Goal: Task Accomplishment & Management: Use online tool/utility

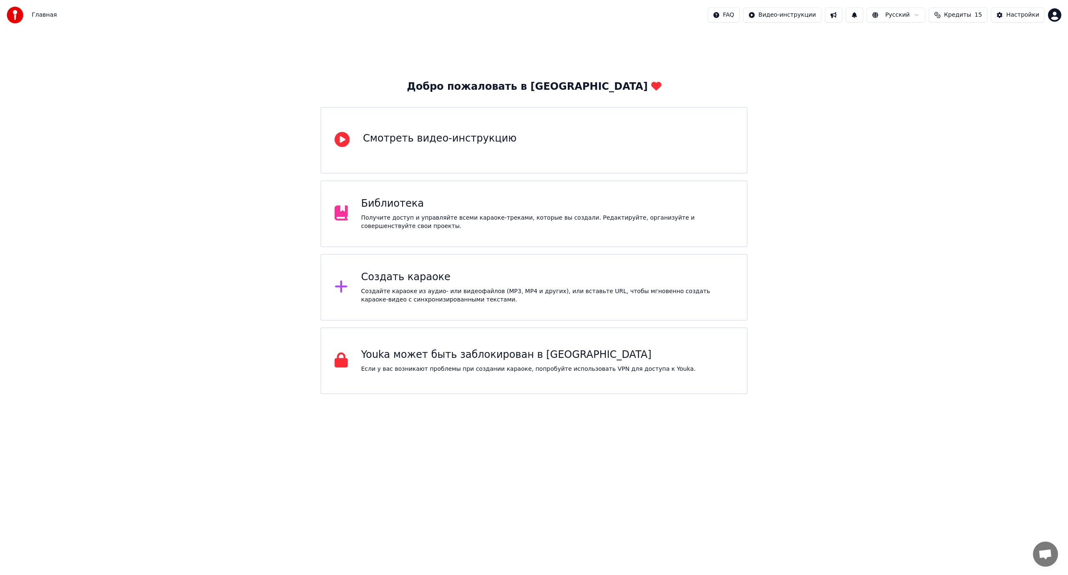
click at [423, 275] on div "Создать караоке" at bounding box center [547, 276] width 373 height 13
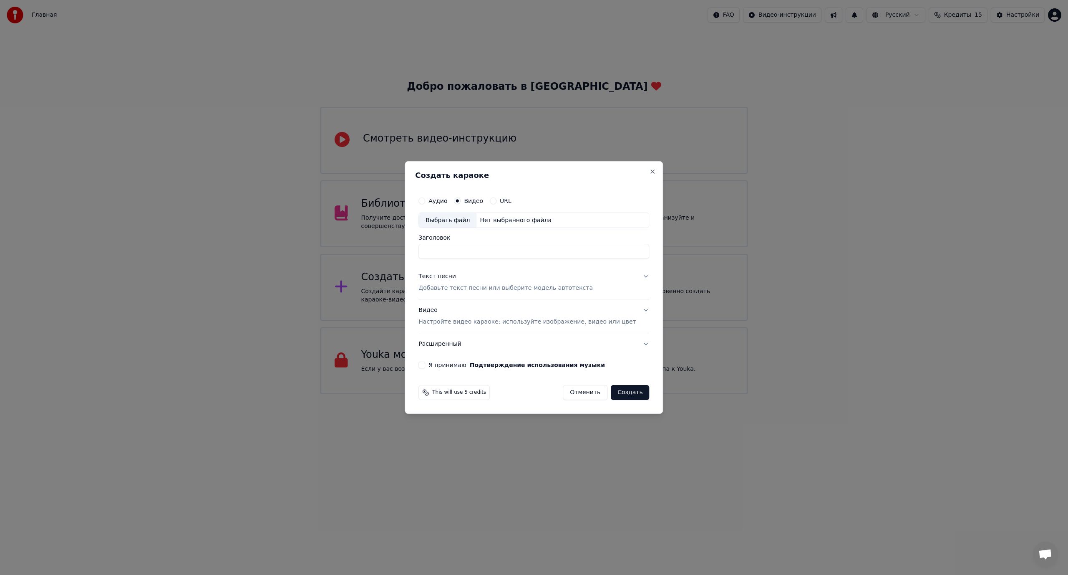
click at [457, 220] on div "Выбрать файл" at bounding box center [448, 220] width 58 height 15
type input "**********"
click at [443, 275] on div "Текст песни" at bounding box center [438, 276] width 38 height 8
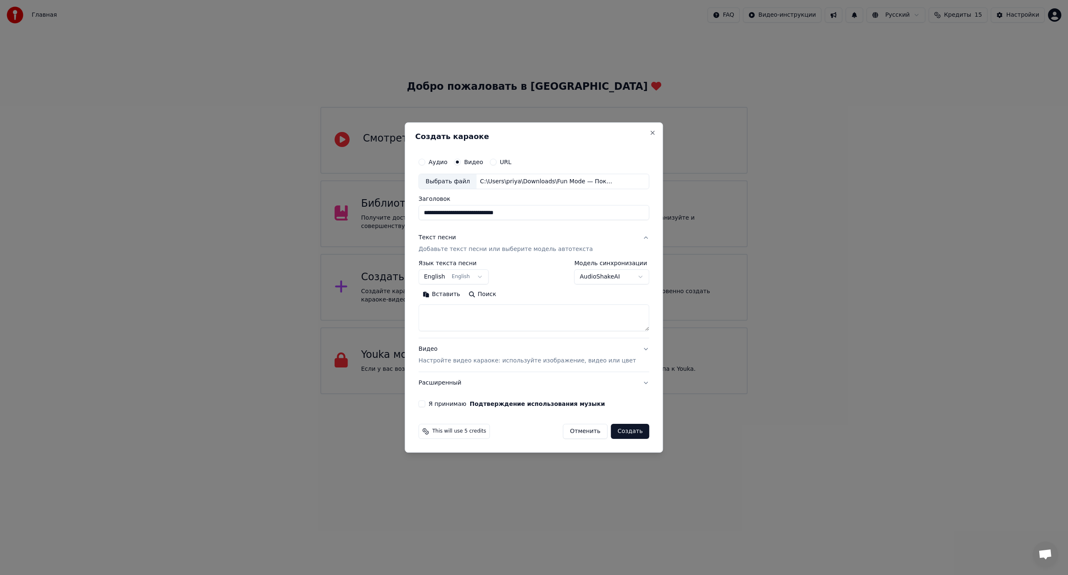
click at [448, 288] on button "Вставить" at bounding box center [442, 294] width 46 height 13
type textarea "**********"
click at [425, 401] on button "Я принимаю Подтверждение использования музыки" at bounding box center [422, 403] width 7 height 7
click at [486, 276] on body "Главная FAQ Видео-инструкции Русский Кредиты 15 Настройки Добро пожаловать в Yo…" at bounding box center [534, 197] width 1068 height 394
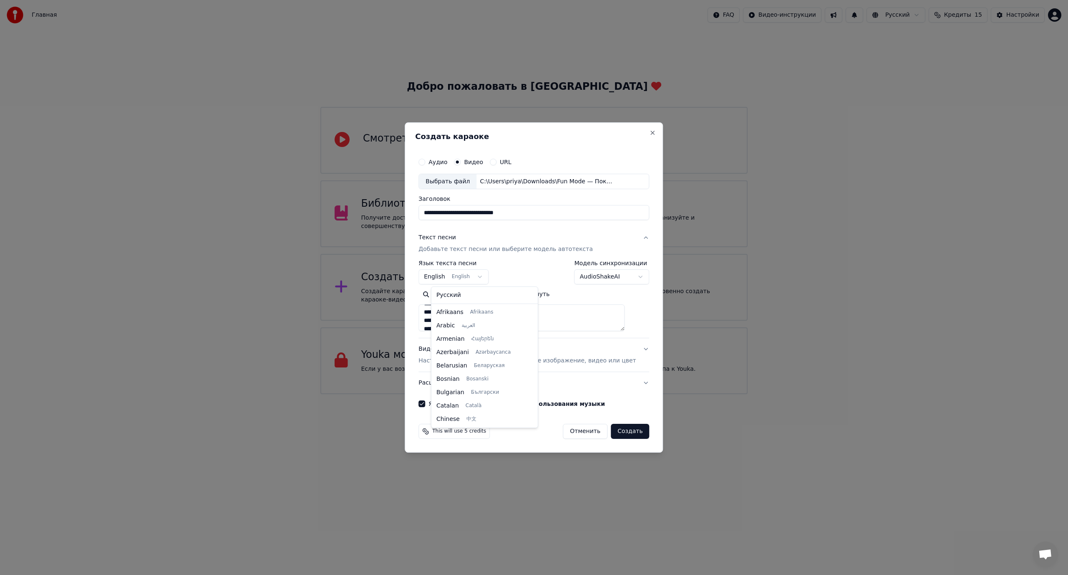
scroll to position [67, 0]
select select "**"
click at [620, 429] on button "Создать" at bounding box center [630, 431] width 38 height 15
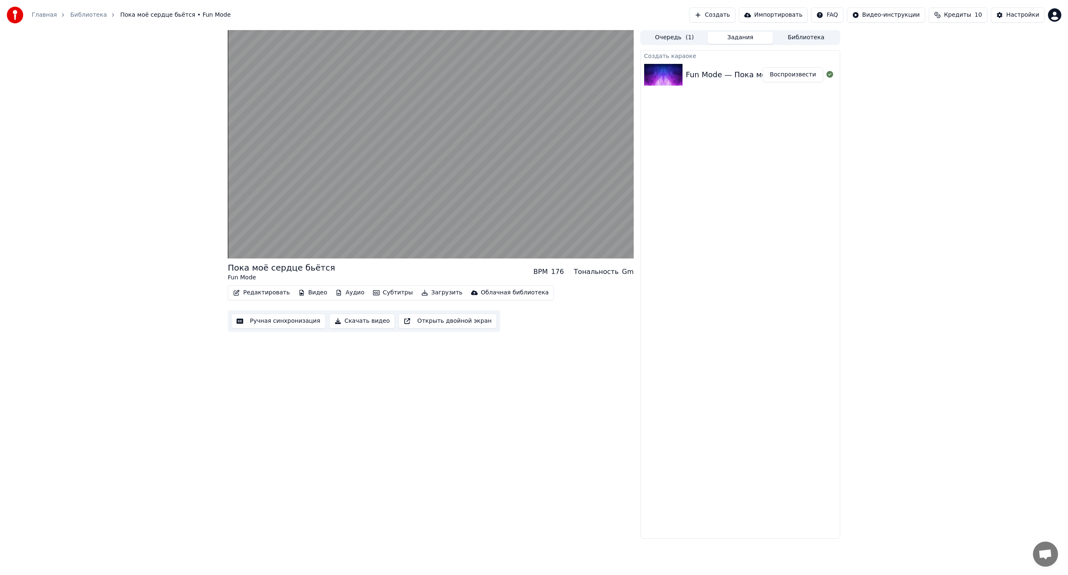
click at [272, 322] on button "Ручная синхронизация" at bounding box center [278, 320] width 95 height 15
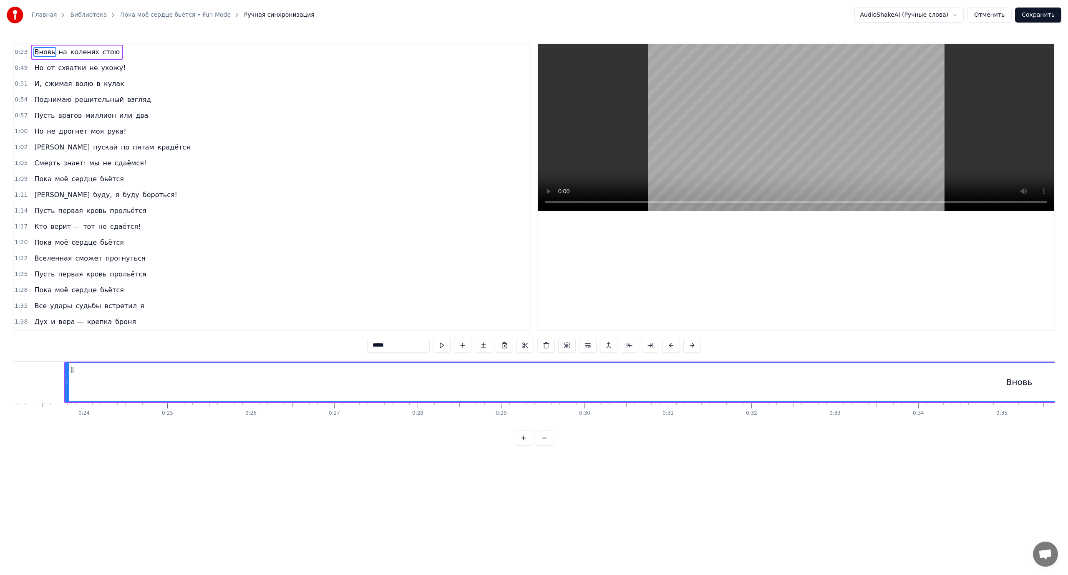
scroll to position [0, 1941]
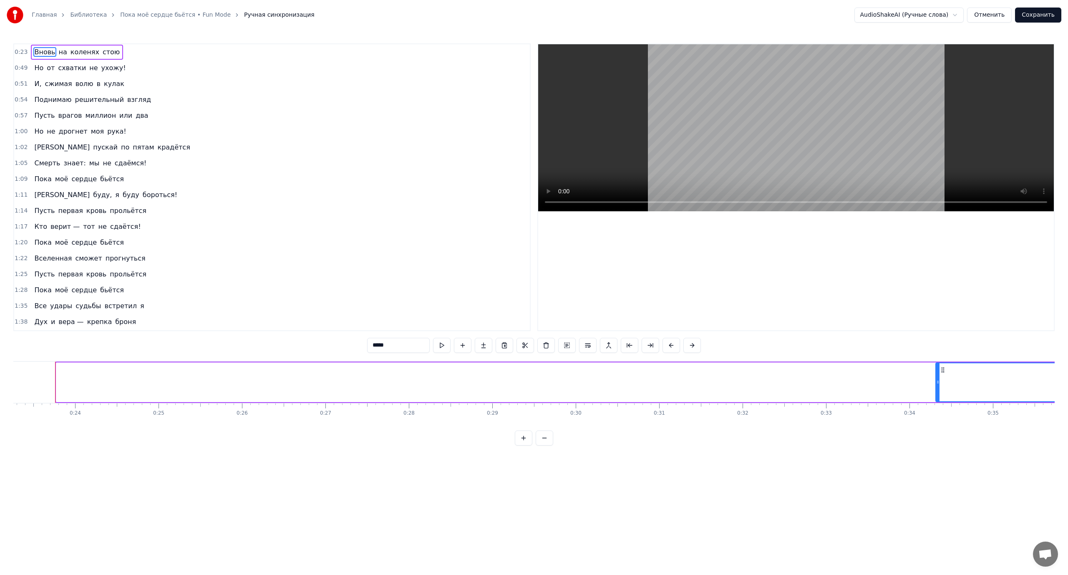
drag, startPoint x: 57, startPoint y: 380, endPoint x: 936, endPoint y: 333, distance: 880.9
click at [936, 333] on div "0:23 Вновь на коленях стою 0:49 Но от схватки не ухожу! 0:51 И, сжимая волю в к…" at bounding box center [533, 244] width 1041 height 402
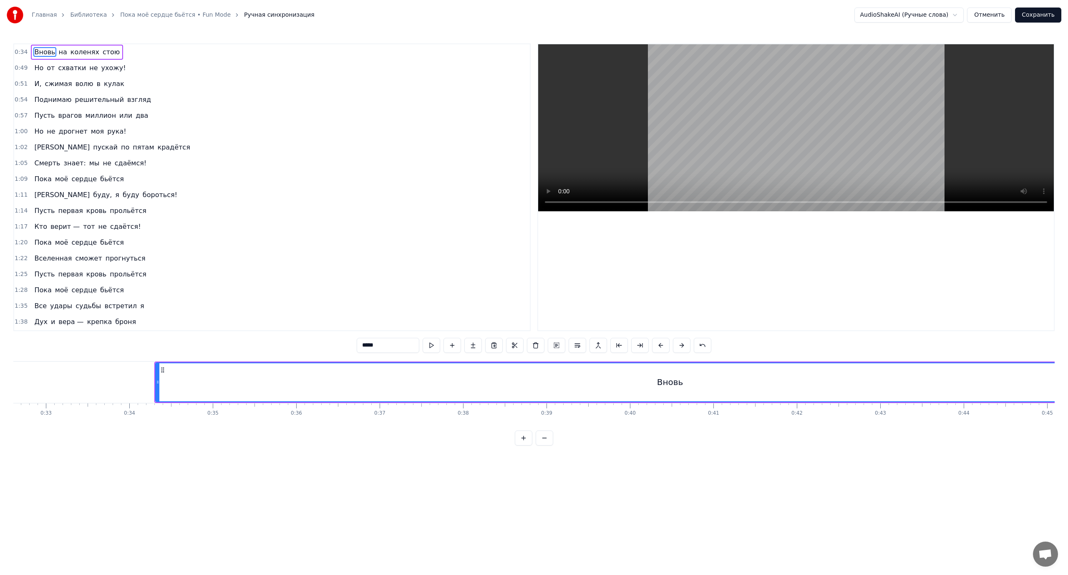
scroll to position [0, 2739]
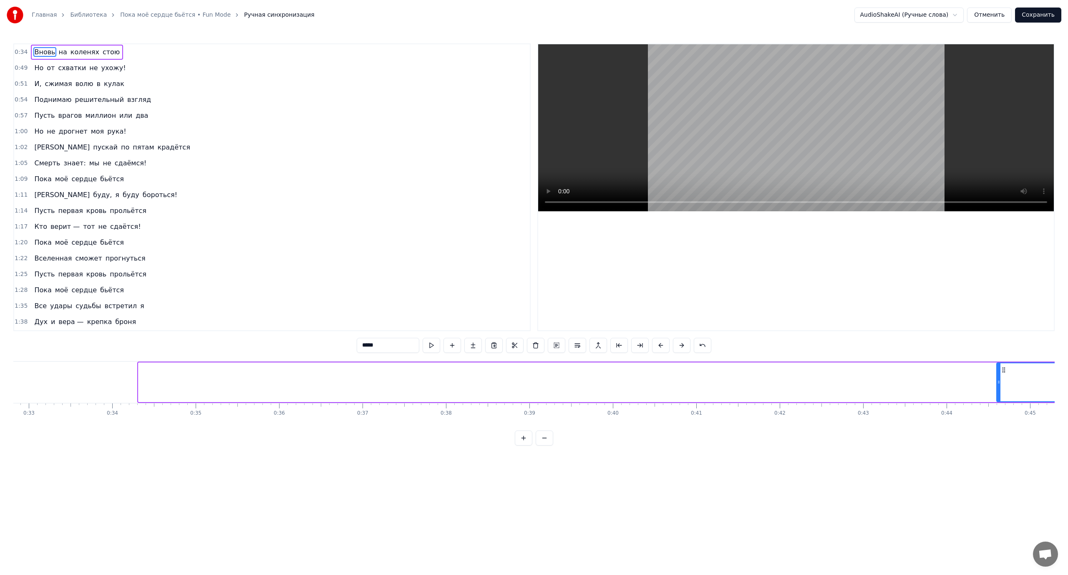
drag, startPoint x: 140, startPoint y: 377, endPoint x: 998, endPoint y: 322, distance: 860.1
click at [998, 322] on div "0:34 Вновь на коленях стою 0:49 Но от схватки не ухожу! 0:51 И, сжимая волю в к…" at bounding box center [533, 244] width 1041 height 402
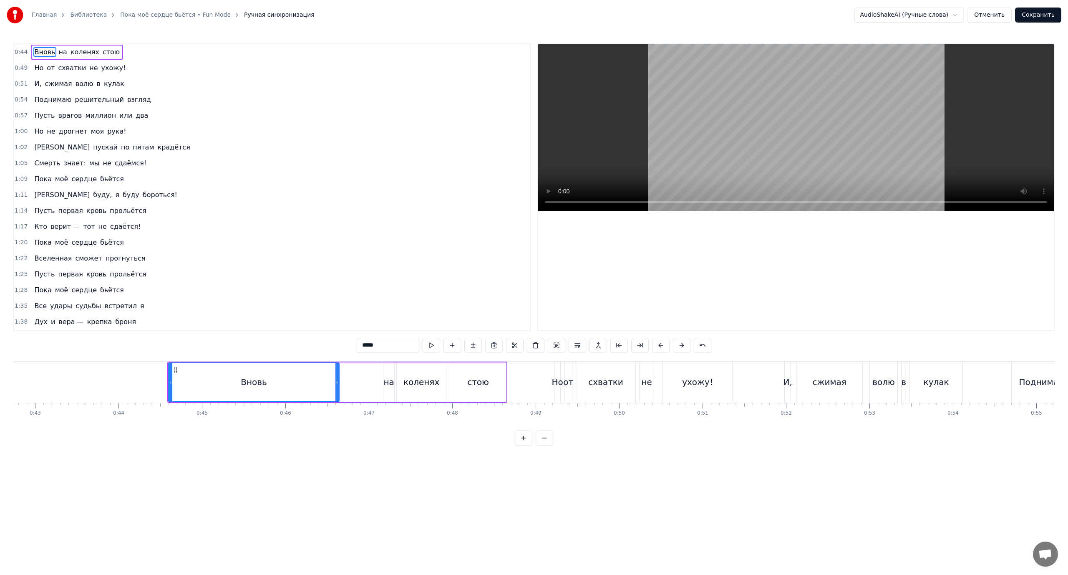
scroll to position [0, 3440]
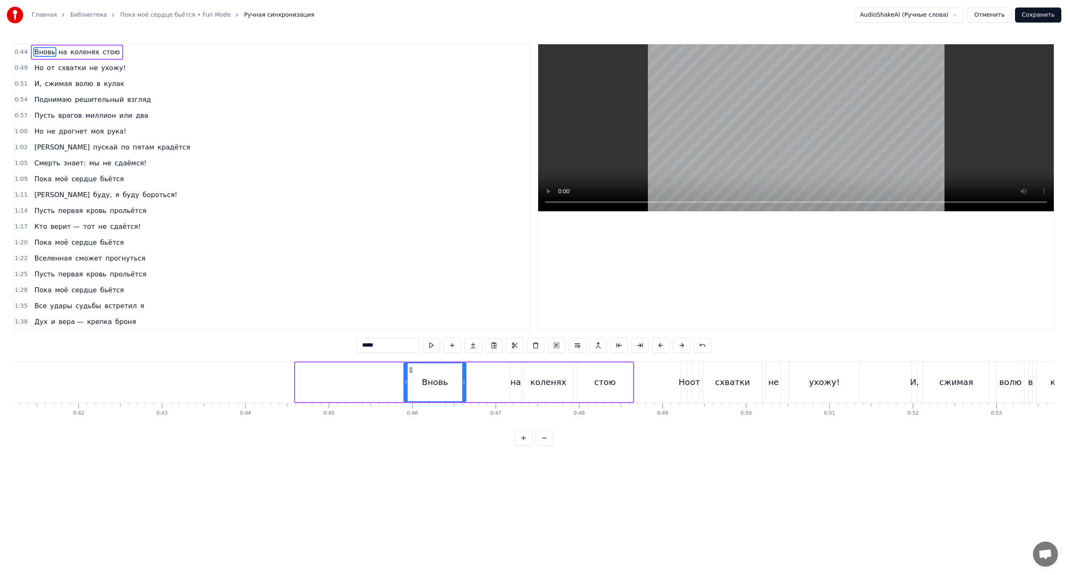
drag, startPoint x: 297, startPoint y: 379, endPoint x: 405, endPoint y: 379, distance: 108.1
click at [405, 379] on icon at bounding box center [405, 381] width 3 height 7
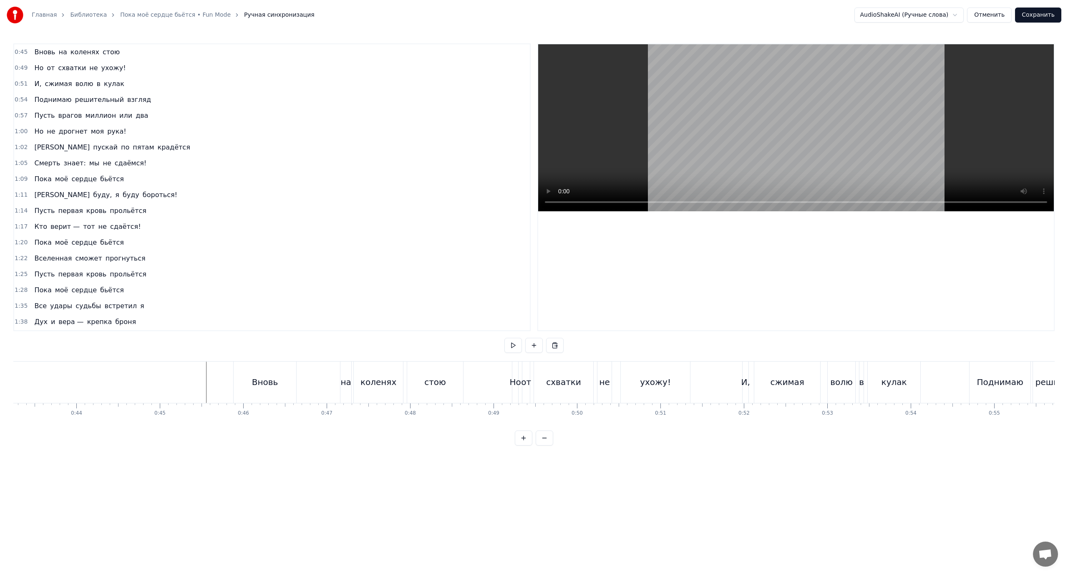
scroll to position [0, 3685]
click at [46, 52] on span "Вновь" at bounding box center [44, 52] width 23 height 10
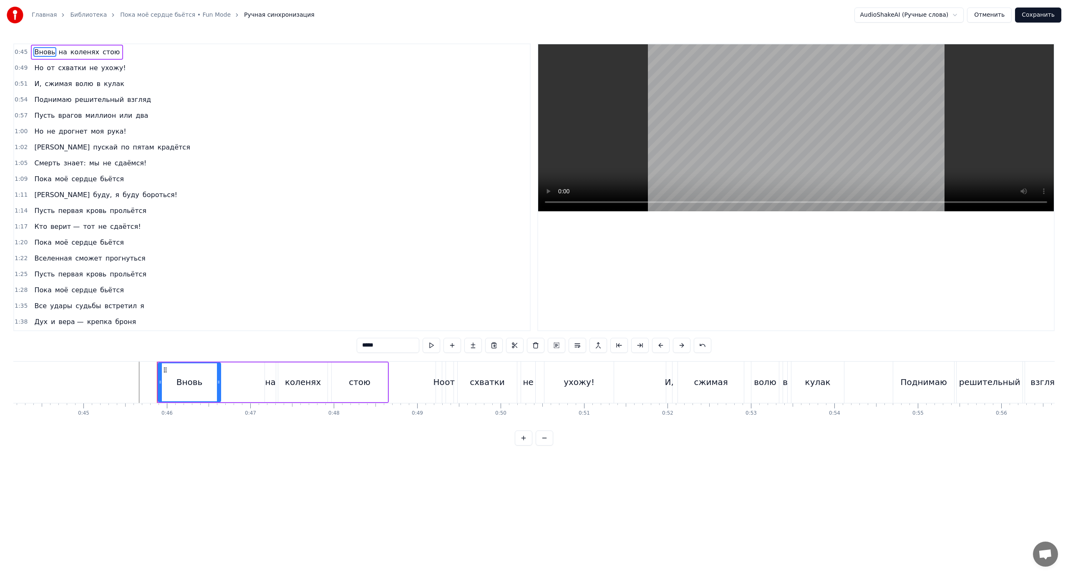
click at [58, 50] on span "на" at bounding box center [63, 52] width 10 height 10
type input "**"
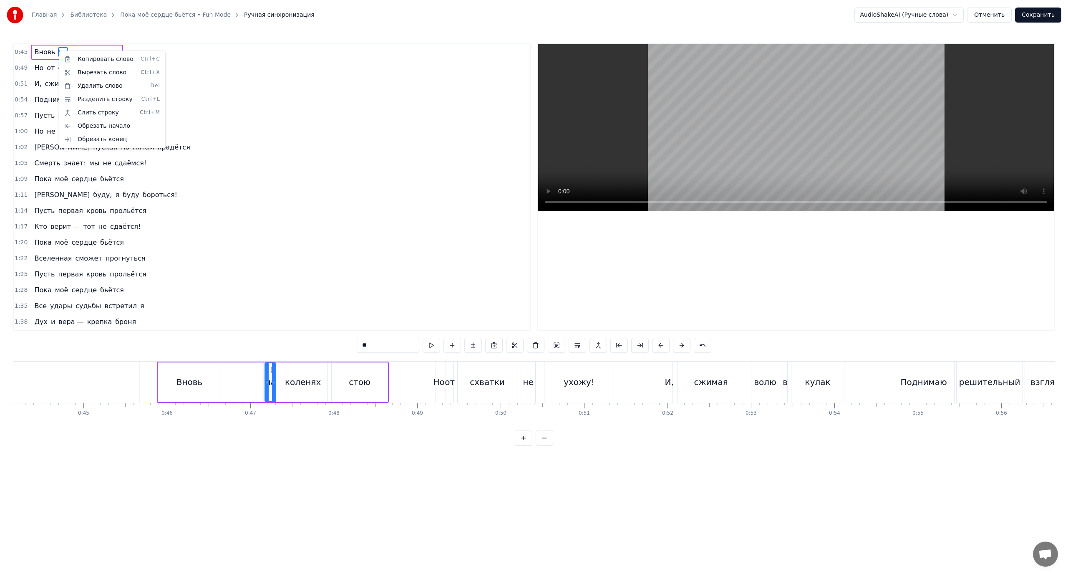
click at [599, 342] on html "Главная Библиотека Пока моё сердце бьётся • Fun Mode Ручная синхронизация Audio…" at bounding box center [534, 229] width 1068 height 459
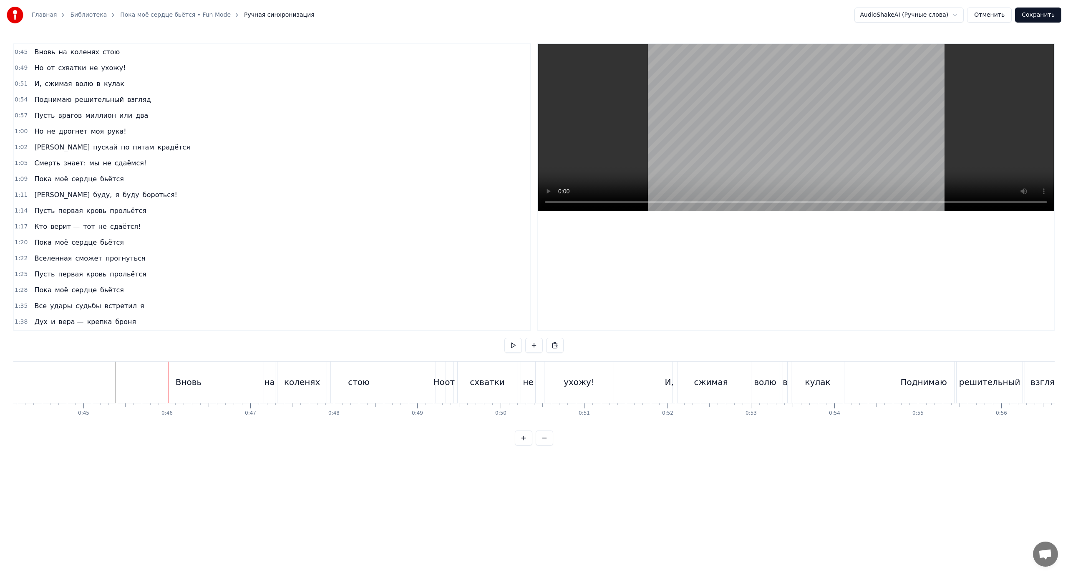
click at [242, 381] on div "Вновь на коленях стою" at bounding box center [273, 381] width 232 height 41
click at [212, 381] on div "Вновь" at bounding box center [189, 382] width 63 height 40
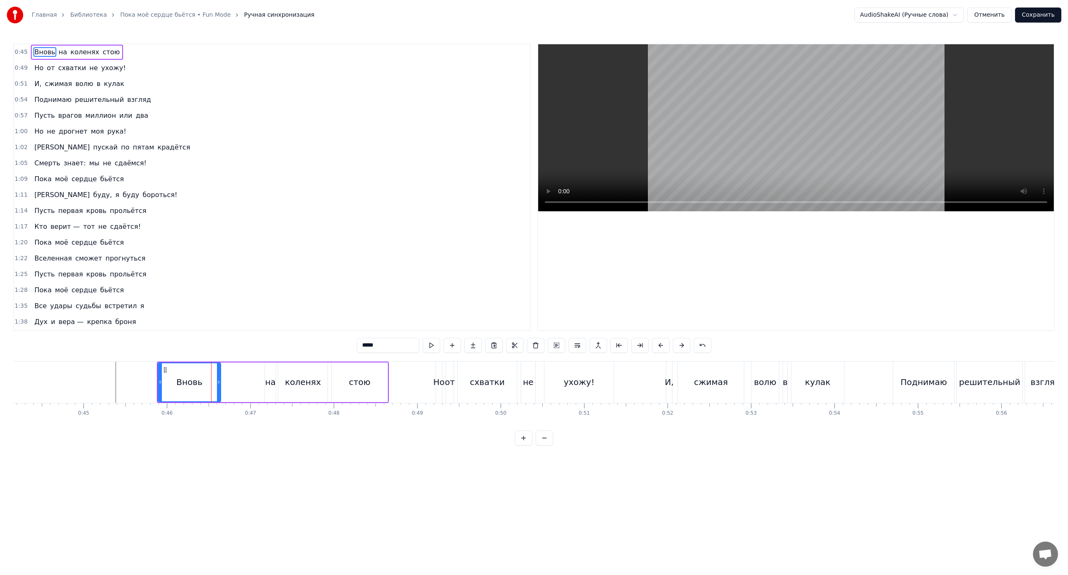
click at [343, 376] on div "стою" at bounding box center [360, 382] width 56 height 40
click at [268, 379] on div "на" at bounding box center [270, 382] width 10 height 13
type input "**"
click at [241, 371] on div "Вновь на коленях стою" at bounding box center [273, 381] width 232 height 41
click at [237, 377] on div "Вновь на коленях стою" at bounding box center [273, 381] width 232 height 41
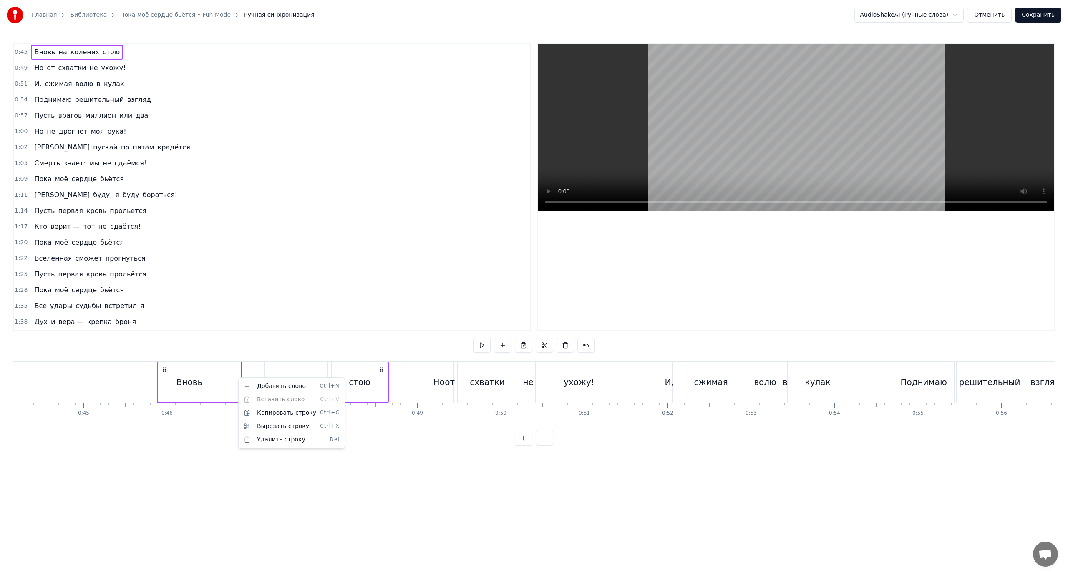
drag, startPoint x: 232, startPoint y: 381, endPoint x: 228, endPoint y: 378, distance: 5.0
click at [231, 381] on html "Главная Библиотека Пока моё сердце бьётся • Fun Mode Ручная синхронизация Audio…" at bounding box center [534, 229] width 1068 height 459
drag, startPoint x: 224, startPoint y: 373, endPoint x: 239, endPoint y: 384, distance: 18.4
click at [250, 388] on div "Вновь на коленях стою" at bounding box center [273, 381] width 232 height 41
click at [228, 381] on div "Вновь на коленях стою" at bounding box center [273, 381] width 232 height 41
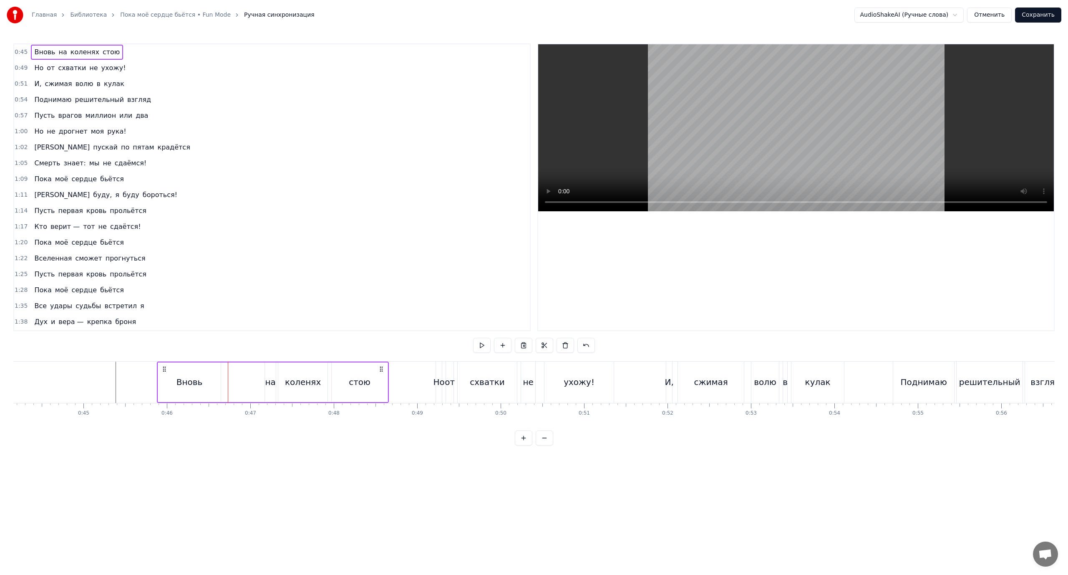
click at [228, 381] on div at bounding box center [228, 381] width 0 height 41
click at [225, 381] on div "Вновь на коленях стою" at bounding box center [273, 381] width 232 height 41
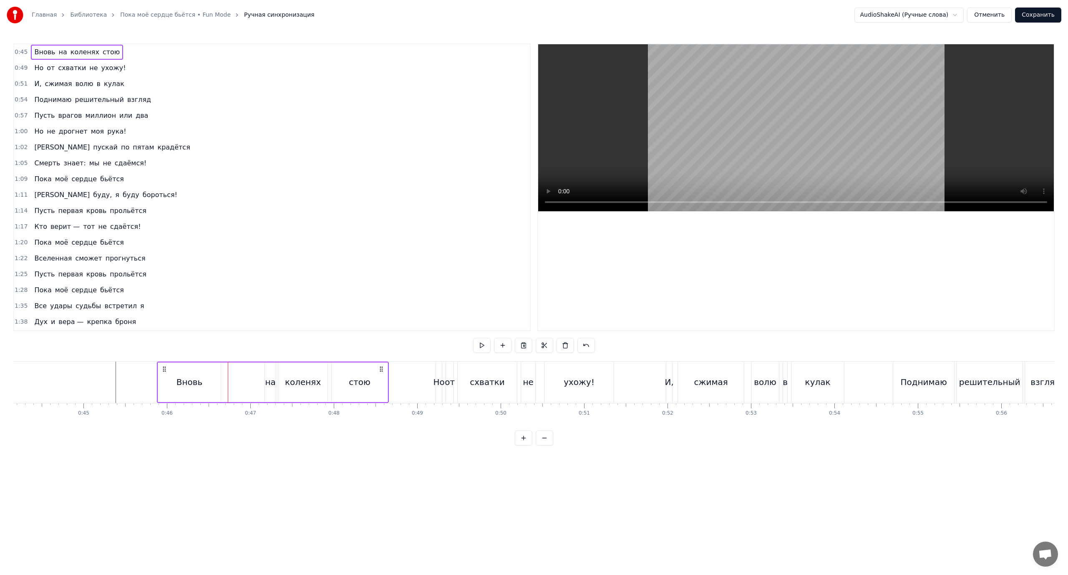
click at [222, 381] on div "Вновь на коленях стою" at bounding box center [273, 381] width 232 height 41
click at [383, 367] on icon at bounding box center [381, 369] width 7 height 7
click at [381, 369] on icon at bounding box center [381, 369] width 7 height 7
click at [381, 369] on html "Главная Библиотека Пока моё сердце бьётся • Fun Mode Ручная синхронизация Audio…" at bounding box center [534, 229] width 1068 height 459
drag, startPoint x: 381, startPoint y: 369, endPoint x: 385, endPoint y: 377, distance: 8.6
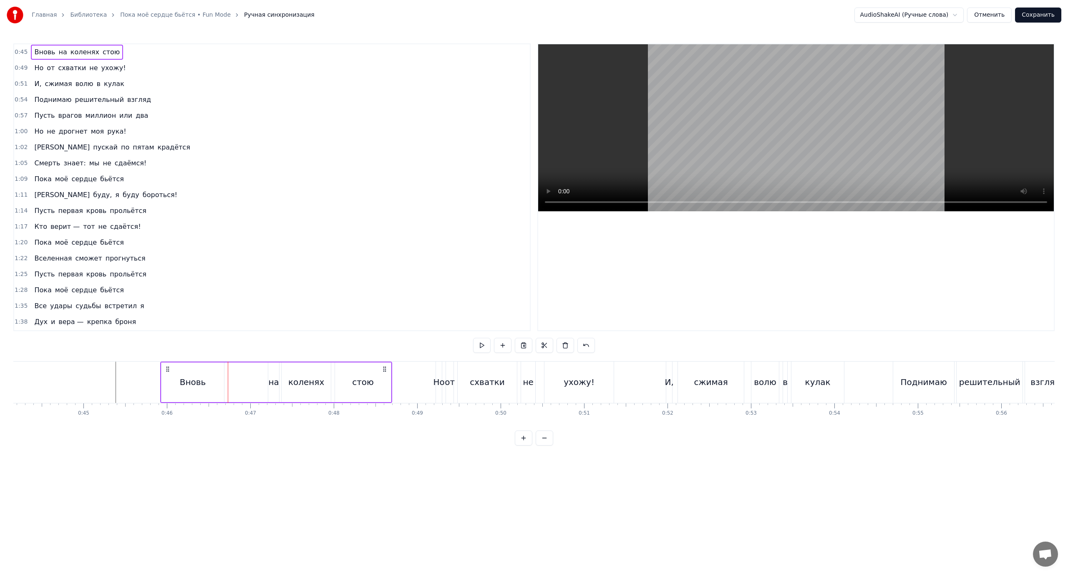
click at [385, 377] on div "Вновь на коленях стою" at bounding box center [276, 381] width 232 height 41
click at [276, 381] on div "на" at bounding box center [273, 382] width 10 height 13
click at [573, 348] on button at bounding box center [578, 345] width 18 height 15
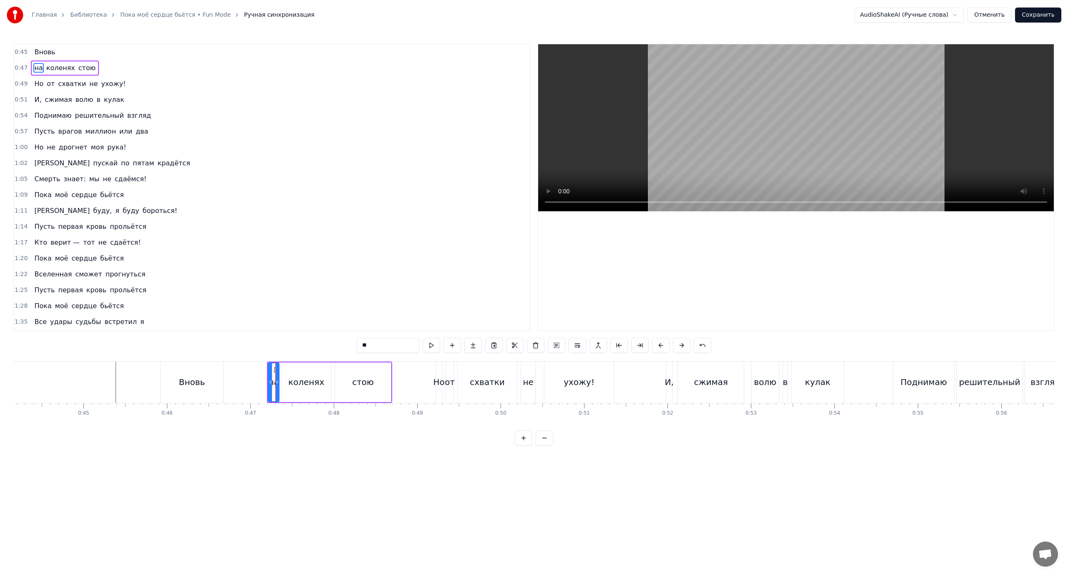
click at [207, 380] on div "Вновь" at bounding box center [192, 381] width 63 height 41
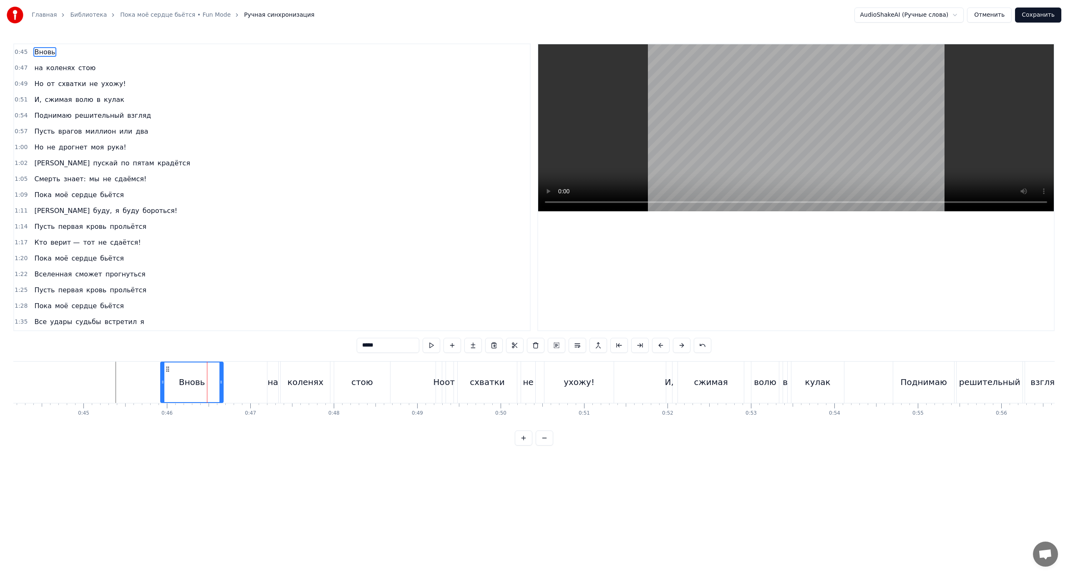
click at [301, 380] on div "коленях" at bounding box center [305, 382] width 36 height 13
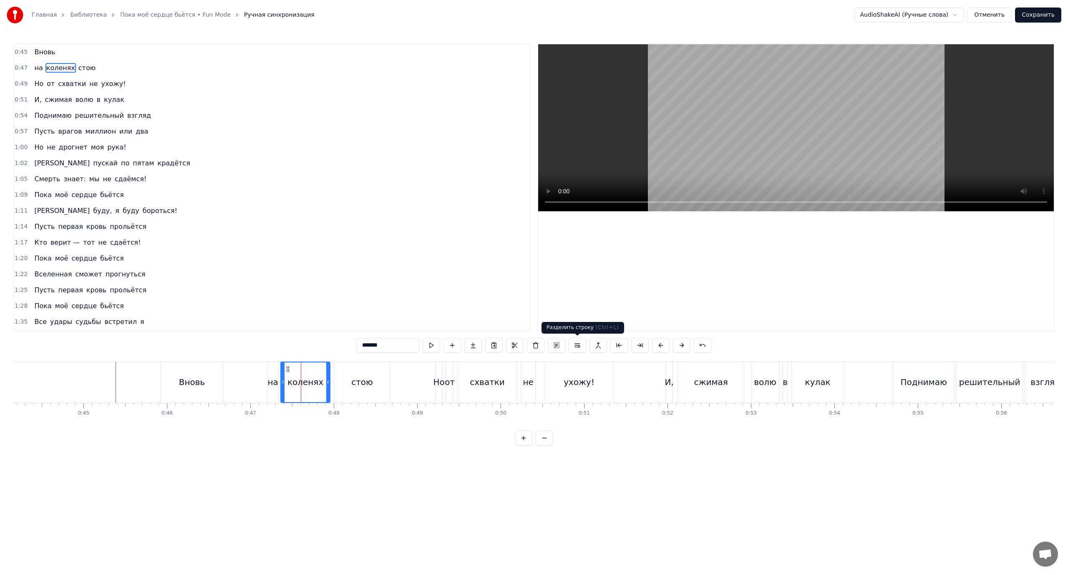
drag, startPoint x: 578, startPoint y: 343, endPoint x: 509, endPoint y: 360, distance: 70.4
click at [577, 343] on button at bounding box center [578, 345] width 18 height 15
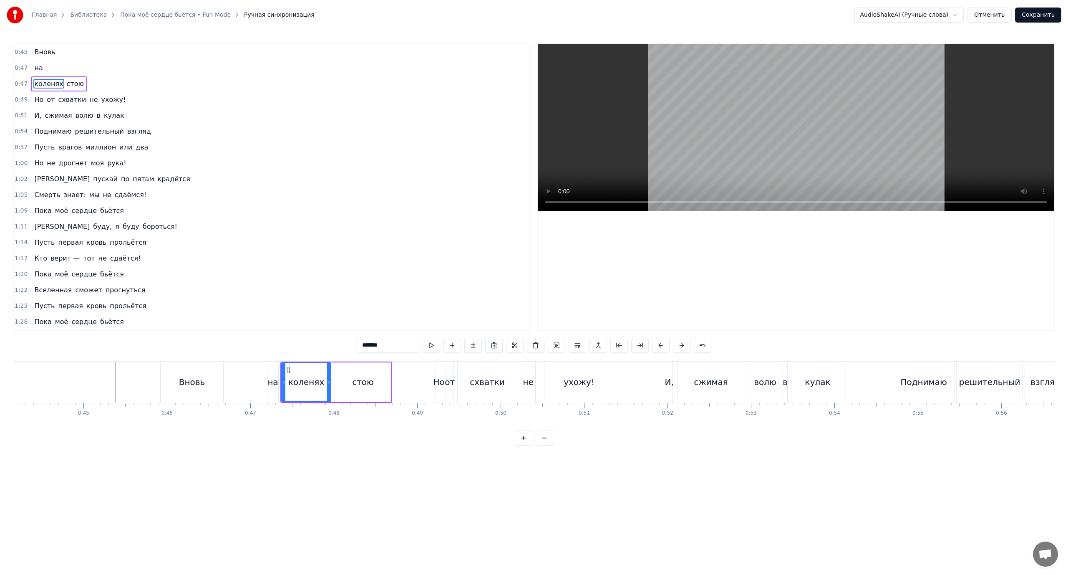
click at [352, 378] on div "стою" at bounding box center [363, 382] width 56 height 40
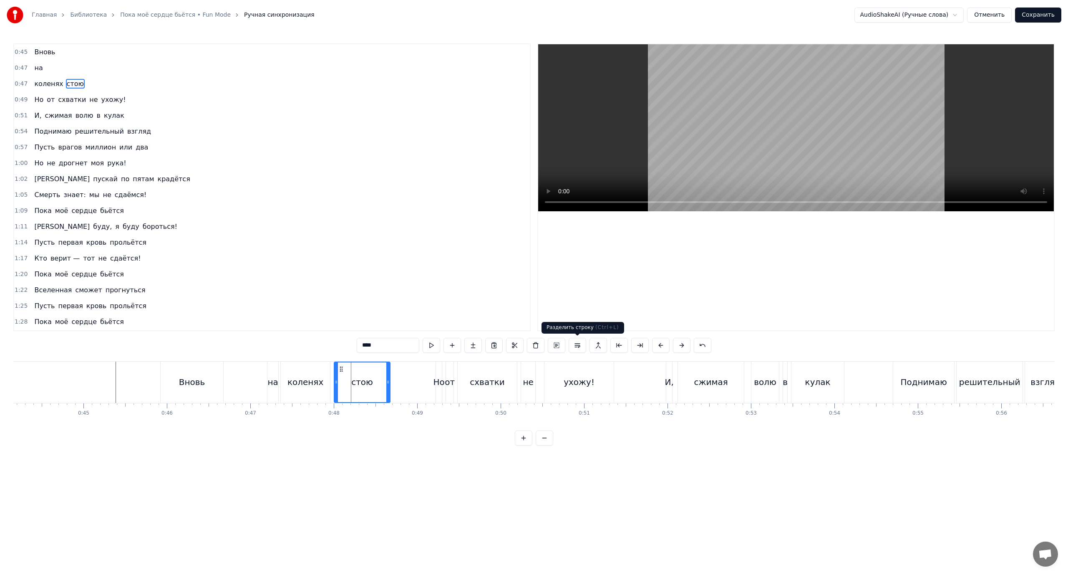
click at [575, 344] on button at bounding box center [578, 345] width 18 height 15
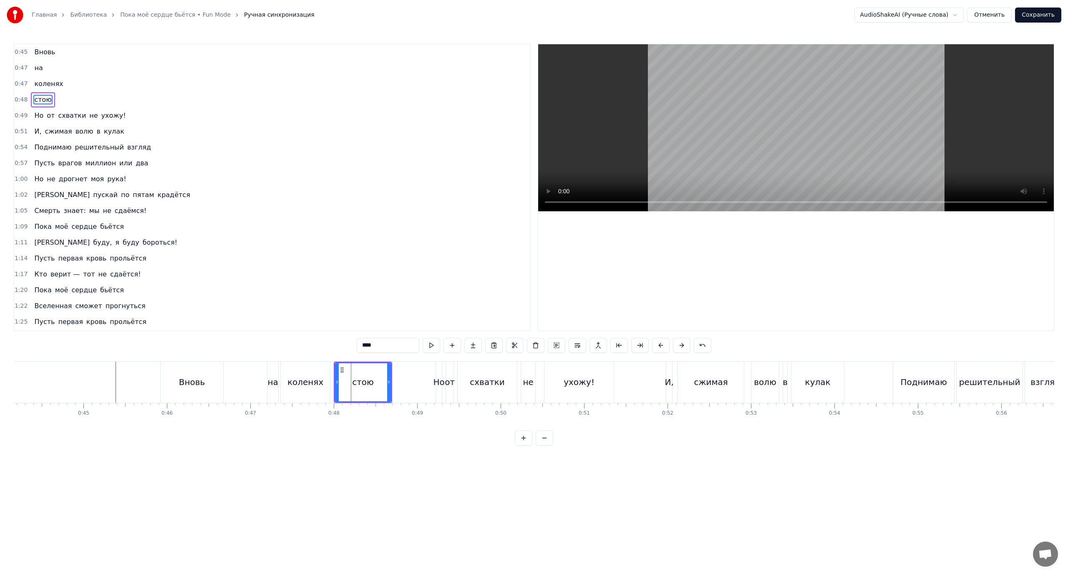
click at [35, 55] on span "Вновь" at bounding box center [44, 52] width 23 height 10
click at [275, 378] on div "на" at bounding box center [272, 382] width 10 height 13
click at [296, 378] on div "коленях" at bounding box center [305, 382] width 36 height 13
type input "*******"
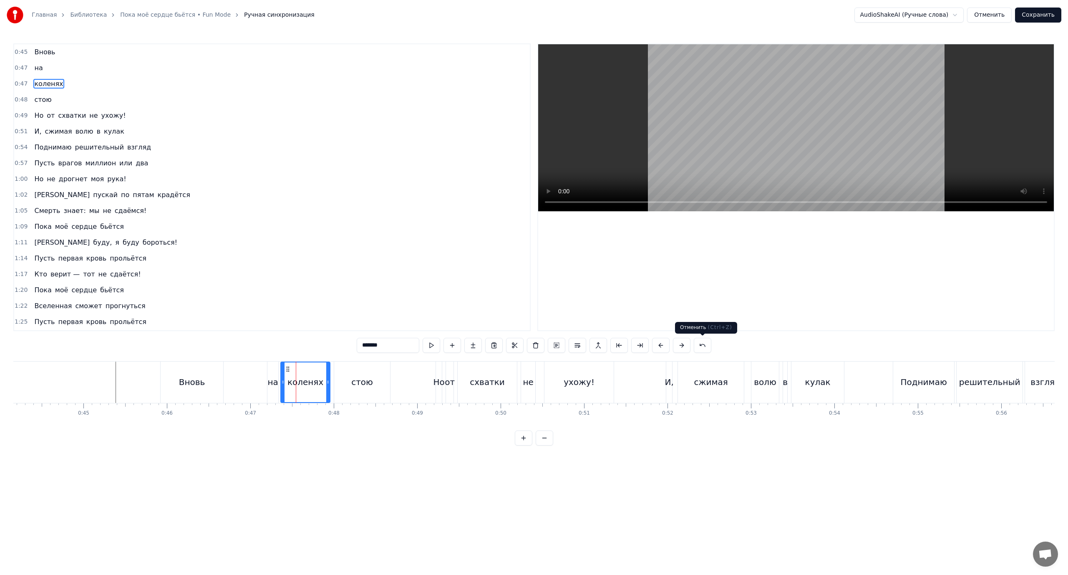
click at [706, 346] on button at bounding box center [703, 345] width 18 height 15
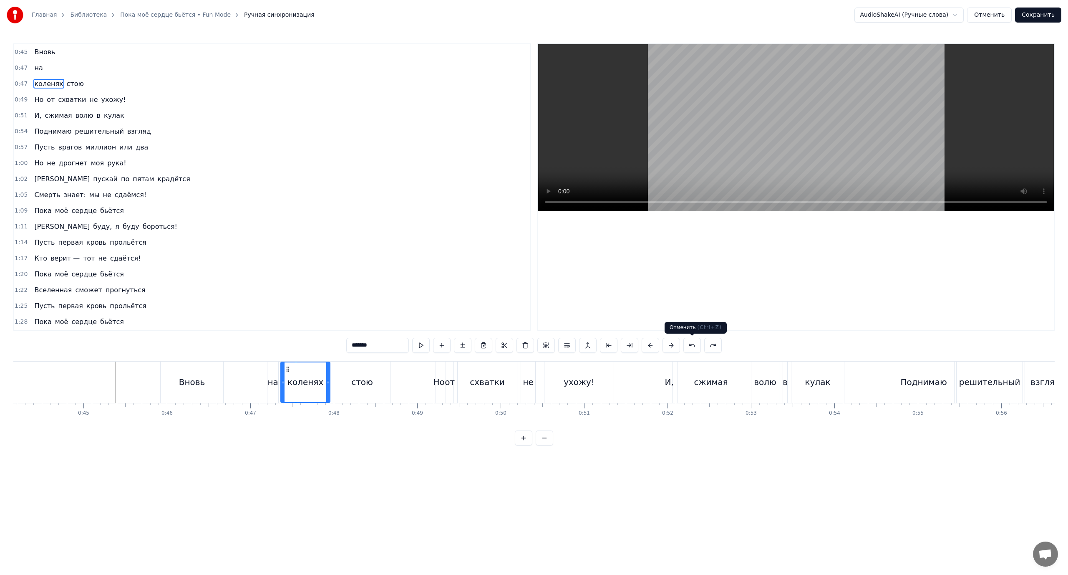
click at [691, 342] on button at bounding box center [692, 345] width 18 height 15
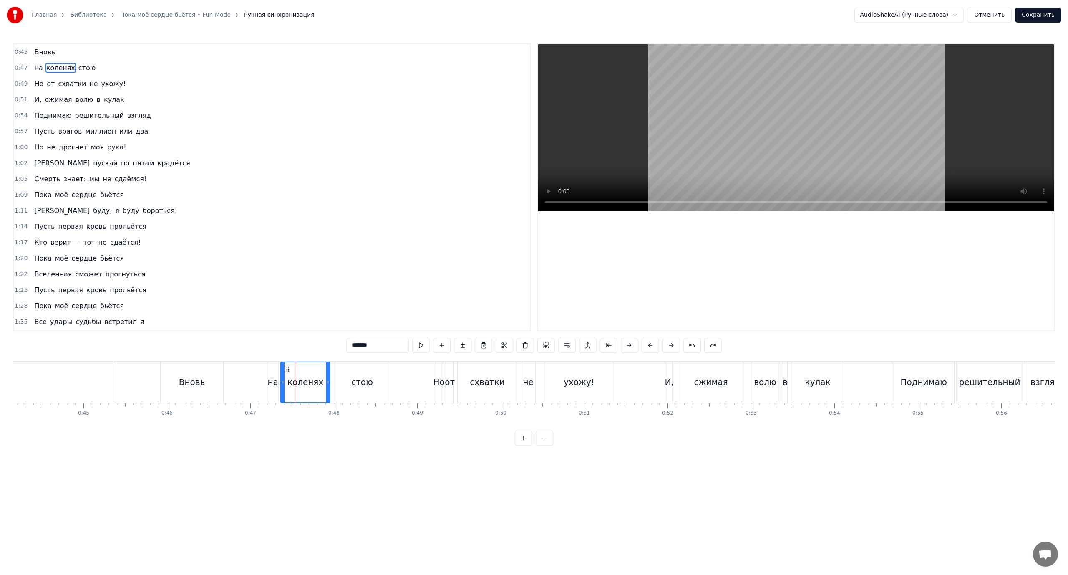
click at [691, 342] on button at bounding box center [692, 345] width 18 height 15
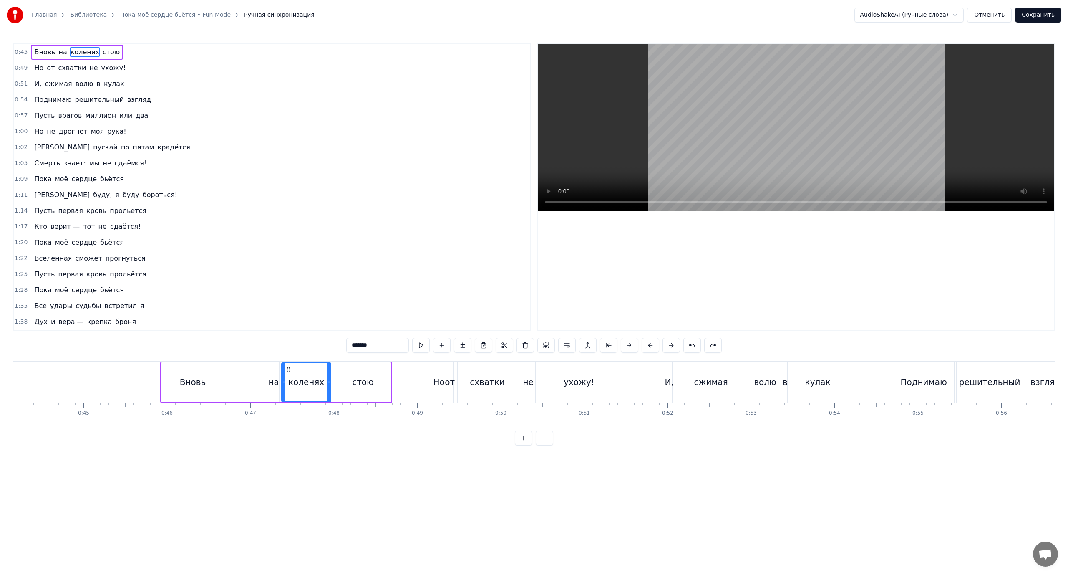
click at [28, 52] on div "0:45 Вновь на коленях стою" at bounding box center [272, 52] width 516 height 16
click at [35, 51] on span "Вновь" at bounding box center [44, 52] width 23 height 10
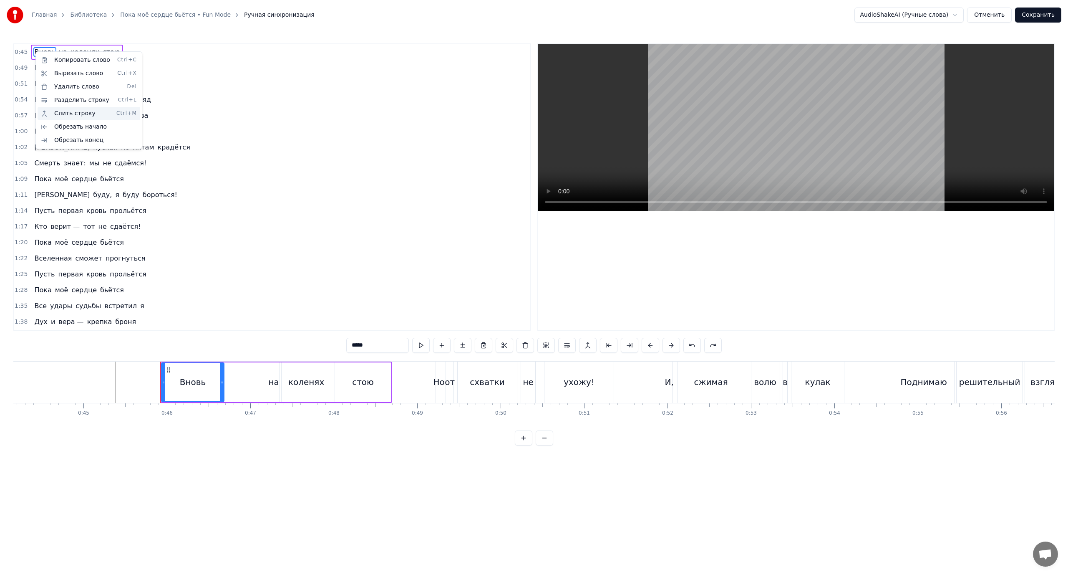
click at [75, 113] on div "Слить строку Ctrl+M" at bounding box center [89, 113] width 103 height 13
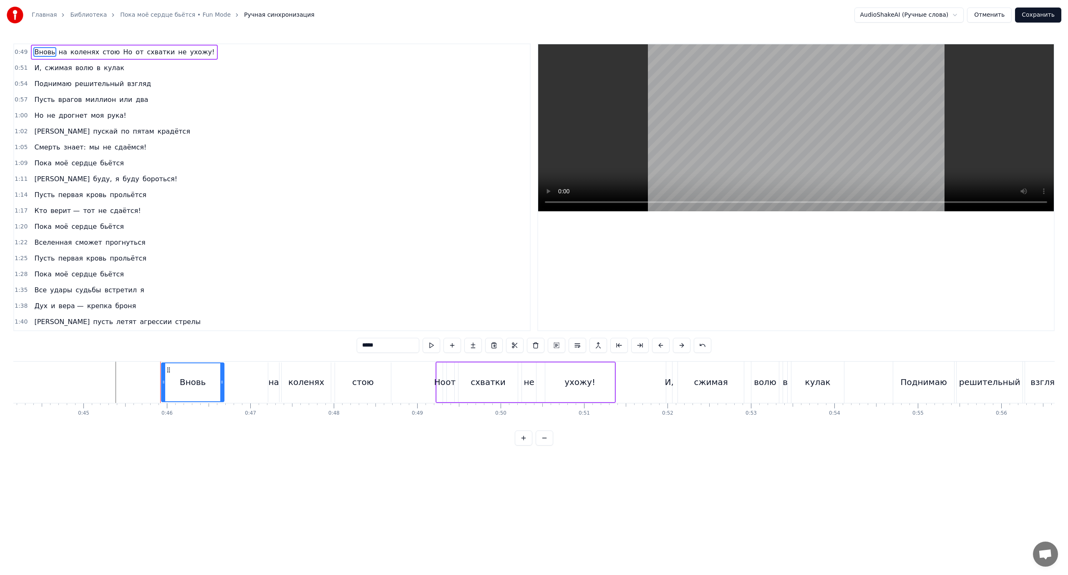
click at [200, 387] on div "Вновь" at bounding box center [193, 382] width 26 height 13
click at [277, 378] on div "на" at bounding box center [272, 381] width 11 height 41
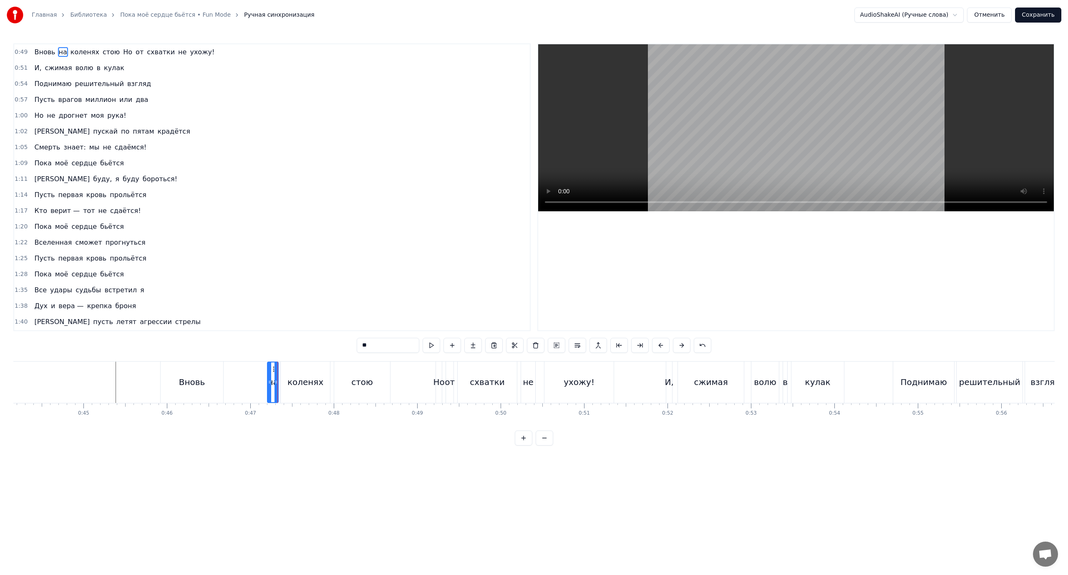
click at [298, 379] on div "коленях" at bounding box center [305, 382] width 36 height 13
click at [122, 55] on span "Но" at bounding box center [127, 52] width 11 height 10
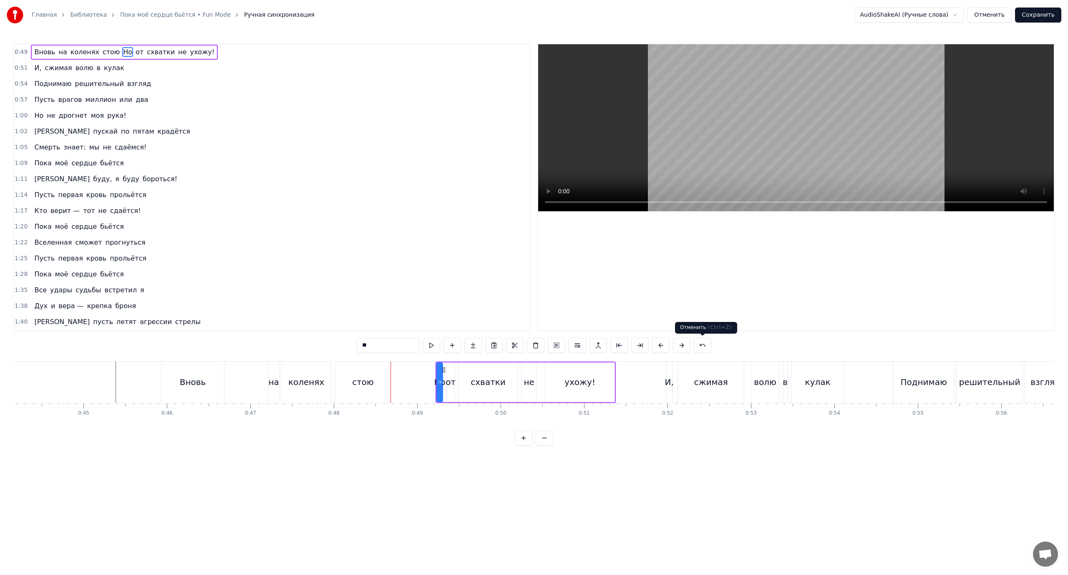
click at [702, 345] on button at bounding box center [703, 345] width 18 height 15
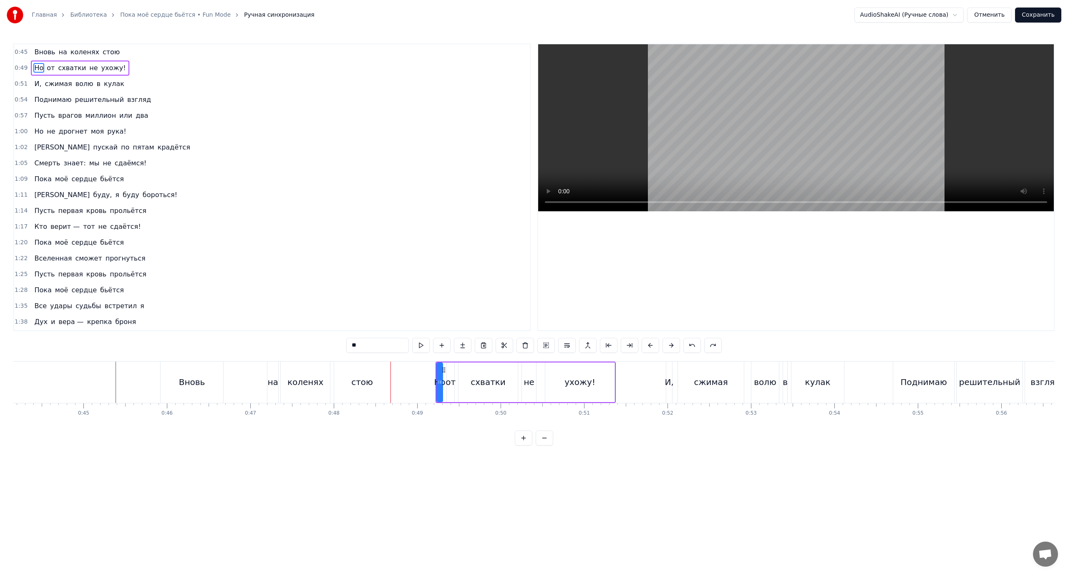
click at [39, 52] on span "Вновь" at bounding box center [44, 52] width 23 height 10
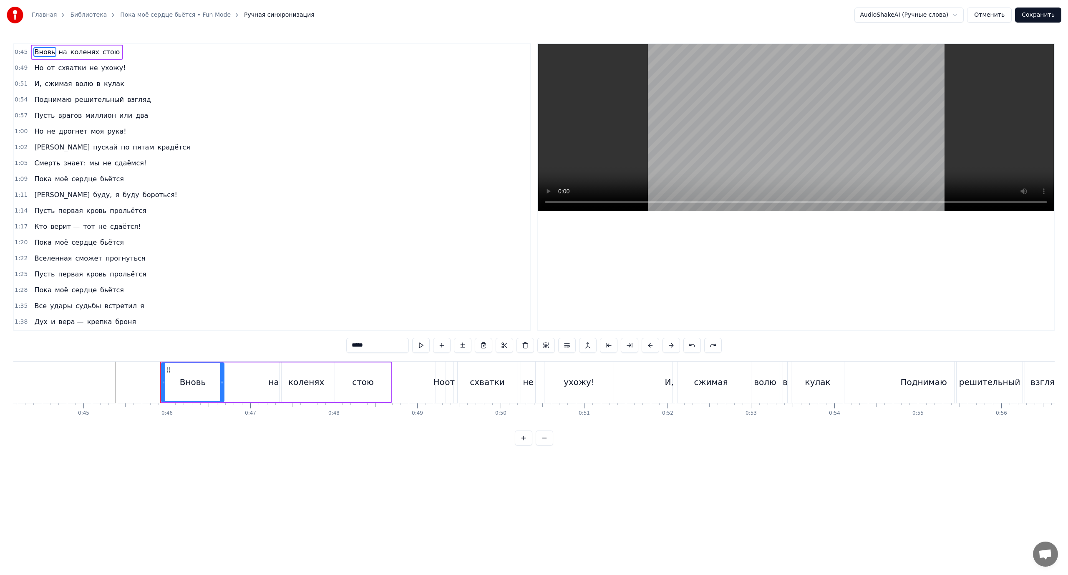
click at [59, 52] on span "на" at bounding box center [63, 52] width 10 height 10
click at [45, 55] on span "Вновь" at bounding box center [44, 52] width 23 height 10
type input "*****"
click at [63, 55] on div "Вновь на коленях стою" at bounding box center [77, 52] width 92 height 15
click at [58, 55] on span "на" at bounding box center [63, 52] width 10 height 10
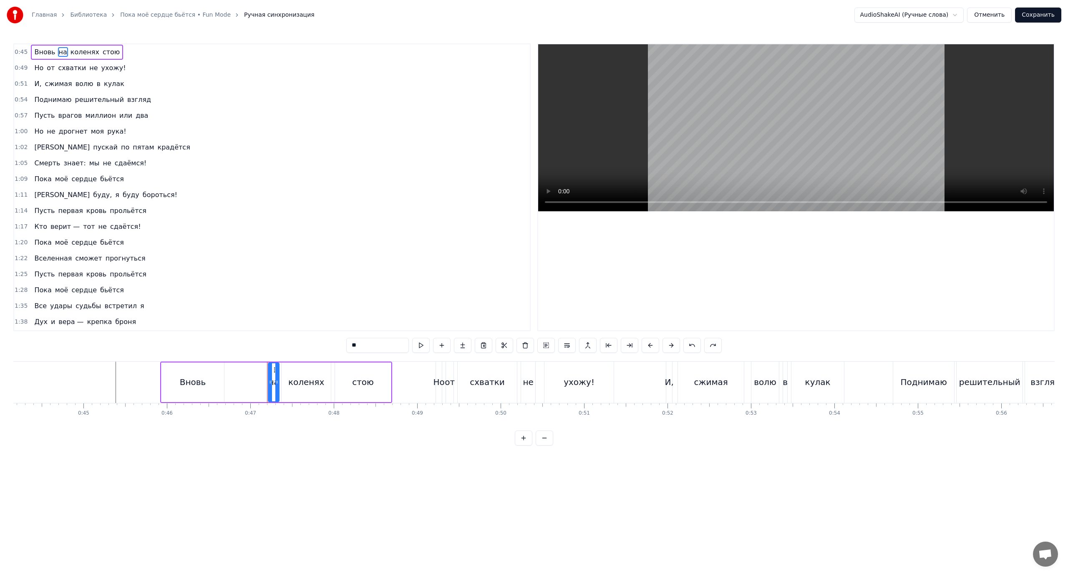
drag, startPoint x: 41, startPoint y: 53, endPoint x: 119, endPoint y: 56, distance: 77.2
click at [119, 56] on div "0:45 Вновь на коленях стою" at bounding box center [272, 52] width 516 height 16
click at [358, 135] on html "Главная Библиотека Пока моё сердце бьётся • Fun Mode Ручная синхронизация Audio…" at bounding box center [534, 229] width 1068 height 459
click at [354, 382] on div "стою" at bounding box center [363, 382] width 22 height 13
click at [311, 380] on div "коленях" at bounding box center [306, 382] width 36 height 13
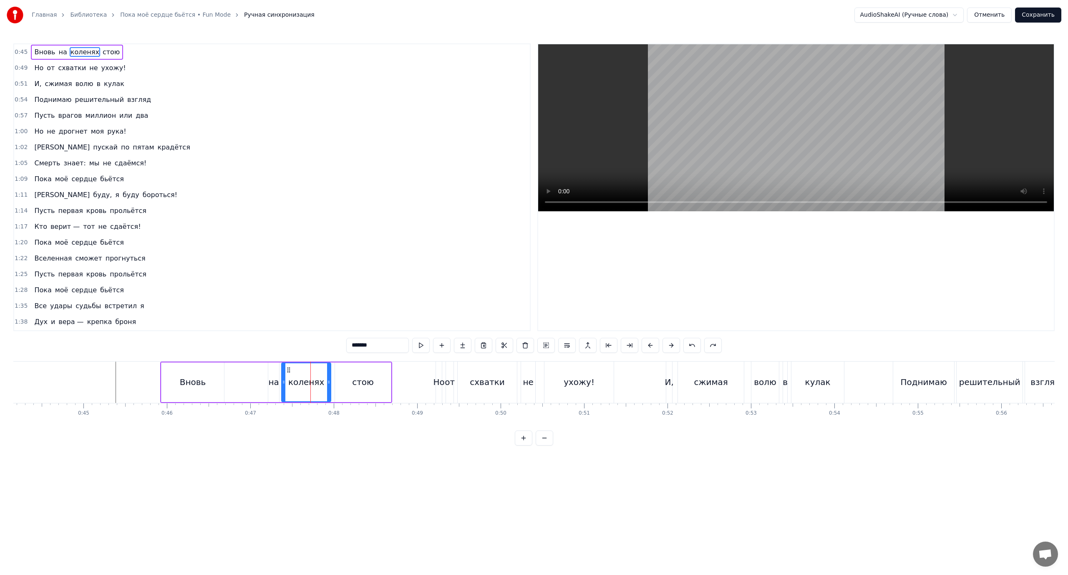
click at [270, 382] on div "на" at bounding box center [273, 382] width 10 height 13
click at [276, 383] on icon at bounding box center [276, 381] width 3 height 7
drag, startPoint x: 270, startPoint y: 382, endPoint x: 255, endPoint y: 386, distance: 15.5
click at [255, 386] on div at bounding box center [255, 382] width 3 height 38
drag, startPoint x: 277, startPoint y: 380, endPoint x: 270, endPoint y: 381, distance: 7.5
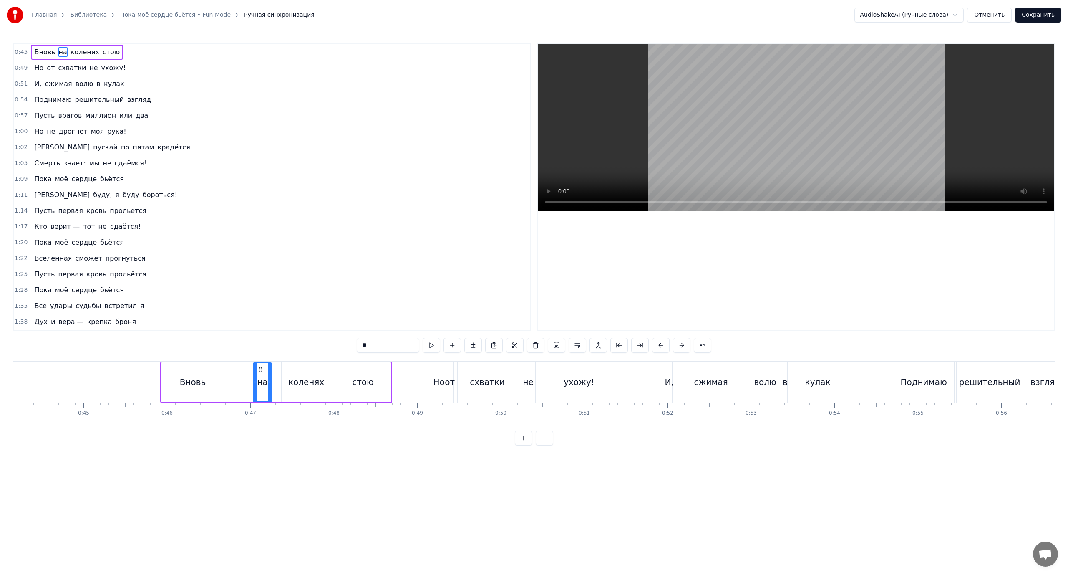
click at [270, 381] on icon at bounding box center [269, 381] width 3 height 7
click at [292, 377] on div "коленях" at bounding box center [306, 382] width 36 height 13
drag, startPoint x: 283, startPoint y: 379, endPoint x: 270, endPoint y: 380, distance: 13.4
click at [270, 380] on icon at bounding box center [270, 381] width 3 height 7
click at [200, 385] on div "Вновь" at bounding box center [193, 382] width 26 height 13
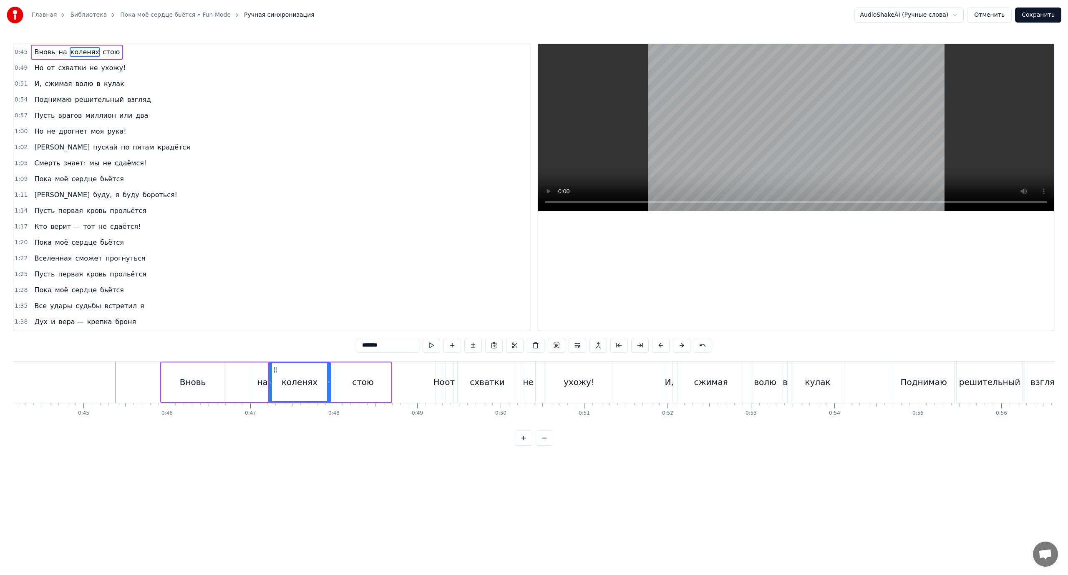
type input "*****"
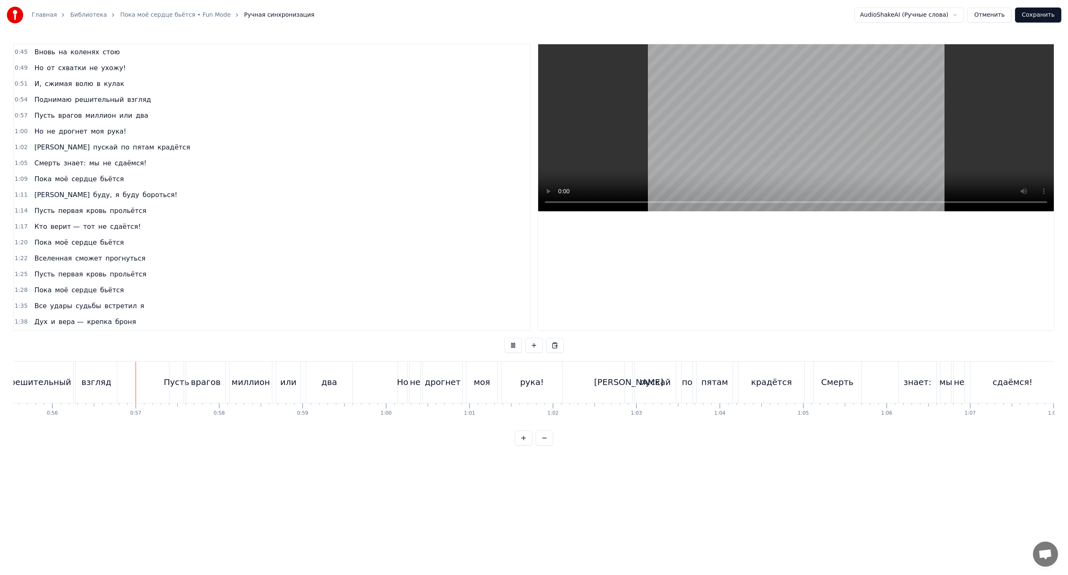
scroll to position [0, 4661]
click at [795, 385] on div "Смерть" at bounding box center [811, 381] width 48 height 41
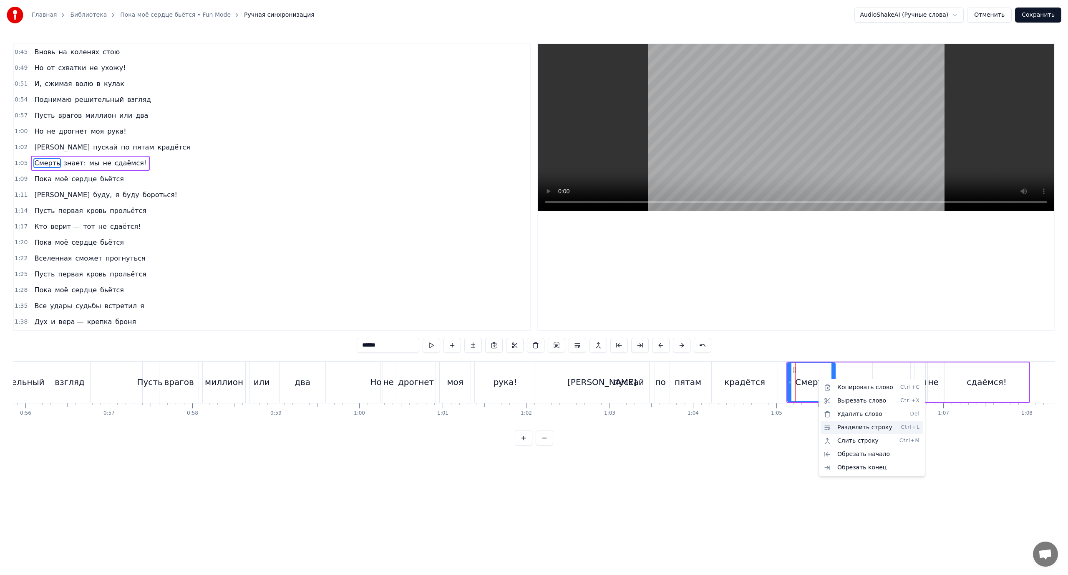
click at [854, 426] on div "Разделить строку Ctrl+L" at bounding box center [872, 427] width 103 height 13
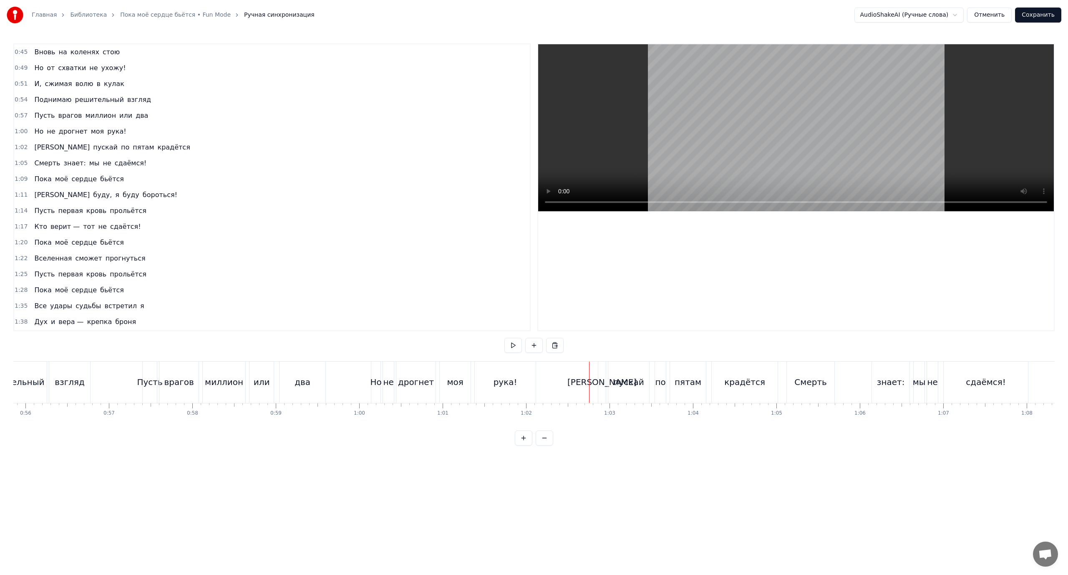
click at [821, 387] on div "Смерть" at bounding box center [810, 382] width 33 height 13
click at [65, 164] on span "знает:" at bounding box center [75, 163] width 24 height 10
click at [826, 389] on html "Главная Библиотека Пока моё сердце бьётся • Fun Mode Ручная синхронизация Audio…" at bounding box center [534, 229] width 1068 height 459
click at [799, 379] on div "Смерть" at bounding box center [810, 382] width 33 height 13
type input "******"
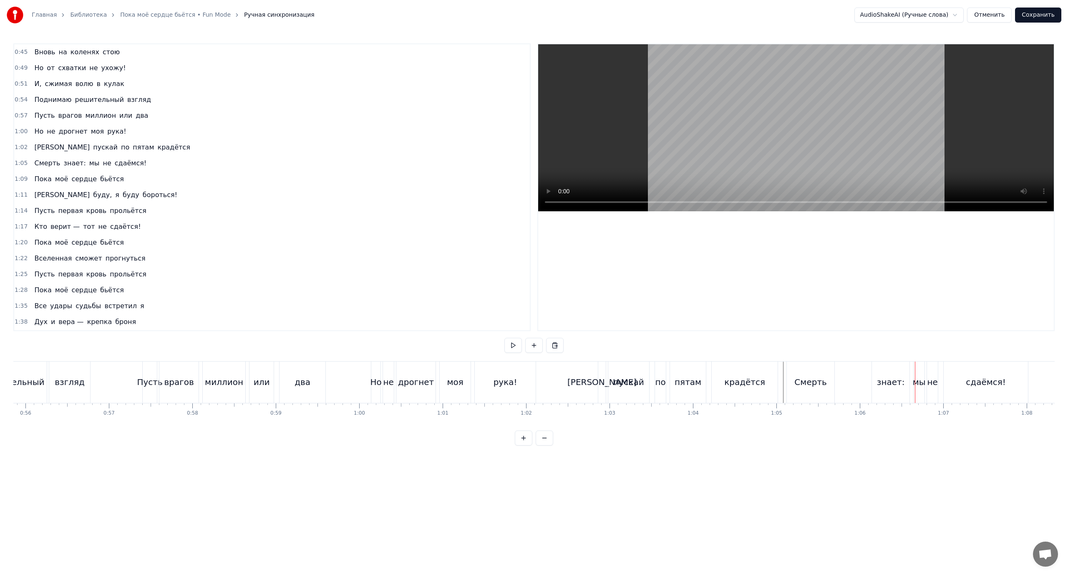
click at [878, 375] on div "знает:" at bounding box center [891, 381] width 38 height 41
drag, startPoint x: 873, startPoint y: 376, endPoint x: 867, endPoint y: 377, distance: 6.8
click at [867, 377] on div at bounding box center [867, 382] width 3 height 40
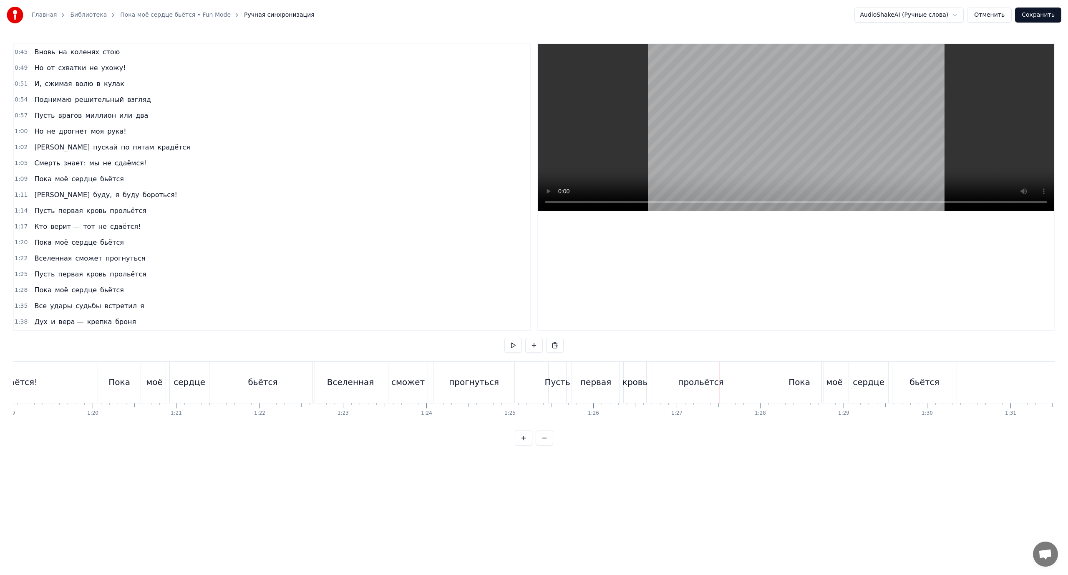
click at [696, 381] on div "прольётся" at bounding box center [701, 382] width 46 height 13
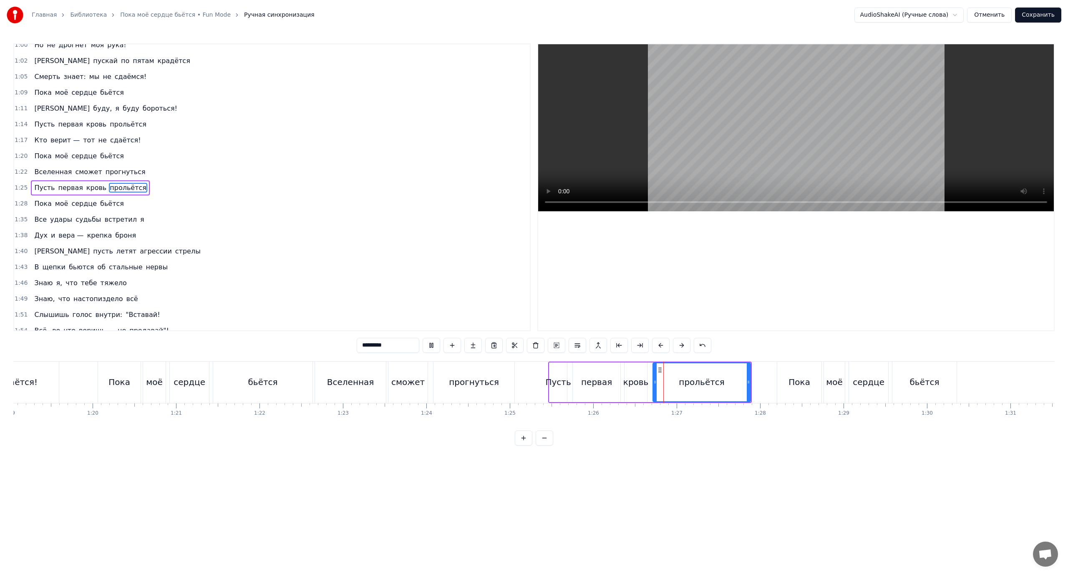
scroll to position [87, 0]
click at [651, 379] on icon at bounding box center [651, 381] width 3 height 7
click at [638, 382] on div "кровь" at bounding box center [635, 382] width 25 height 13
click at [651, 378] on div "прольётся" at bounding box center [699, 382] width 101 height 40
type input "*********"
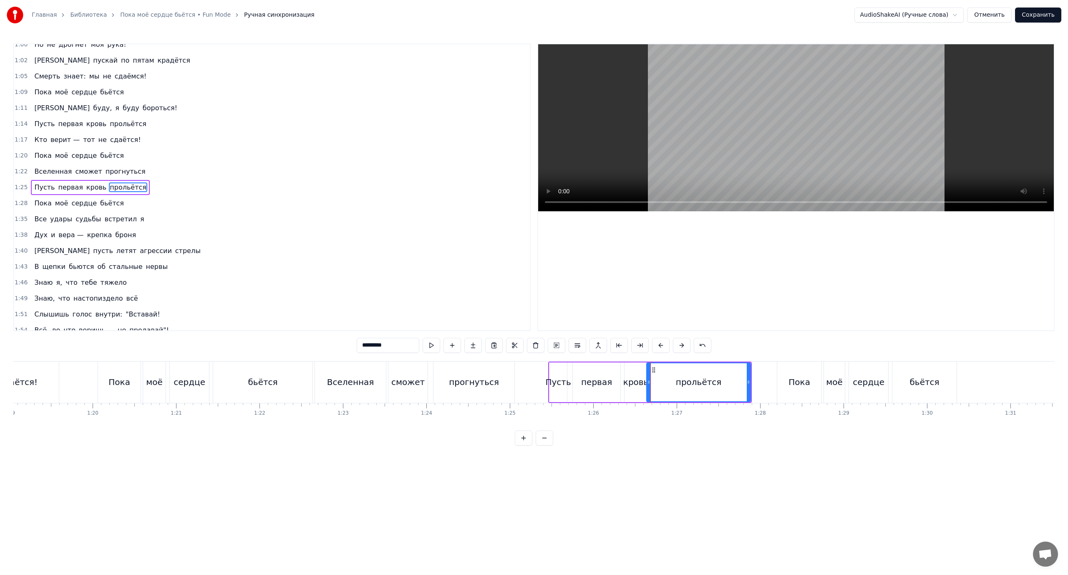
click at [647, 381] on icon at bounding box center [648, 381] width 3 height 7
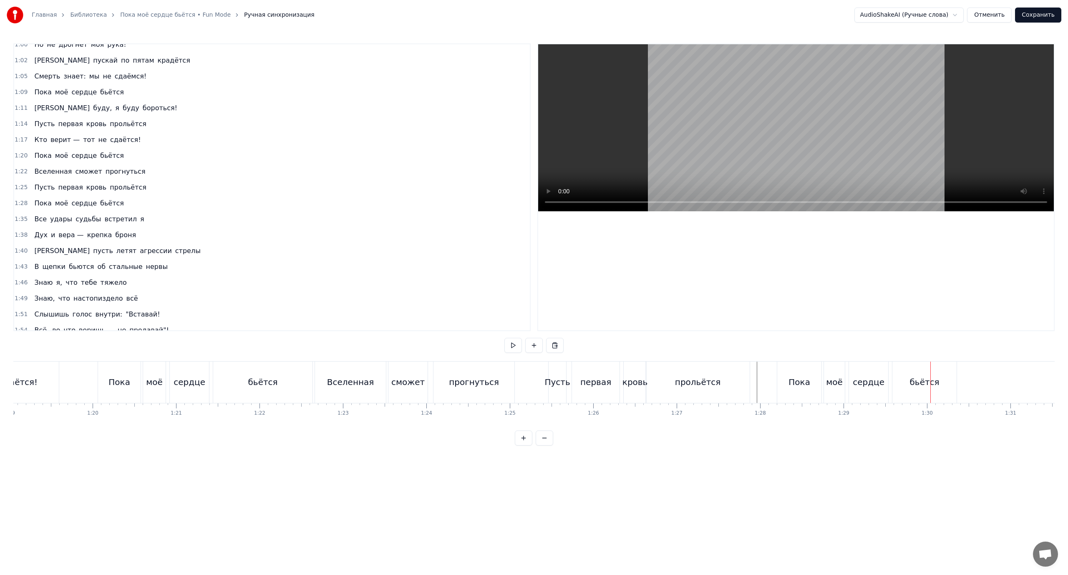
click at [787, 377] on div "Пока" at bounding box center [799, 381] width 44 height 41
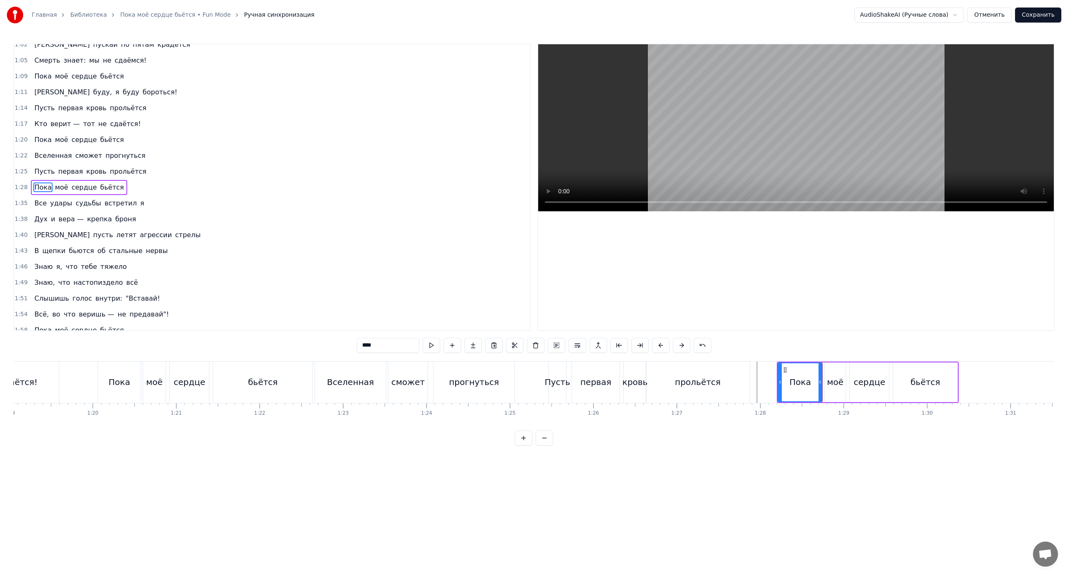
click at [836, 379] on div "моё" at bounding box center [835, 382] width 17 height 13
type input "***"
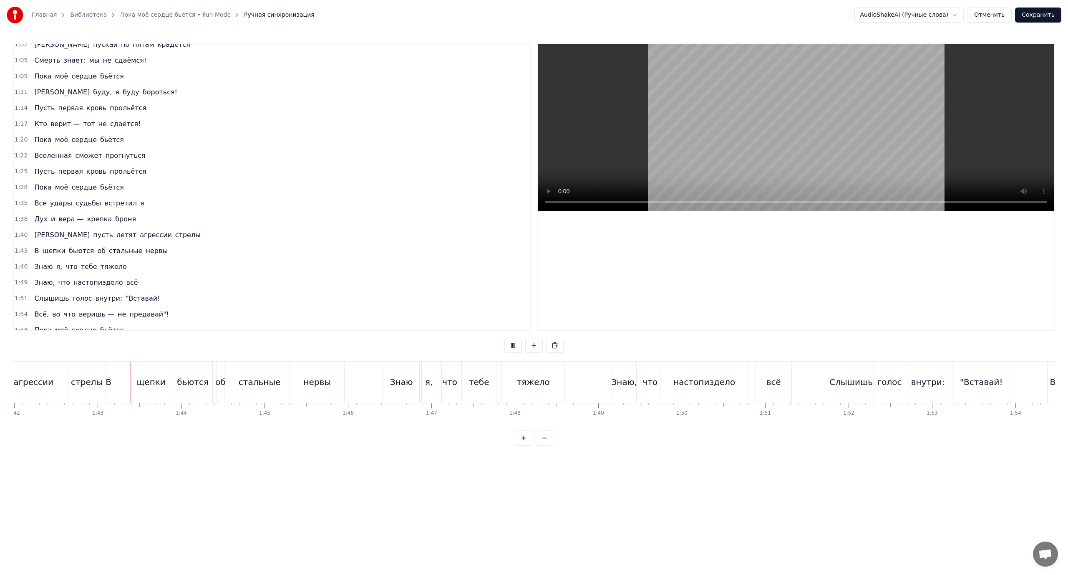
scroll to position [0, 8538]
click at [113, 387] on div "щепки" at bounding box center [124, 382] width 29 height 13
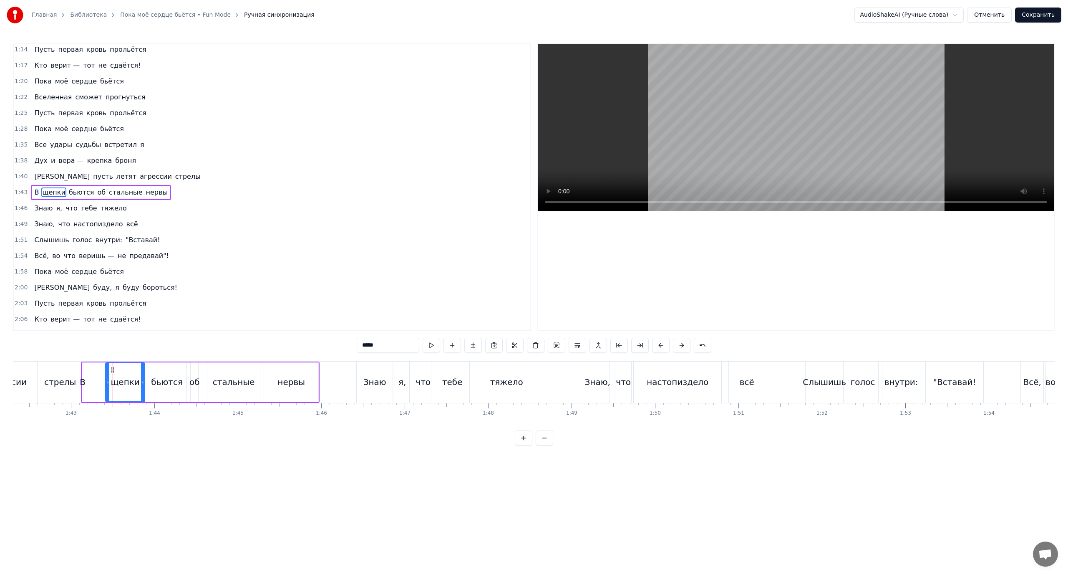
scroll to position [166, 0]
click at [95, 385] on div "В щепки бьются об стальные нервы" at bounding box center [200, 381] width 239 height 41
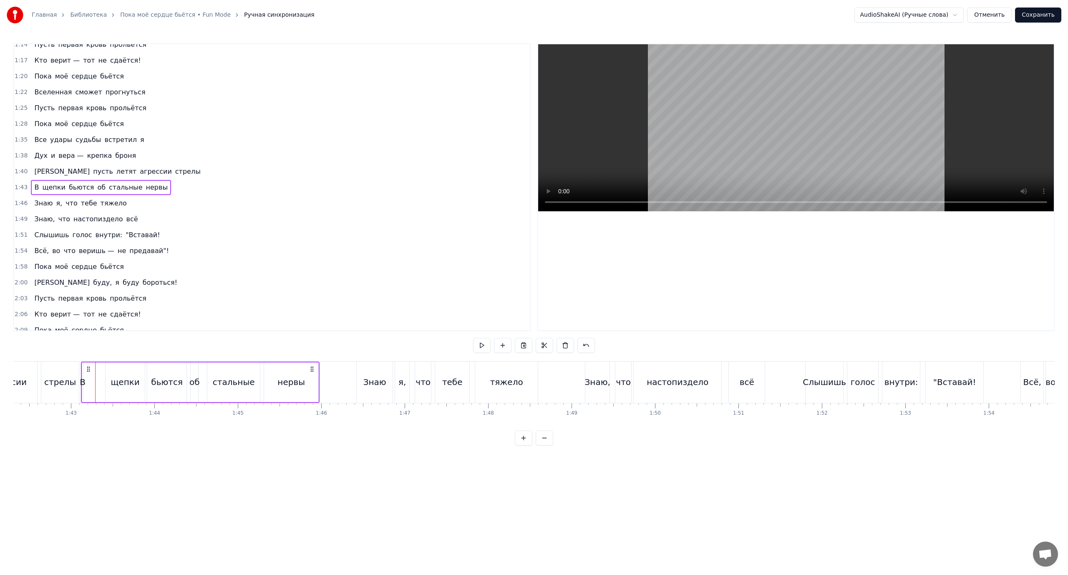
click at [122, 383] on div "щепки" at bounding box center [125, 382] width 29 height 13
click at [164, 383] on div "бьются" at bounding box center [167, 382] width 32 height 13
click at [195, 381] on div "об" at bounding box center [194, 382] width 10 height 13
drag, startPoint x: 192, startPoint y: 379, endPoint x: 184, endPoint y: 382, distance: 8.2
click at [184, 382] on icon at bounding box center [184, 381] width 3 height 7
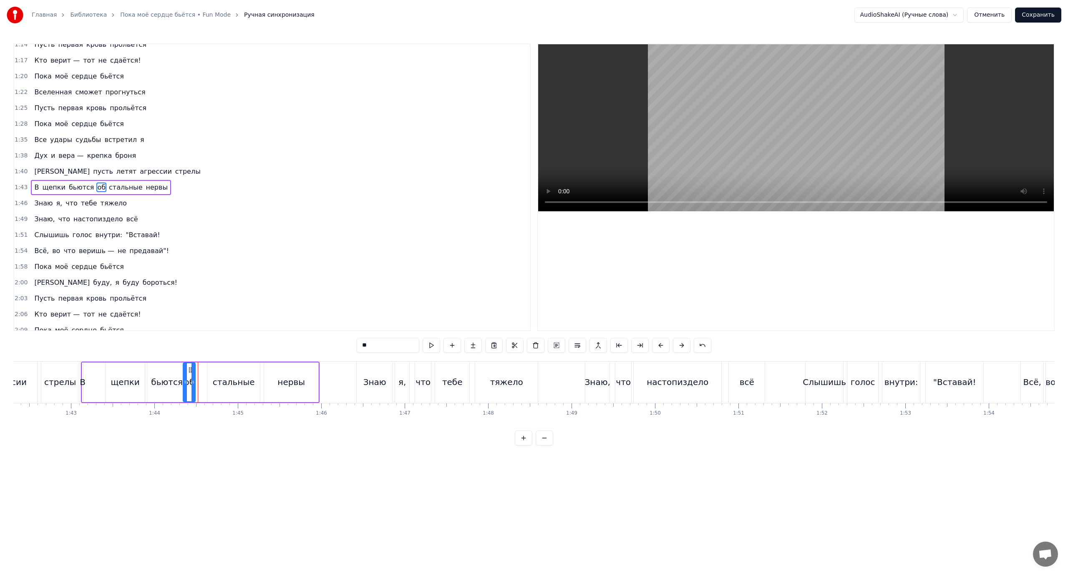
click at [193, 380] on icon at bounding box center [193, 381] width 3 height 7
click at [213, 378] on div "стальные" at bounding box center [233, 382] width 53 height 40
drag, startPoint x: 209, startPoint y: 378, endPoint x: 194, endPoint y: 380, distance: 14.7
click at [194, 380] on icon at bounding box center [194, 381] width 3 height 7
drag, startPoint x: 257, startPoint y: 378, endPoint x: 252, endPoint y: 380, distance: 5.2
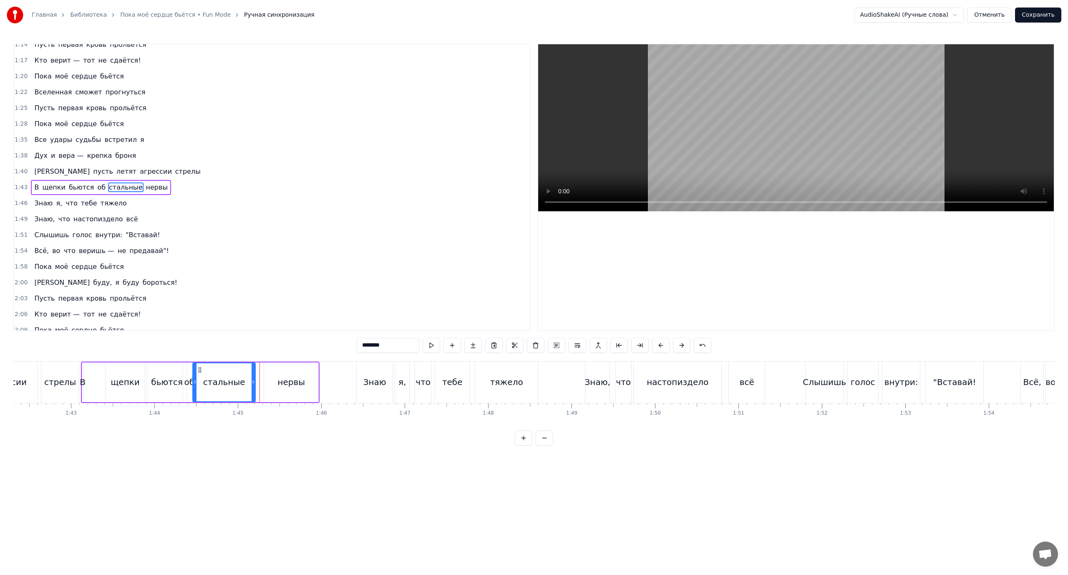
click at [252, 380] on icon at bounding box center [253, 381] width 3 height 7
click at [277, 379] on div "нервы" at bounding box center [291, 382] width 54 height 40
drag, startPoint x: 266, startPoint y: 380, endPoint x: 262, endPoint y: 381, distance: 4.2
click at [262, 381] on icon at bounding box center [261, 381] width 3 height 7
click at [178, 385] on div "бьются" at bounding box center [167, 382] width 32 height 13
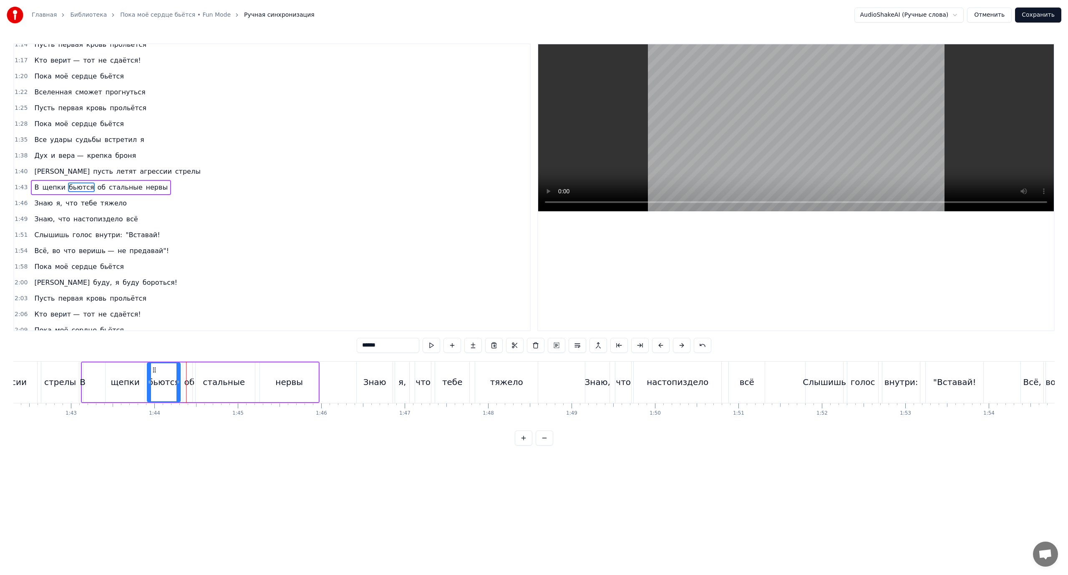
drag, startPoint x: 185, startPoint y: 379, endPoint x: 179, endPoint y: 379, distance: 6.3
click at [179, 379] on icon at bounding box center [178, 381] width 3 height 7
click at [188, 372] on div "об" at bounding box center [189, 382] width 12 height 40
type input "**"
drag, startPoint x: 184, startPoint y: 374, endPoint x: 172, endPoint y: 375, distance: 12.1
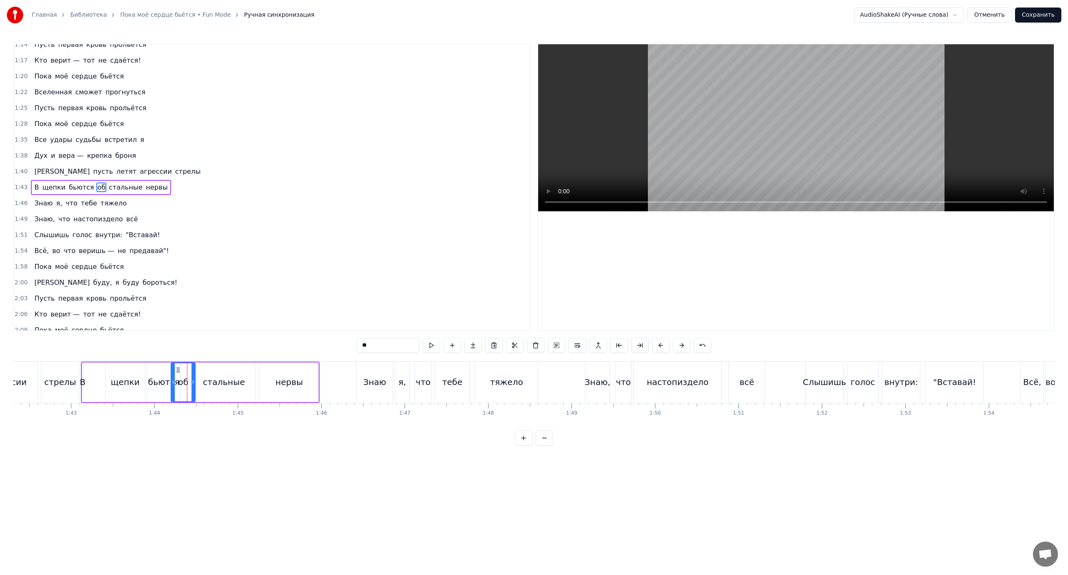
click at [172, 375] on div at bounding box center [172, 382] width 3 height 38
drag, startPoint x: 173, startPoint y: 373, endPoint x: 182, endPoint y: 376, distance: 10.0
click at [182, 376] on div at bounding box center [182, 382] width 3 height 38
click at [94, 381] on div "В щепки бьются об стальные нервы" at bounding box center [200, 381] width 239 height 41
click at [131, 182] on html "Главная Библиотека Пока моё сердце бьётся • Fun Mode Ручная синхронизация Audio…" at bounding box center [534, 229] width 1068 height 459
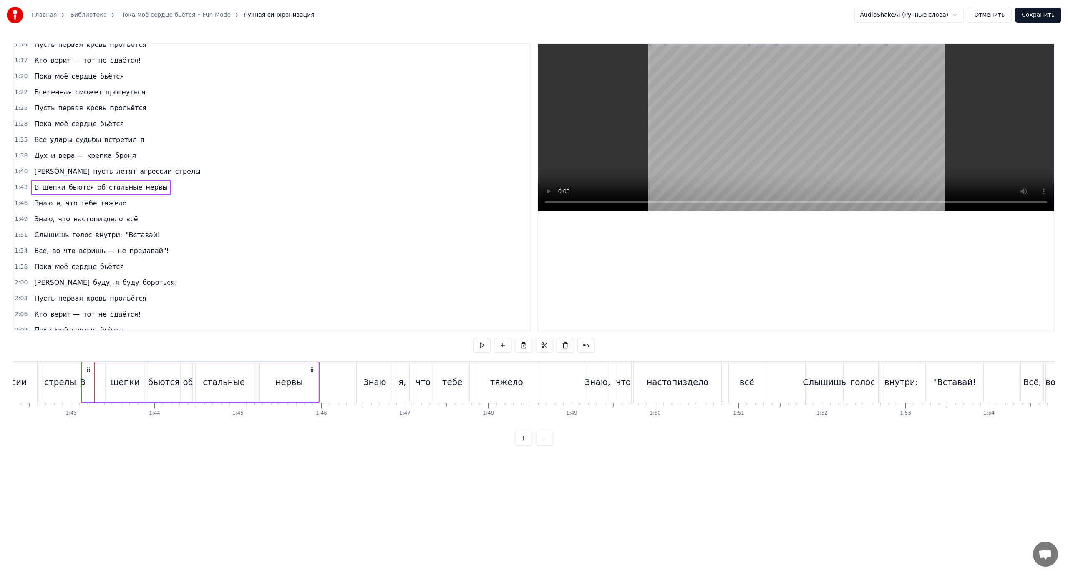
drag, startPoint x: 124, startPoint y: 189, endPoint x: 104, endPoint y: 189, distance: 20.0
click at [123, 190] on span "стальные" at bounding box center [125, 187] width 35 height 10
click at [594, 345] on button at bounding box center [599, 345] width 18 height 15
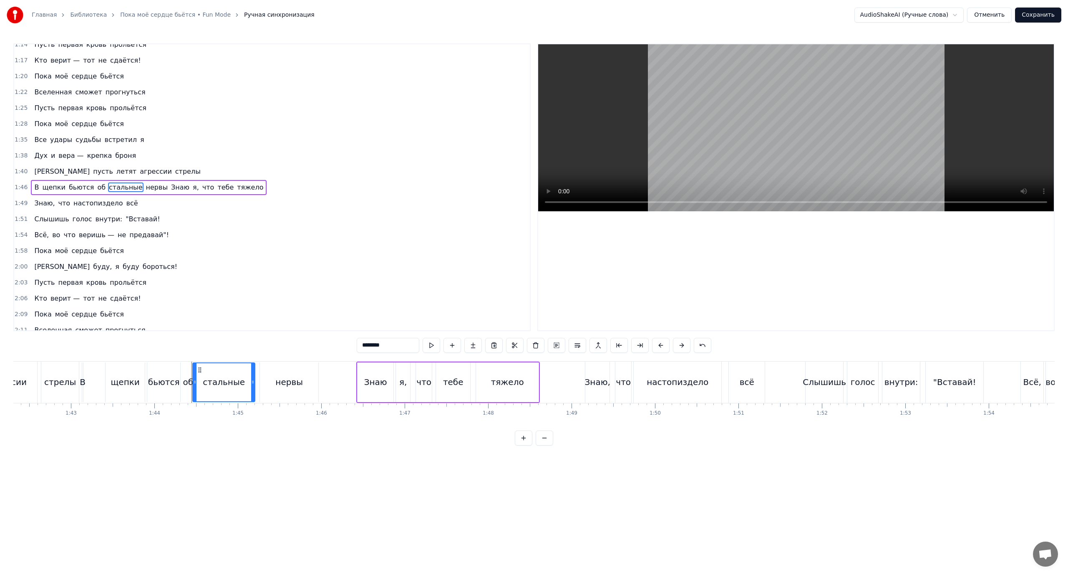
click at [37, 184] on div "В щепки бьются об стальные нервы Знаю я, что тебе тяжело" at bounding box center [149, 187] width 236 height 15
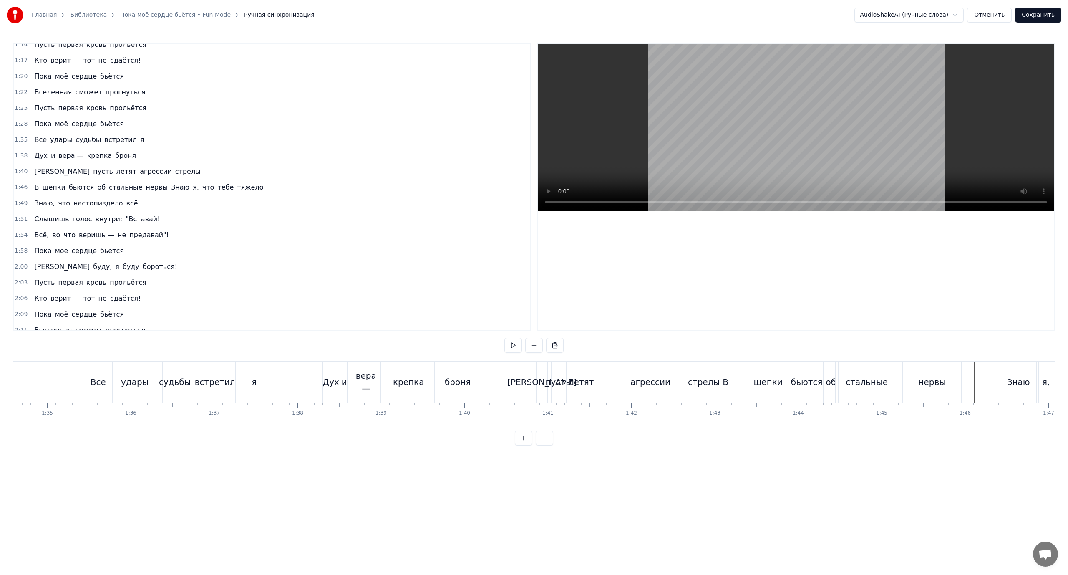
click at [575, 380] on div "внутри:" at bounding box center [584, 382] width 34 height 13
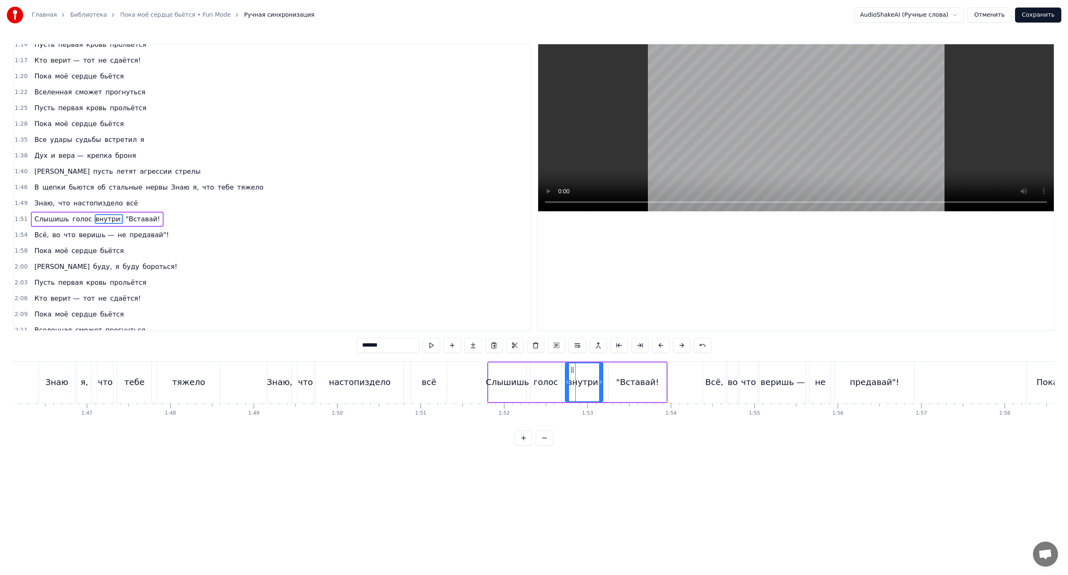
scroll to position [198, 0]
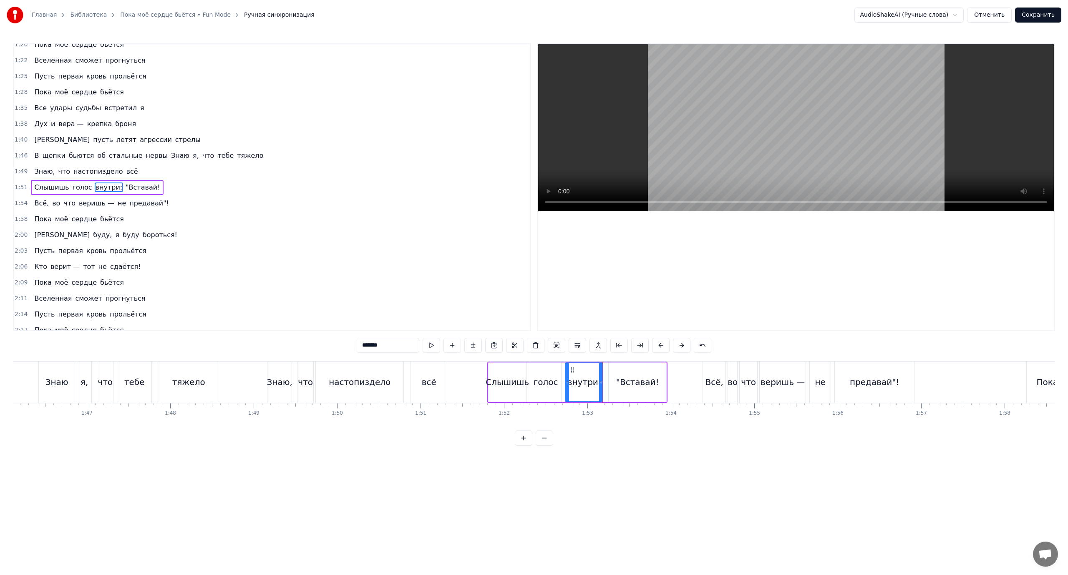
click at [622, 379] on div ""Вставай!" at bounding box center [637, 382] width 43 height 13
type input "*********"
click at [605, 381] on div "Слышишь голос внутри: "Вставай!" at bounding box center [577, 381] width 180 height 41
click at [618, 380] on div ""Вставай!" at bounding box center [638, 382] width 58 height 40
drag, startPoint x: 610, startPoint y: 380, endPoint x: 605, endPoint y: 382, distance: 4.7
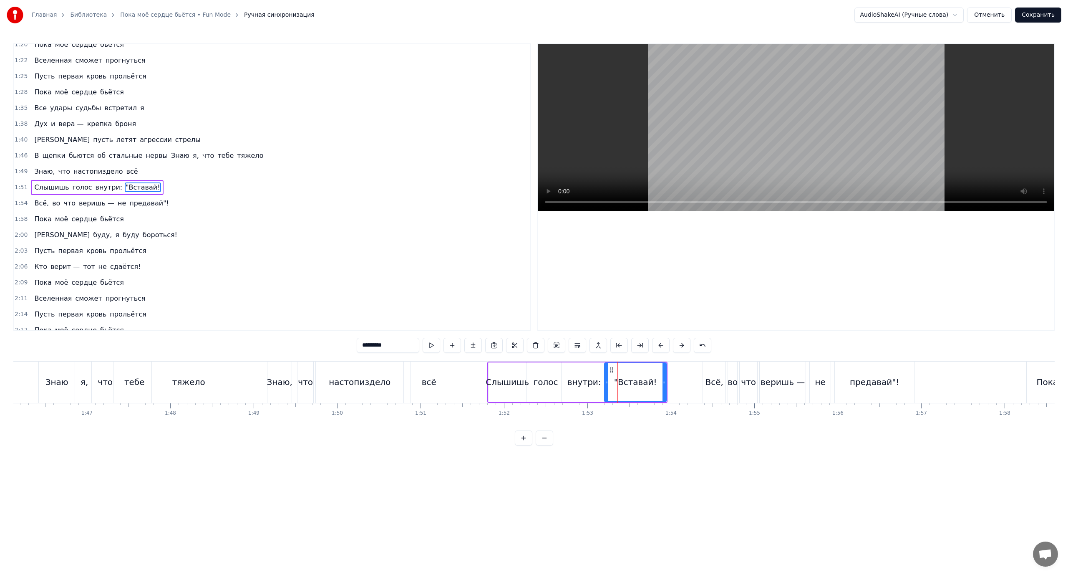
click at [605, 382] on icon at bounding box center [606, 381] width 3 height 7
click at [583, 380] on div "внутри:" at bounding box center [584, 382] width 34 height 13
type input "*******"
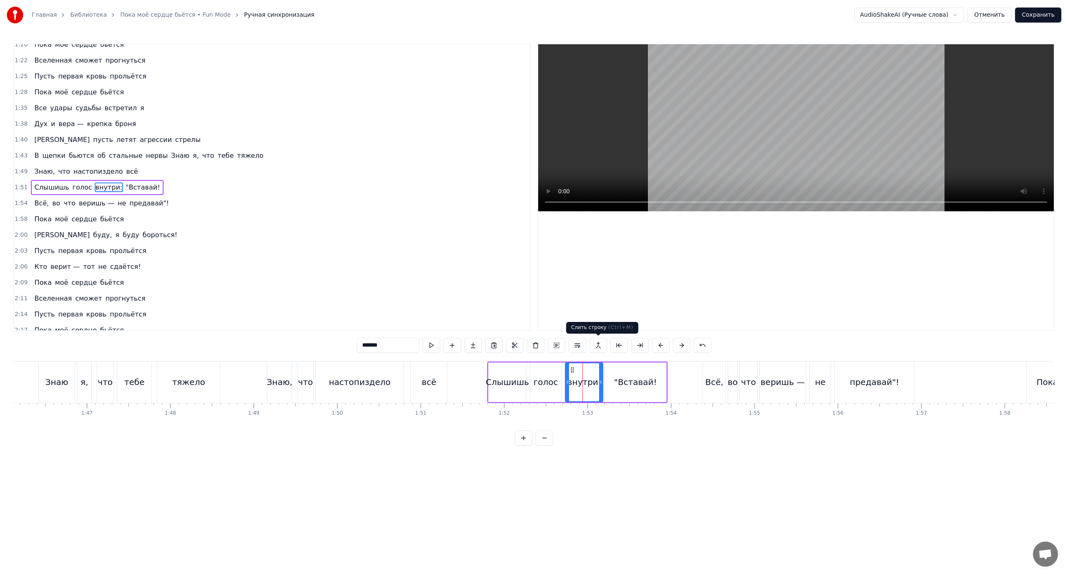
click at [599, 344] on button at bounding box center [599, 345] width 18 height 15
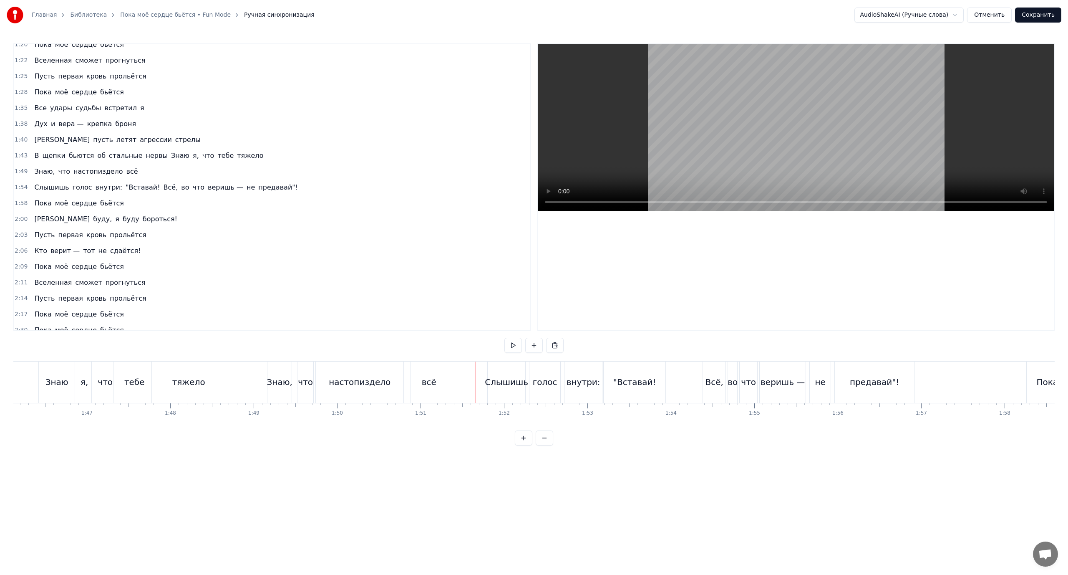
click at [645, 381] on div ""Вставай!" at bounding box center [634, 382] width 43 height 13
click at [713, 386] on div "Всё," at bounding box center [714, 382] width 18 height 13
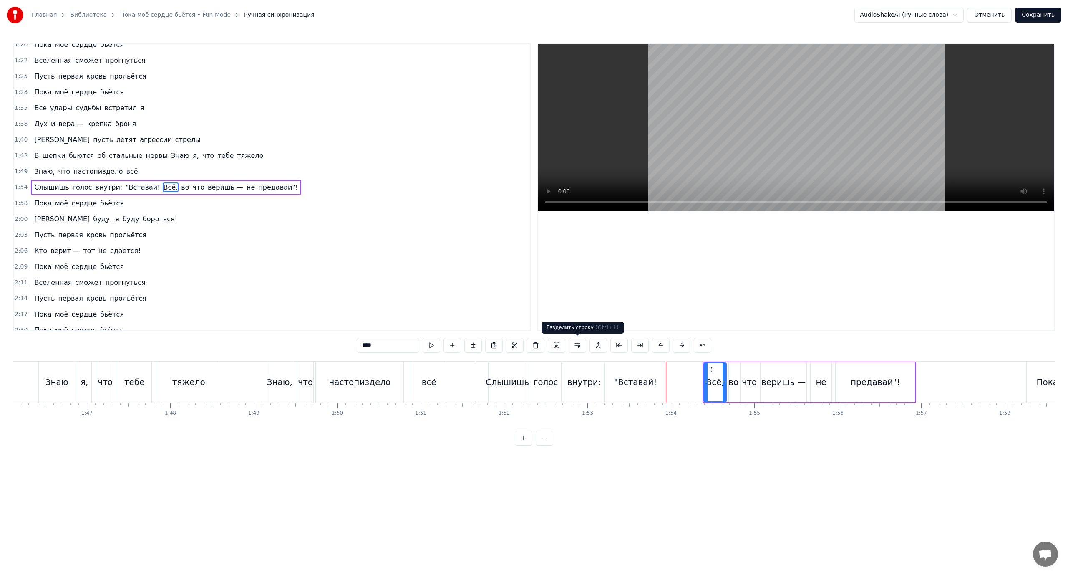
click at [577, 345] on button at bounding box center [578, 345] width 18 height 15
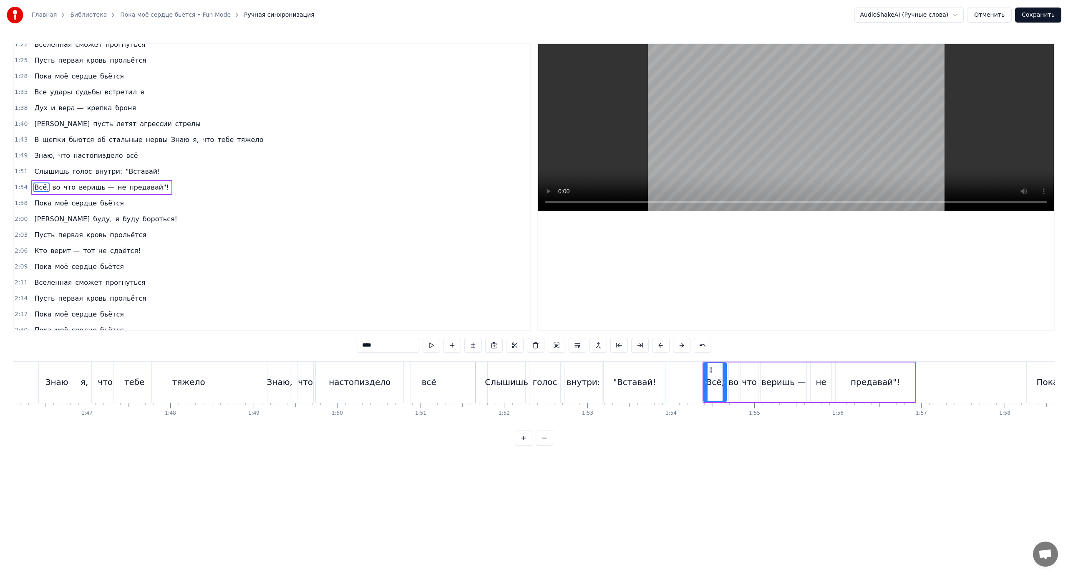
click at [618, 378] on div ""Вставай!" at bounding box center [634, 382] width 43 height 13
type input "*********"
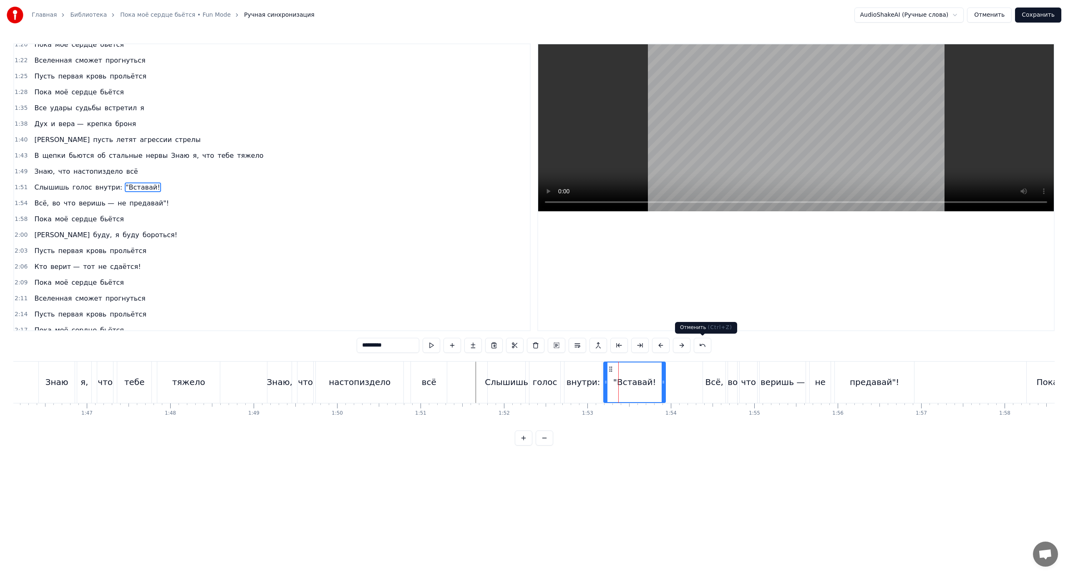
click at [703, 343] on button at bounding box center [703, 345] width 18 height 15
click at [692, 345] on button at bounding box center [692, 345] width 18 height 15
click at [508, 380] on div "Слышишь" at bounding box center [506, 382] width 43 height 13
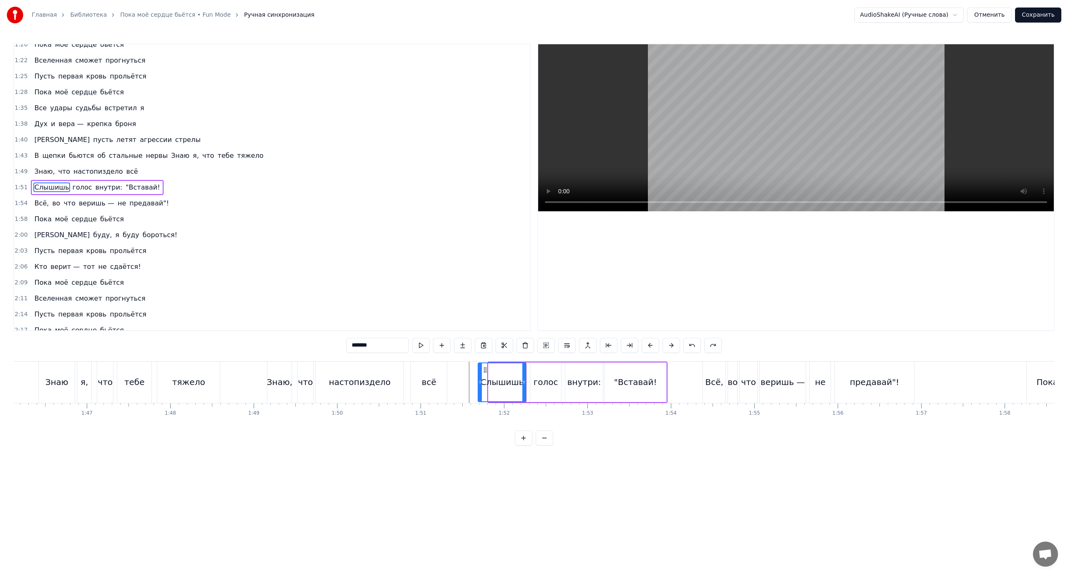
drag, startPoint x: 490, startPoint y: 375, endPoint x: 479, endPoint y: 376, distance: 10.9
click at [479, 376] on div at bounding box center [480, 382] width 3 height 38
click at [540, 376] on div "голос" at bounding box center [546, 382] width 25 height 13
drag, startPoint x: 533, startPoint y: 376, endPoint x: 525, endPoint y: 377, distance: 8.9
click at [525, 377] on div at bounding box center [523, 382] width 3 height 38
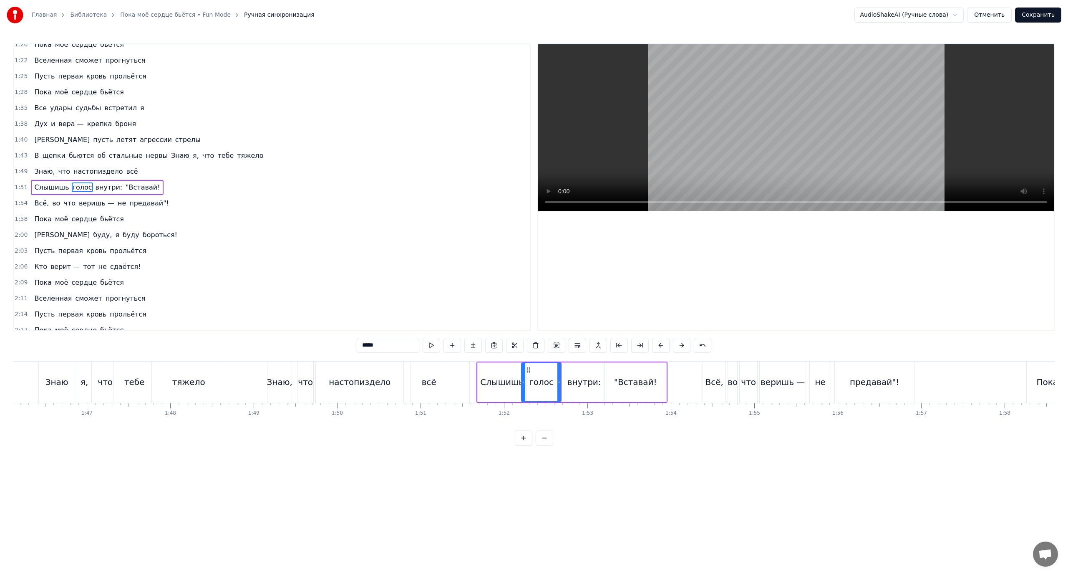
click at [574, 381] on div "внутри:" at bounding box center [584, 382] width 34 height 13
click at [565, 379] on icon at bounding box center [564, 381] width 3 height 7
click at [610, 378] on div ""Вставай!" at bounding box center [636, 382] width 62 height 40
drag, startPoint x: 606, startPoint y: 377, endPoint x: 601, endPoint y: 378, distance: 5.6
click at [601, 378] on div at bounding box center [601, 382] width 3 height 38
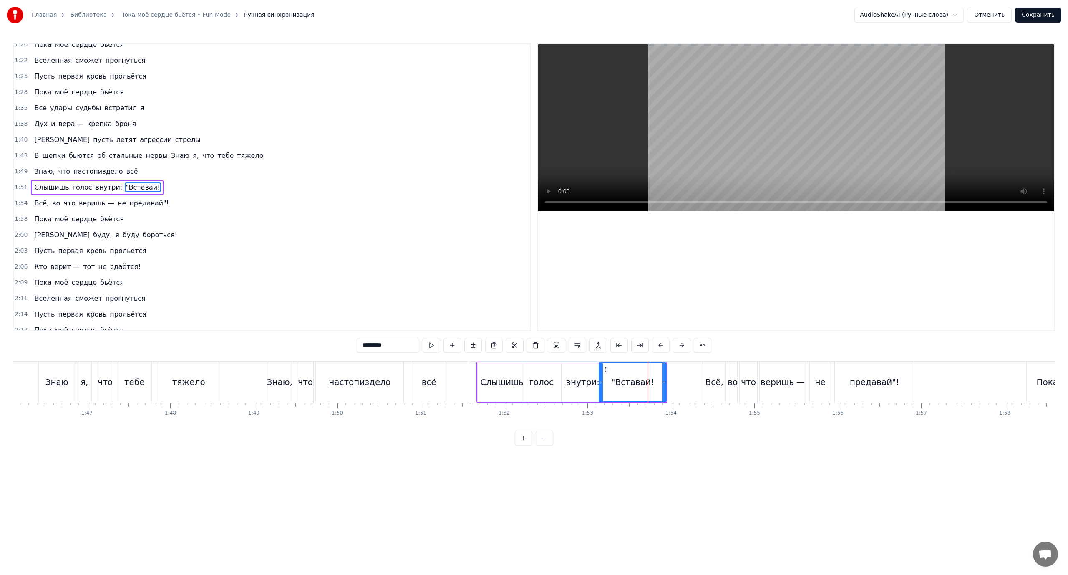
click at [577, 380] on div "внутри:" at bounding box center [583, 382] width 34 height 13
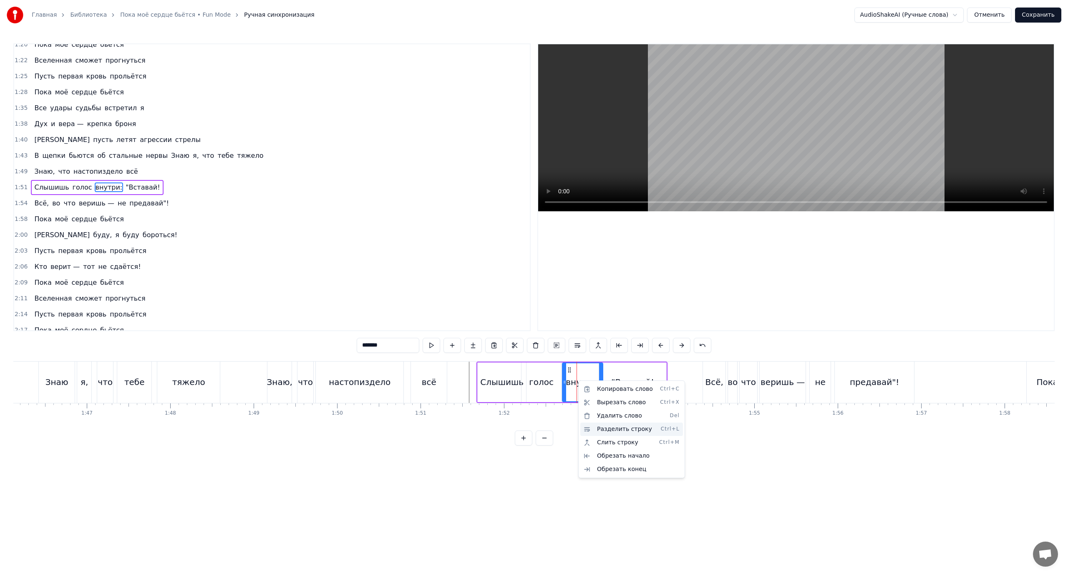
click at [613, 429] on div "Разделить строку Ctrl+L" at bounding box center [631, 428] width 103 height 13
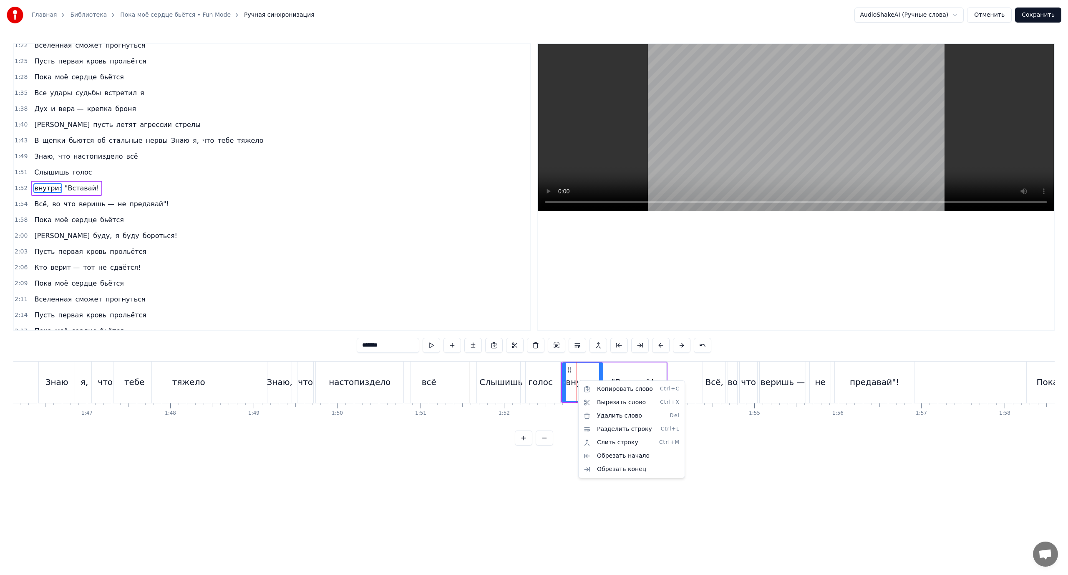
scroll to position [214, 0]
click at [619, 388] on div ""Вставай!" at bounding box center [632, 382] width 67 height 40
type input "*********"
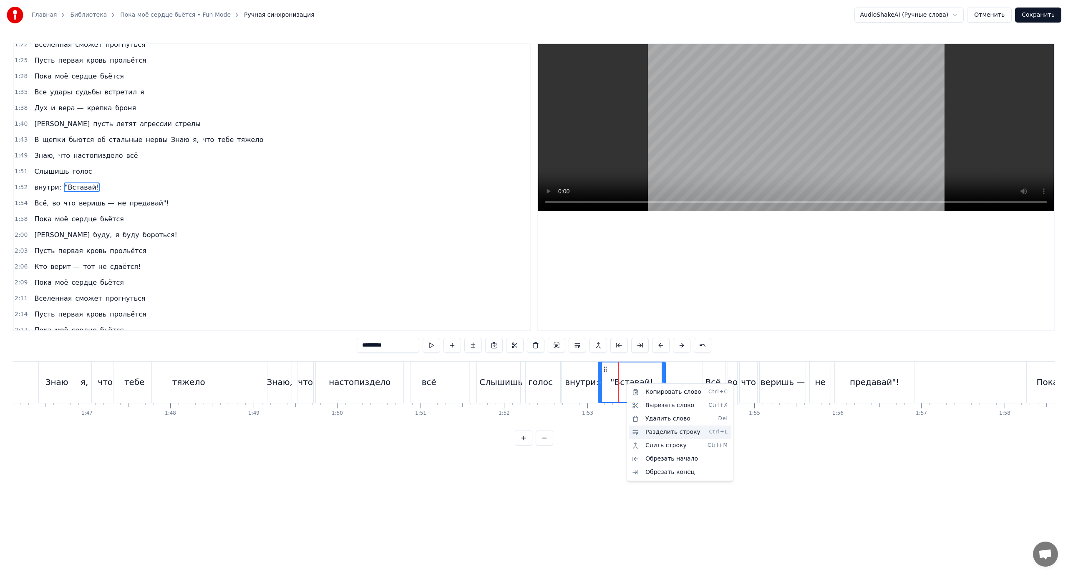
click at [663, 430] on div "Разделить строку Ctrl+L" at bounding box center [680, 431] width 103 height 13
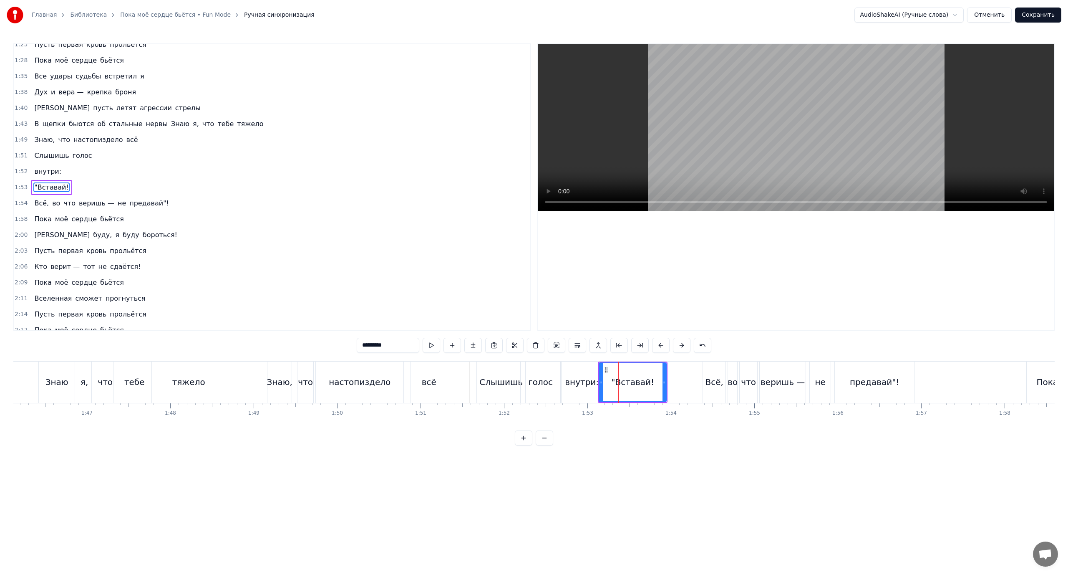
click at [819, 385] on html "Главная Библиотека Пока моё сердце бьётся • Fun Mode Ручная синхронизация Audio…" at bounding box center [534, 229] width 1068 height 459
click at [820, 377] on html "Главная Библиотека Пока моё сердце бьётся • Fun Mode Ручная синхронизация Audio…" at bounding box center [534, 229] width 1068 height 459
click at [820, 377] on div "не" at bounding box center [820, 382] width 10 height 13
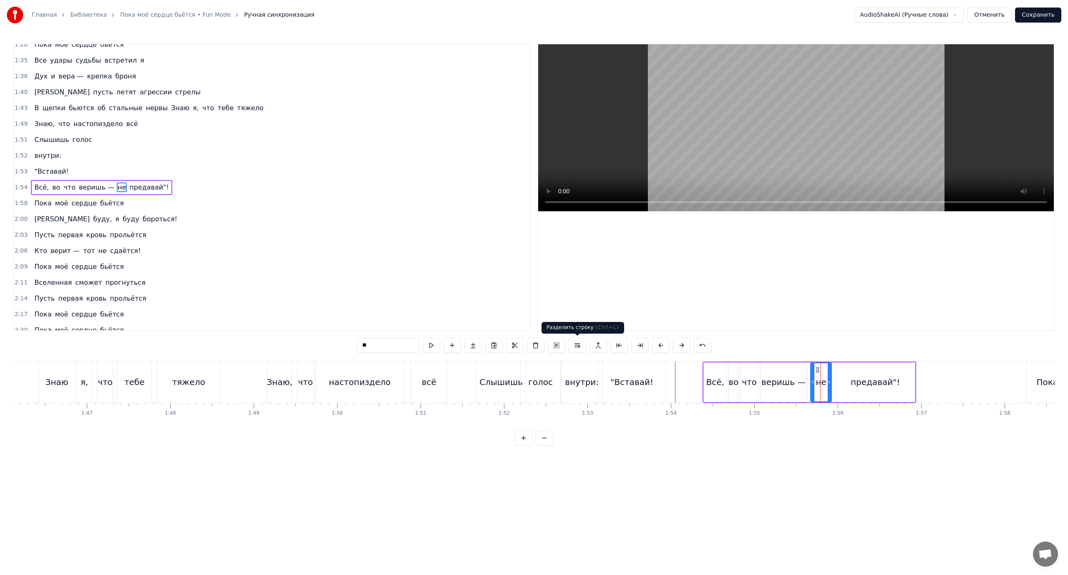
click at [577, 343] on button at bounding box center [578, 345] width 18 height 15
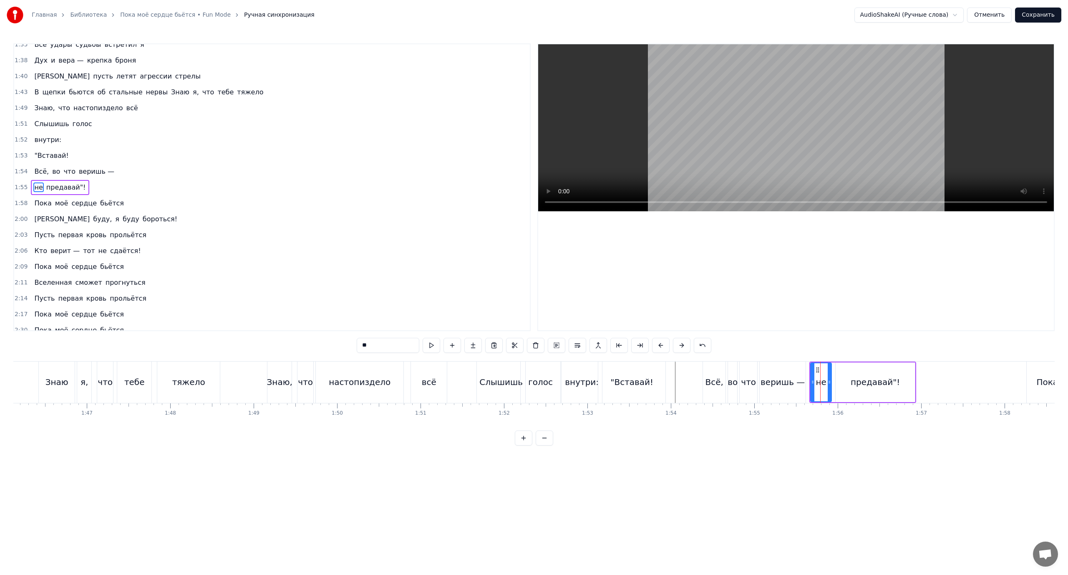
drag, startPoint x: 874, startPoint y: 386, endPoint x: 826, endPoint y: 377, distance: 48.9
click at [870, 386] on div "предавай"!" at bounding box center [875, 382] width 49 height 13
type input "**********"
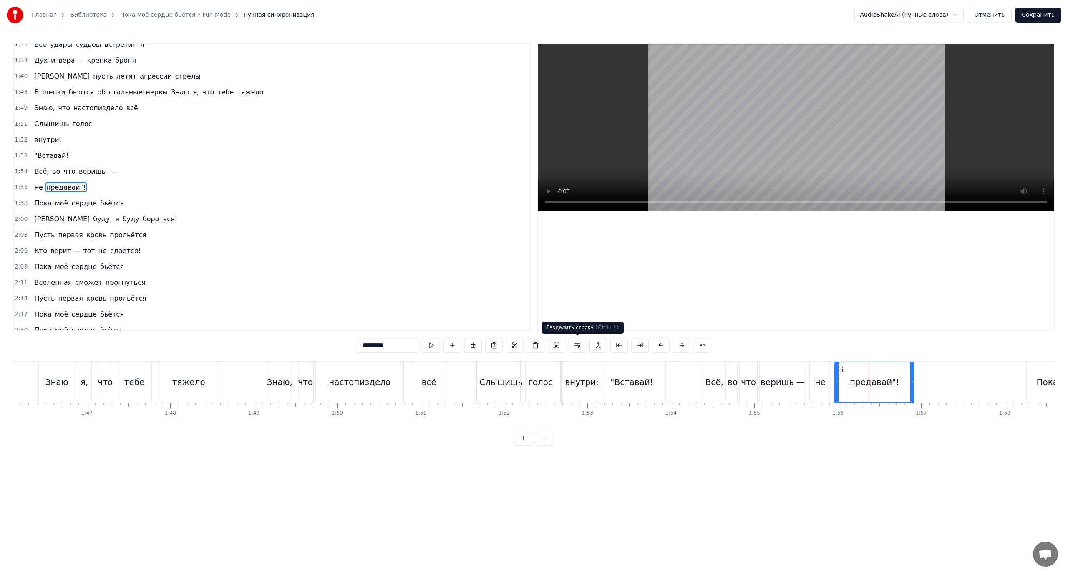
click at [577, 343] on button at bounding box center [578, 345] width 18 height 15
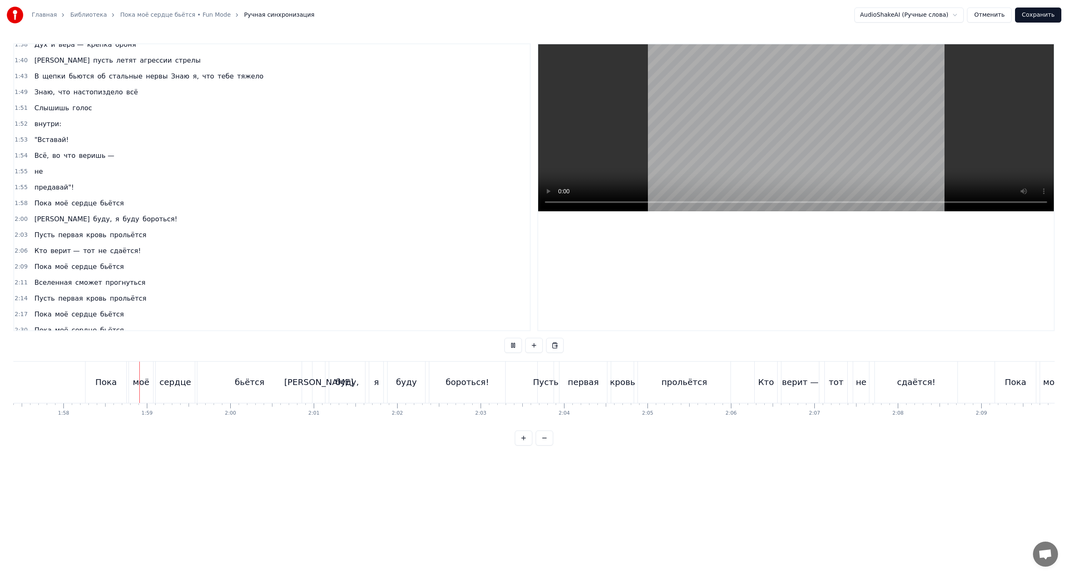
scroll to position [0, 9824]
click at [569, 380] on div "первая" at bounding box center [557, 382] width 31 height 13
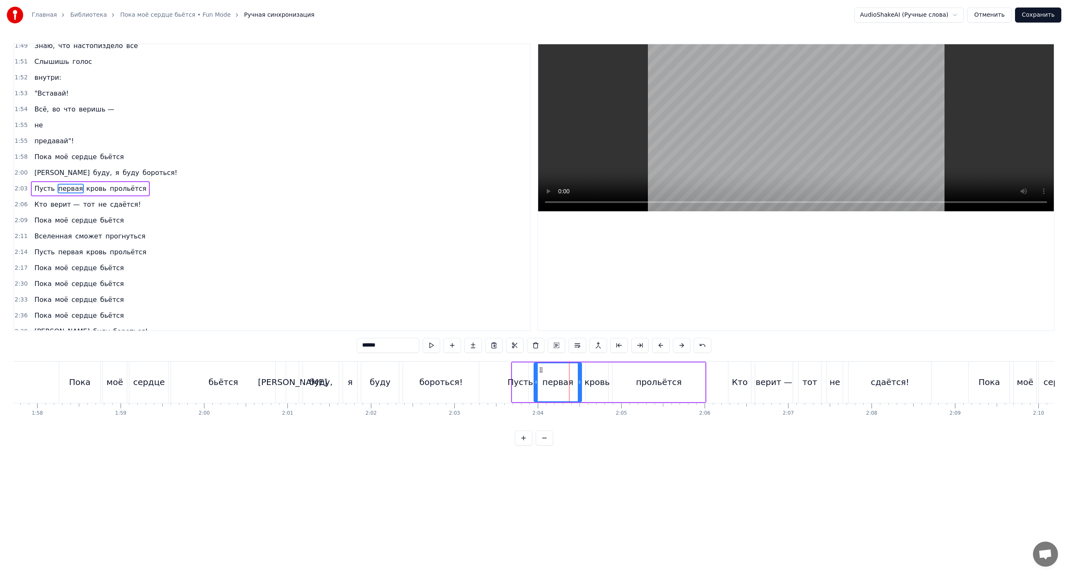
scroll to position [325, 0]
click at [594, 375] on div "кровь" at bounding box center [597, 382] width 23 height 40
type input "*****"
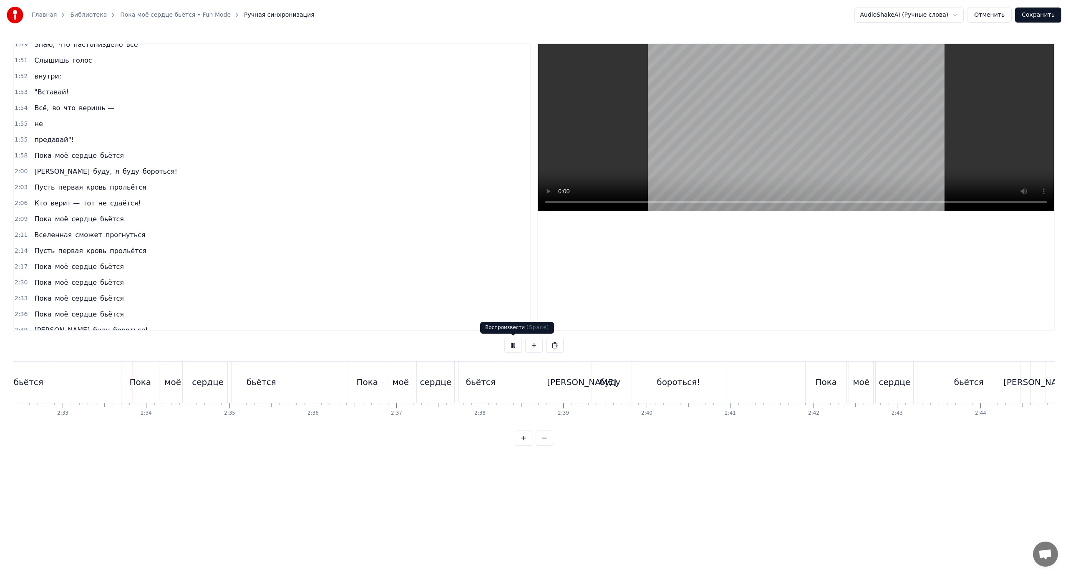
scroll to position [0, 12746]
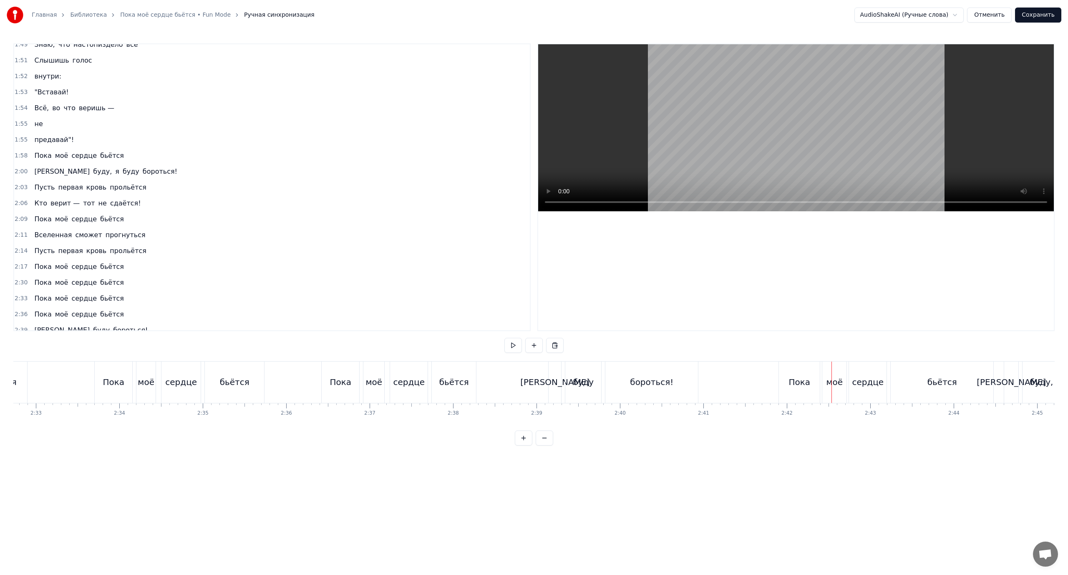
click at [631, 392] on div "бороться!" at bounding box center [651, 381] width 93 height 41
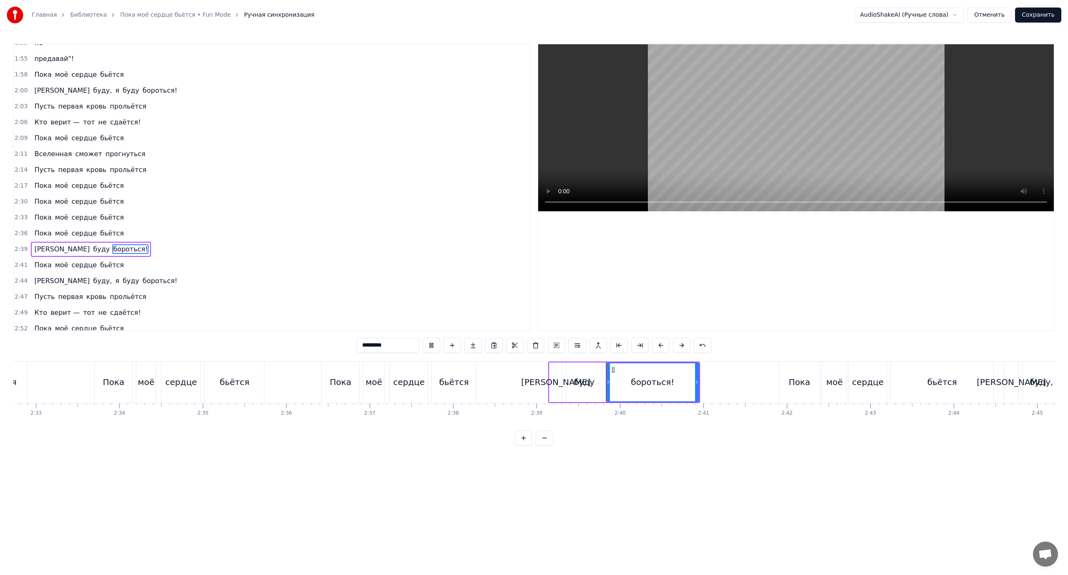
scroll to position [467, 0]
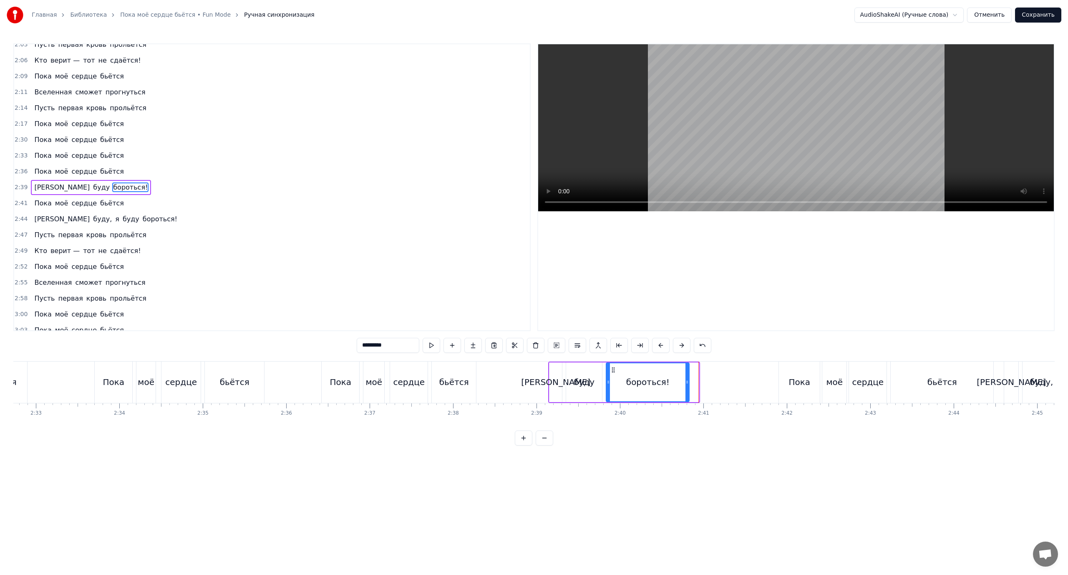
drag, startPoint x: 697, startPoint y: 375, endPoint x: 687, endPoint y: 375, distance: 9.6
click at [687, 375] on div at bounding box center [687, 382] width 3 height 38
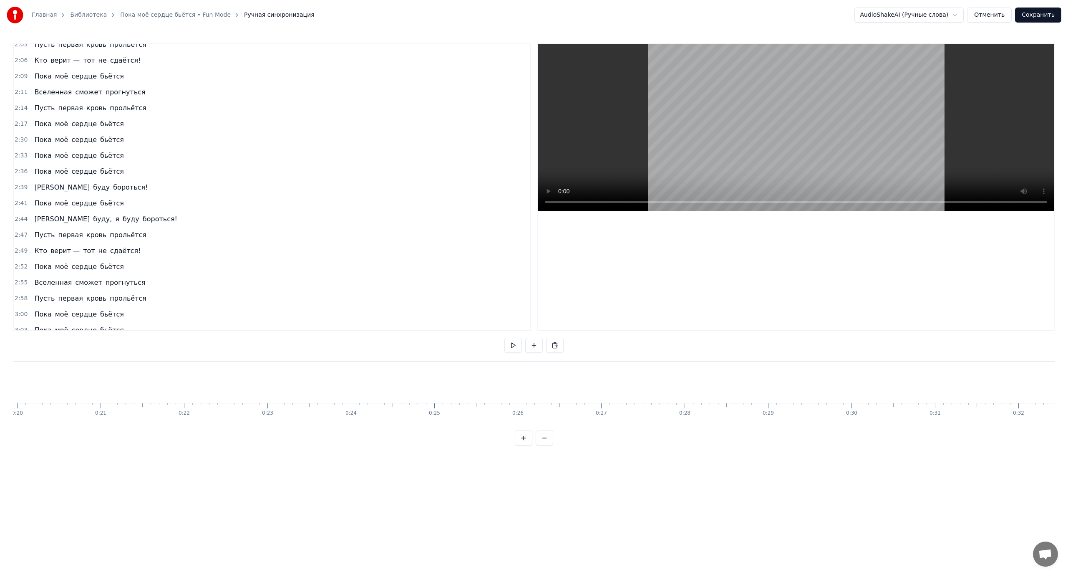
scroll to position [0, 1657]
click at [1048, 11] on button "Сохранить" at bounding box center [1038, 15] width 46 height 15
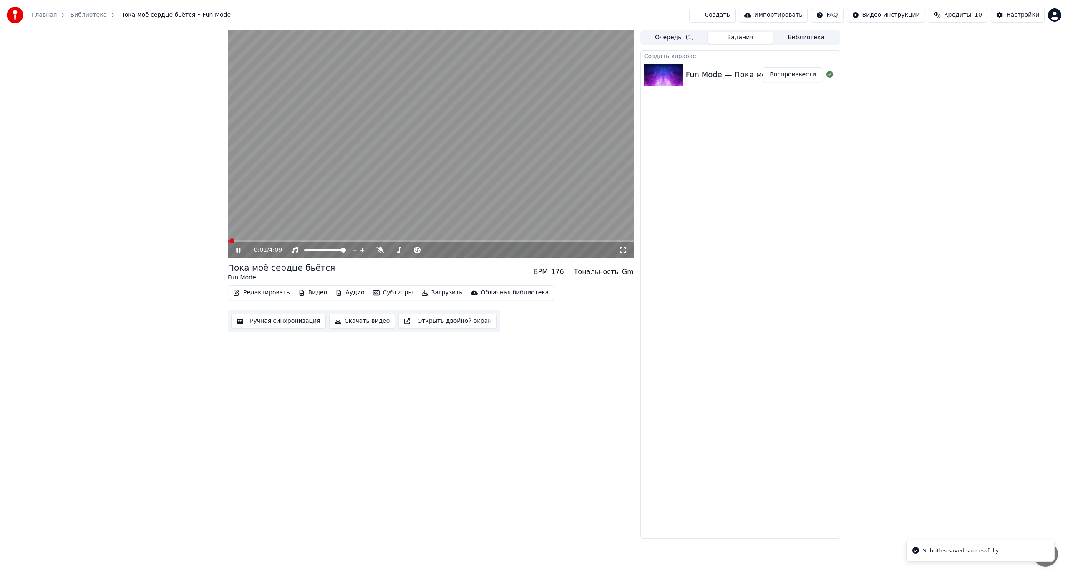
click at [259, 290] on button "Редактировать" at bounding box center [261, 293] width 63 height 12
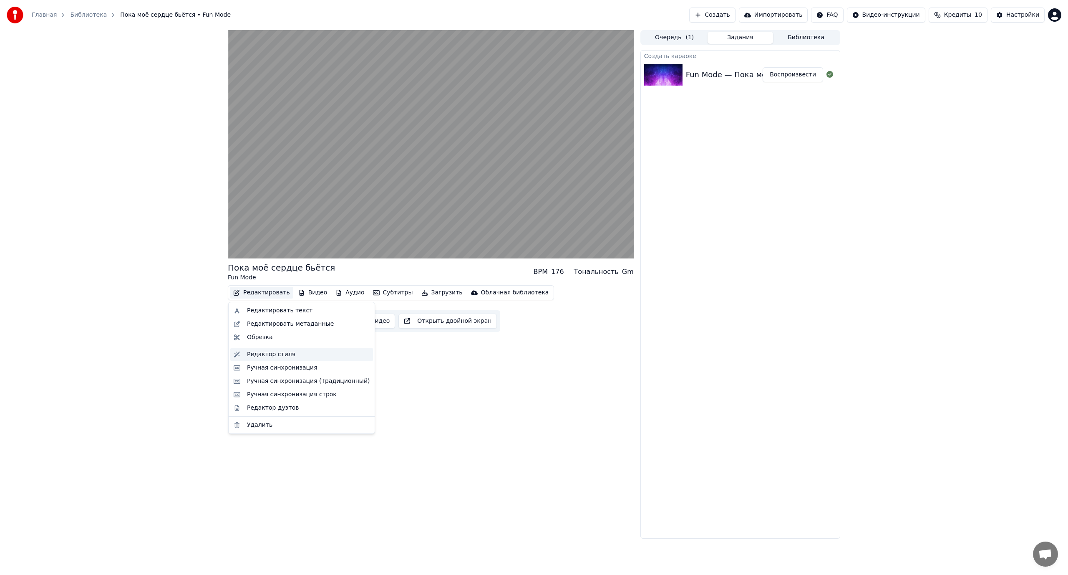
click at [272, 353] on div "Редактор стиля" at bounding box center [271, 354] width 48 height 8
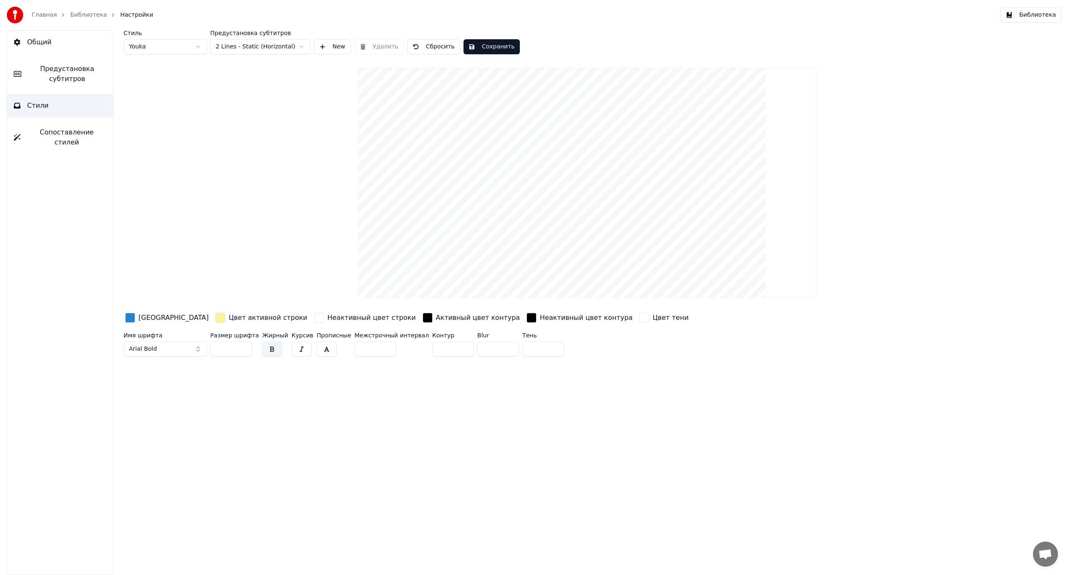
click at [51, 72] on span "Предустановка субтитров" at bounding box center [67, 74] width 78 height 20
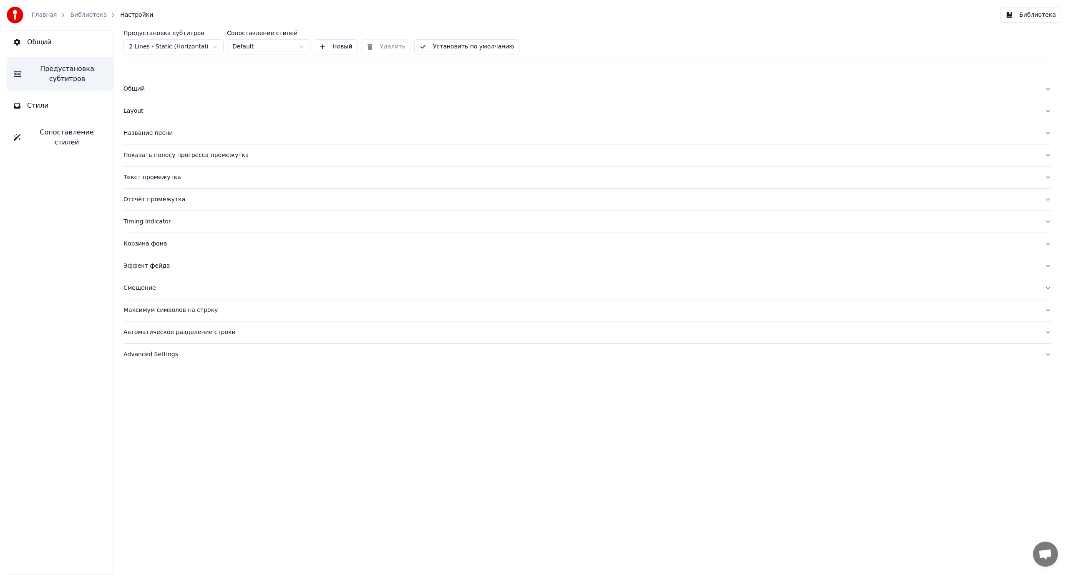
click at [149, 133] on div "Название песни" at bounding box center [581, 133] width 915 height 8
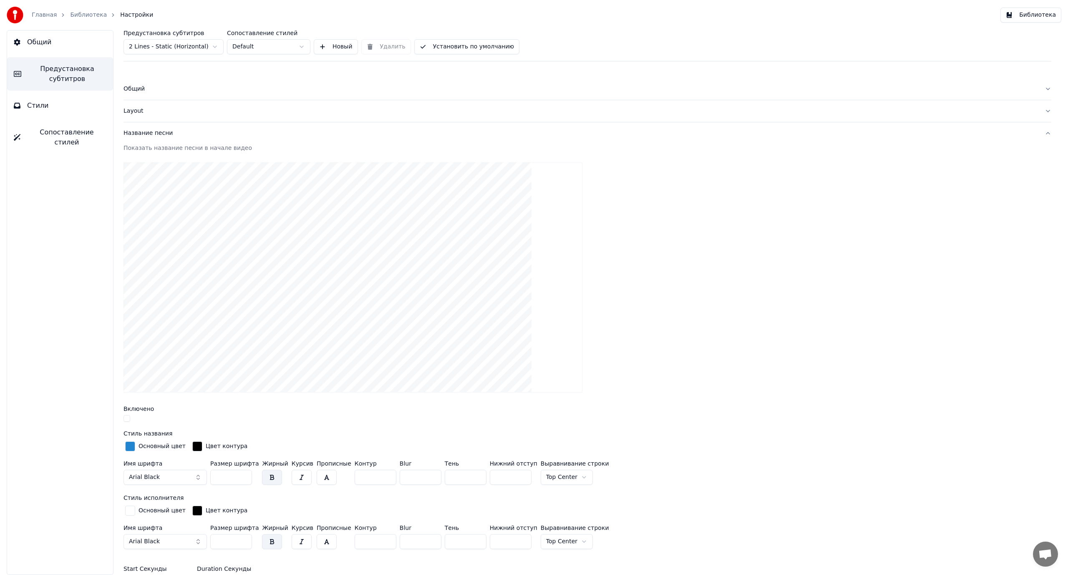
click at [130, 417] on div at bounding box center [588, 419] width 928 height 9
click at [129, 418] on button "button" at bounding box center [127, 418] width 7 height 7
click at [137, 134] on div "Название песни" at bounding box center [581, 133] width 915 height 8
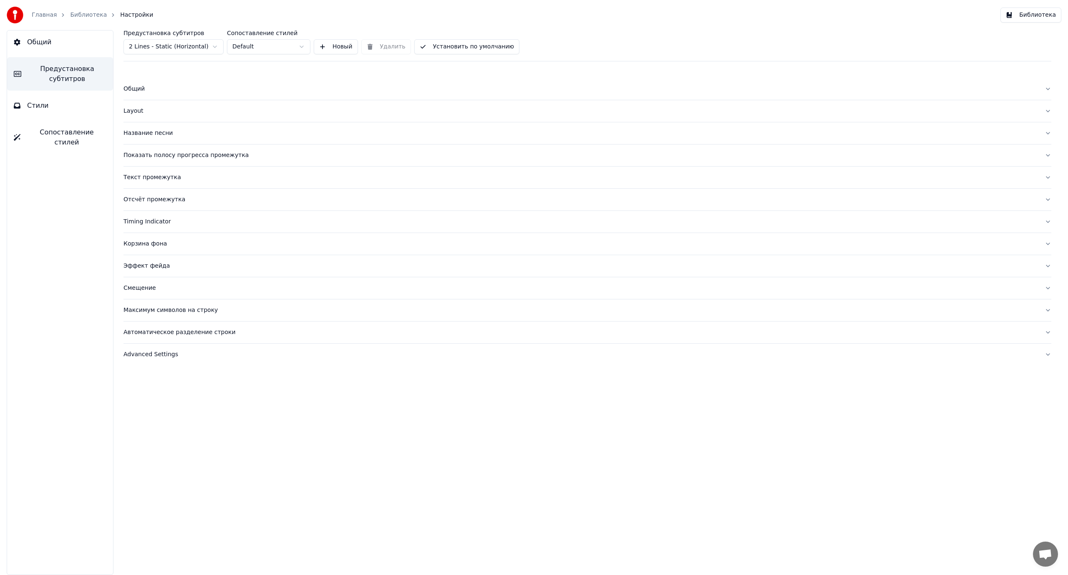
click at [179, 330] on div "Автоматическое разделение строки" at bounding box center [581, 332] width 915 height 8
click at [79, 66] on span "Предустановка субтитров" at bounding box center [67, 74] width 78 height 20
click at [1047, 15] on button "Библиотека" at bounding box center [1031, 15] width 61 height 15
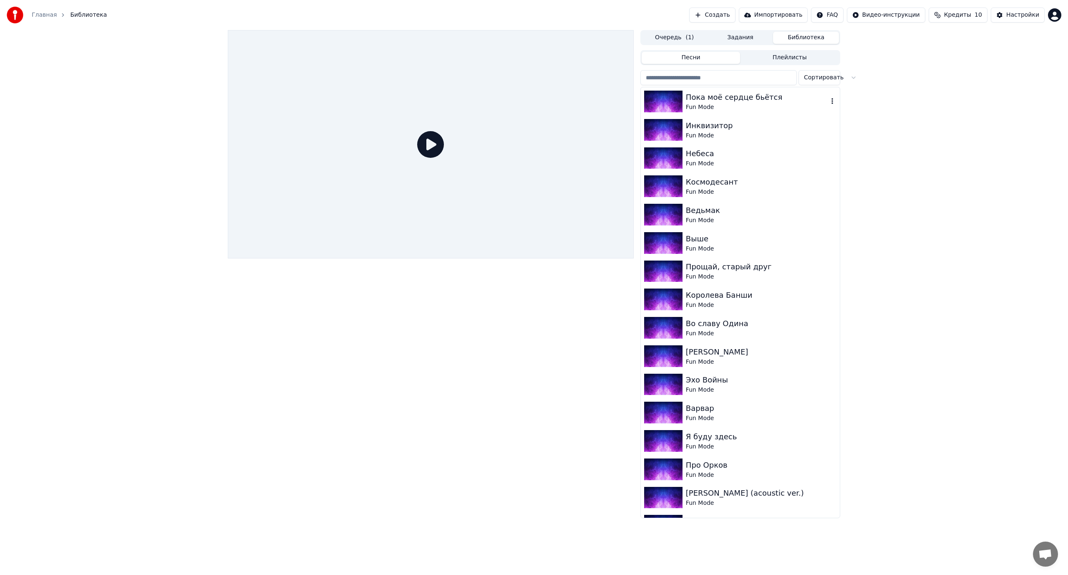
click at [724, 96] on div "Пока моё сердце бьётся" at bounding box center [757, 97] width 142 height 12
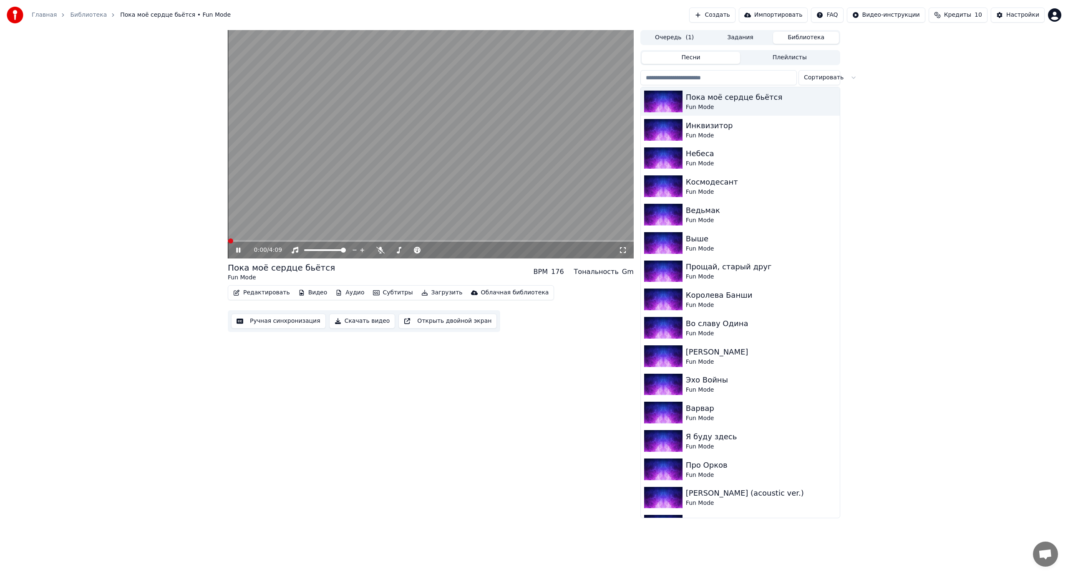
click at [313, 295] on button "Видео" at bounding box center [313, 293] width 36 height 12
click at [328, 356] on div "Добавить логотип" at bounding box center [334, 354] width 56 height 8
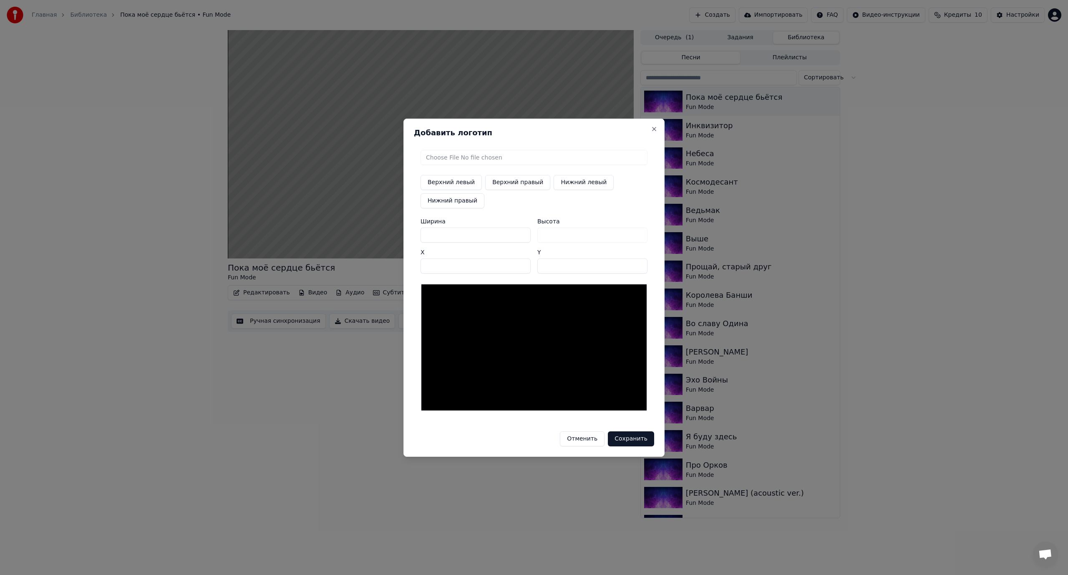
click at [471, 158] on input "file" at bounding box center [534, 157] width 227 height 15
type input "**********"
type input "***"
drag, startPoint x: 439, startPoint y: 234, endPoint x: 418, endPoint y: 233, distance: 21.3
click at [418, 233] on div "Верхний левый Верхний правый Нижний левый Нижний правый Ширина *** Высота *** X…" at bounding box center [534, 280] width 240 height 275
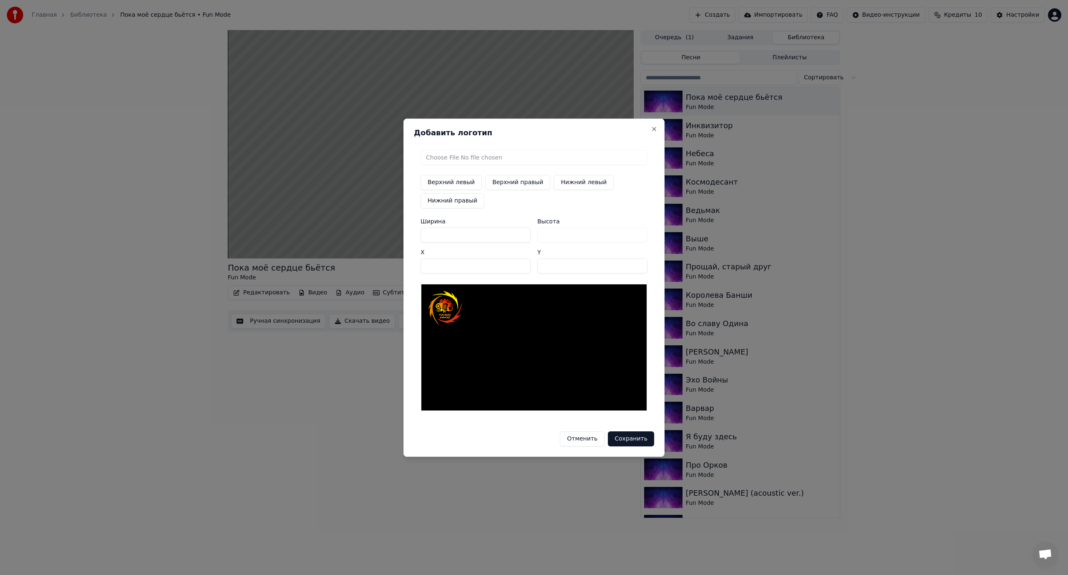
type input "*"
type input "**"
type input "***"
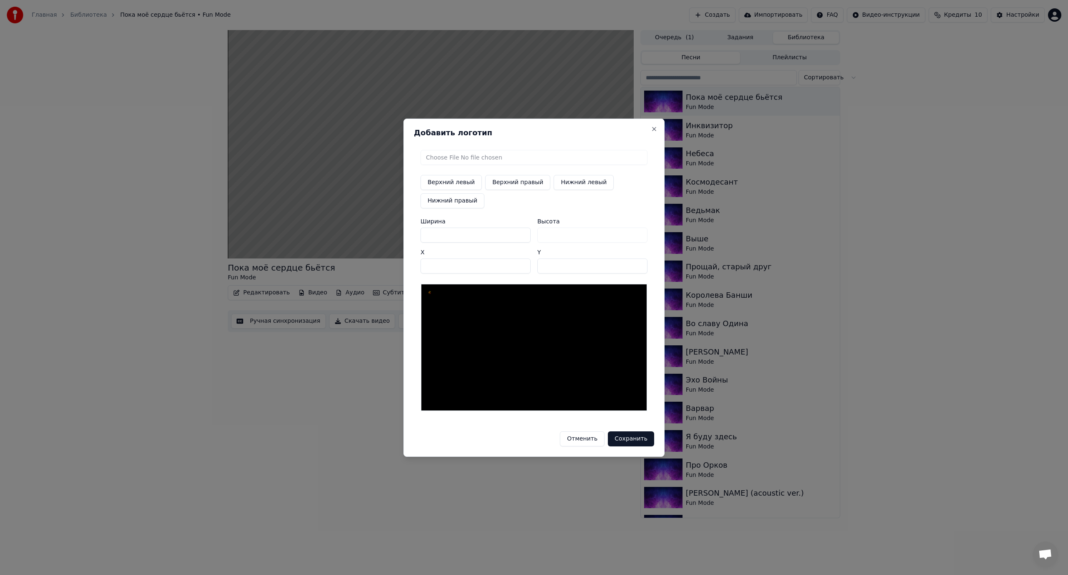
type input "***"
click at [452, 202] on button "Нижний правый" at bounding box center [453, 200] width 64 height 15
type input "****"
type input "***"
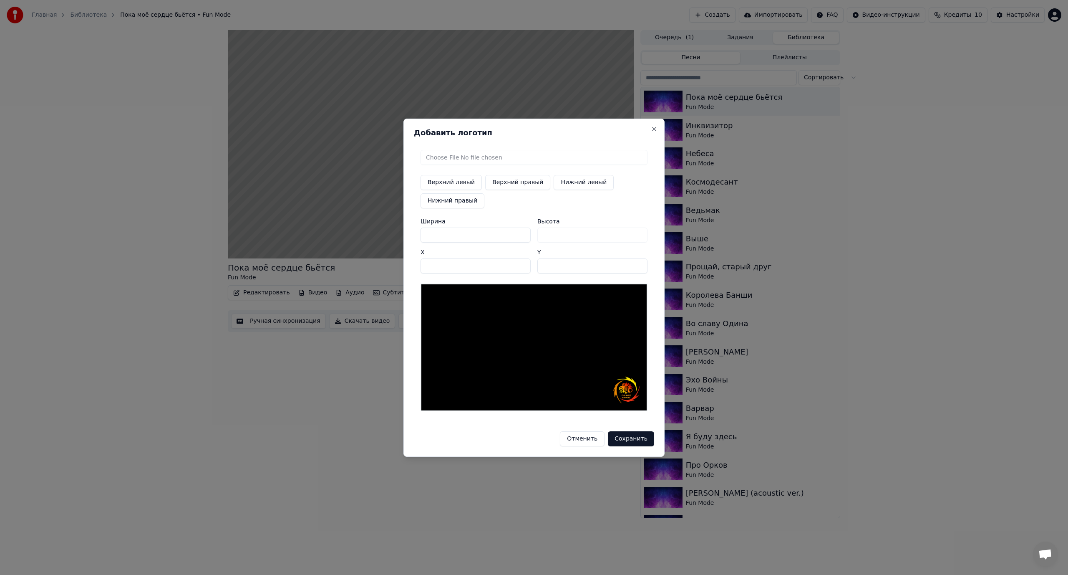
click at [519, 263] on input "****" at bounding box center [476, 265] width 110 height 15
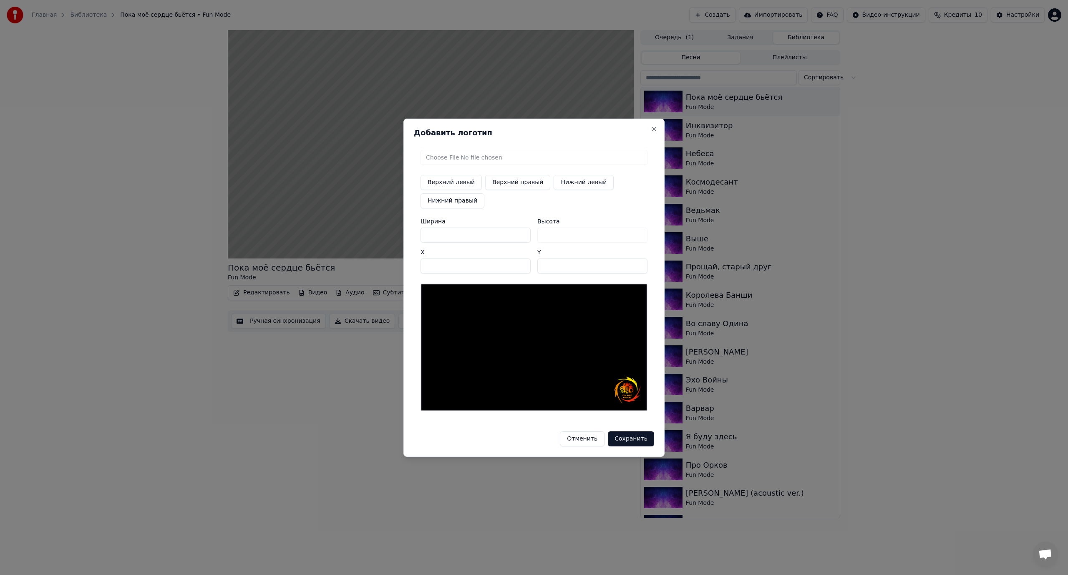
click at [519, 263] on input "****" at bounding box center [476, 265] width 110 height 15
type input "****"
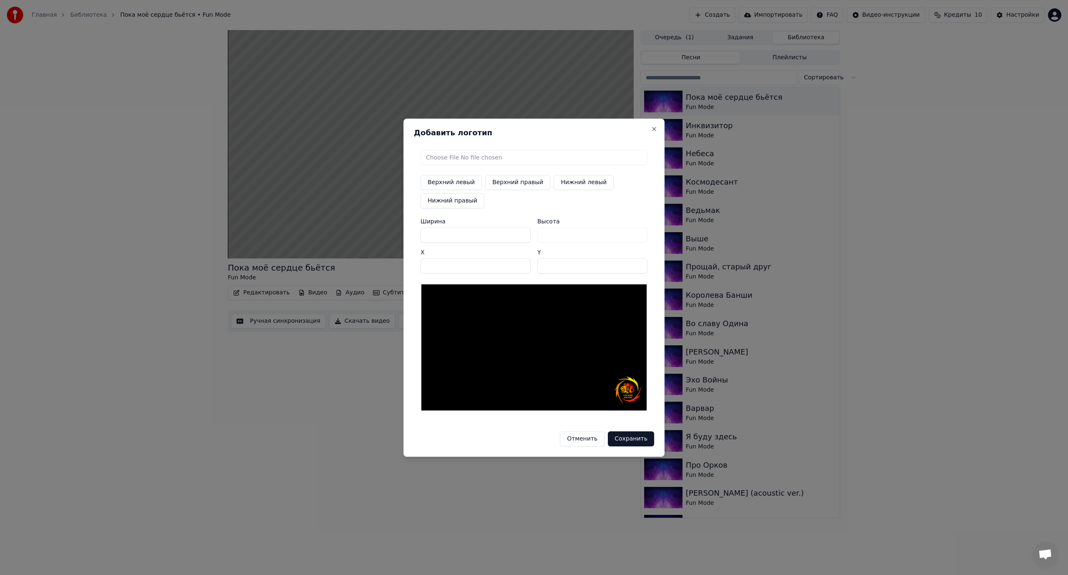
click at [519, 263] on input "****" at bounding box center [476, 265] width 110 height 15
click at [641, 262] on input "***" at bounding box center [592, 265] width 110 height 15
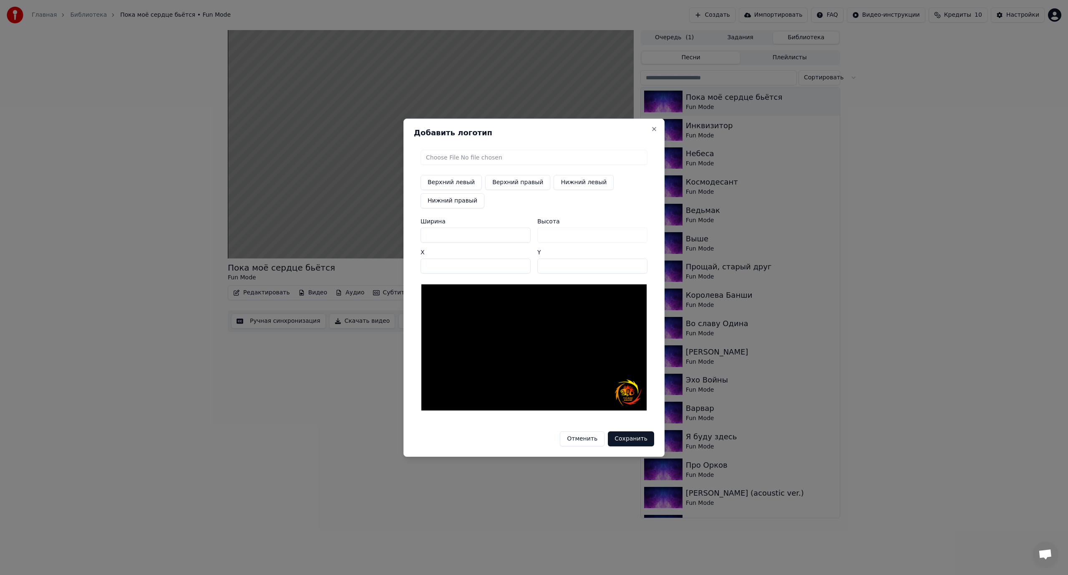
click at [641, 262] on input "***" at bounding box center [592, 265] width 110 height 15
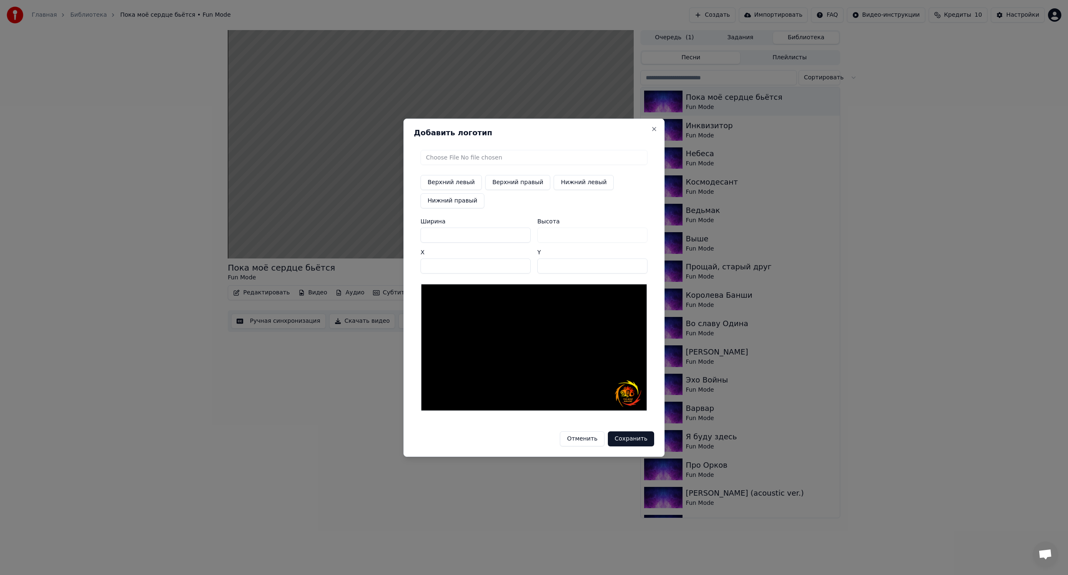
type input "***"
click at [641, 262] on input "***" at bounding box center [592, 265] width 110 height 15
click at [637, 437] on button "Сохранить" at bounding box center [631, 438] width 46 height 15
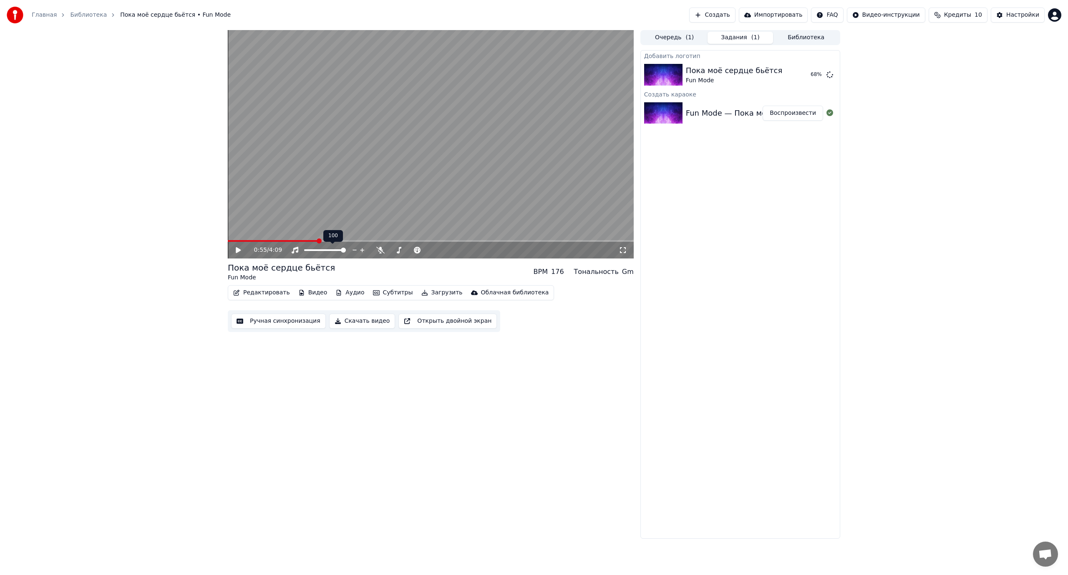
click at [238, 240] on span at bounding box center [273, 241] width 90 height 2
click at [238, 251] on icon at bounding box center [238, 250] width 5 height 6
click at [381, 248] on icon at bounding box center [380, 250] width 8 height 7
click at [381, 248] on icon at bounding box center [380, 250] width 5 height 7
click at [381, 248] on icon at bounding box center [380, 250] width 8 height 7
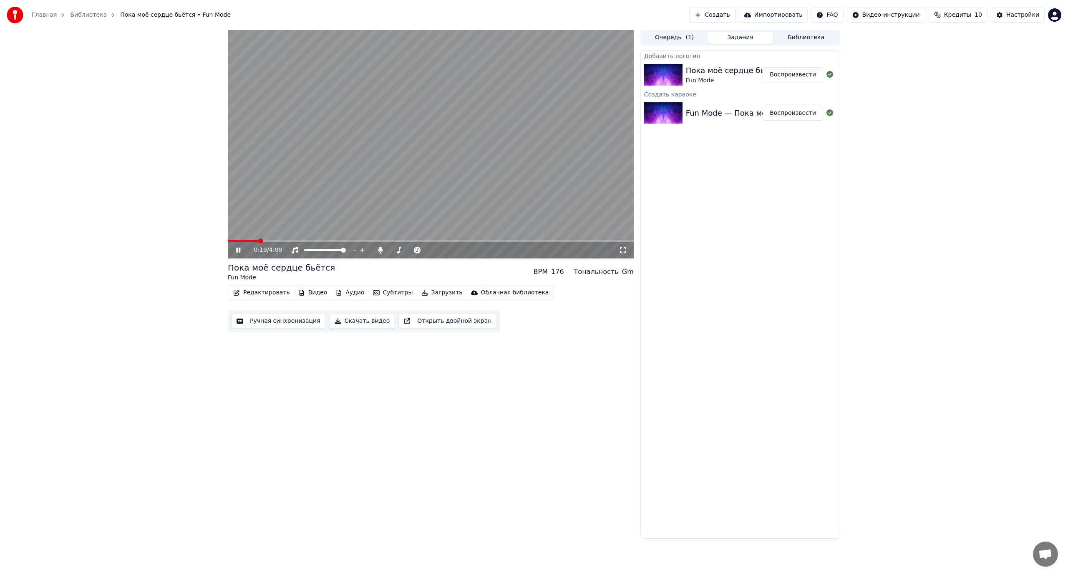
click at [239, 246] on div "0:19 / 4:09" at bounding box center [430, 250] width 399 height 8
click at [237, 250] on icon at bounding box center [238, 249] width 4 height 5
click at [794, 73] on button "Воспроизвести" at bounding box center [793, 74] width 61 height 15
click at [380, 250] on icon at bounding box center [380, 250] width 5 height 7
click at [380, 250] on icon at bounding box center [380, 250] width 8 height 7
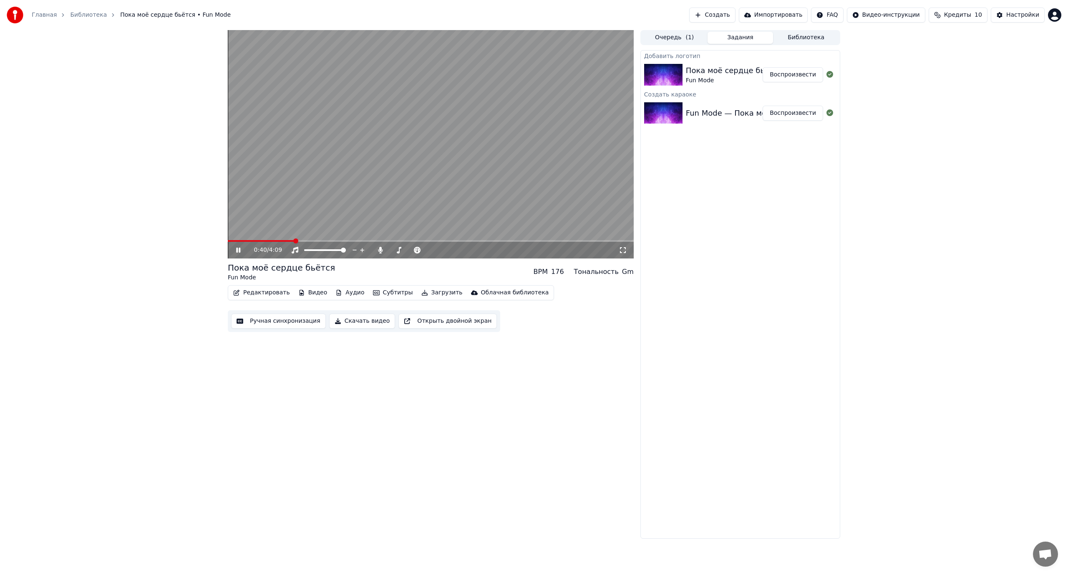
click at [355, 323] on button "Скачать видео" at bounding box center [362, 320] width 66 height 15
click at [382, 247] on icon at bounding box center [380, 250] width 8 height 7
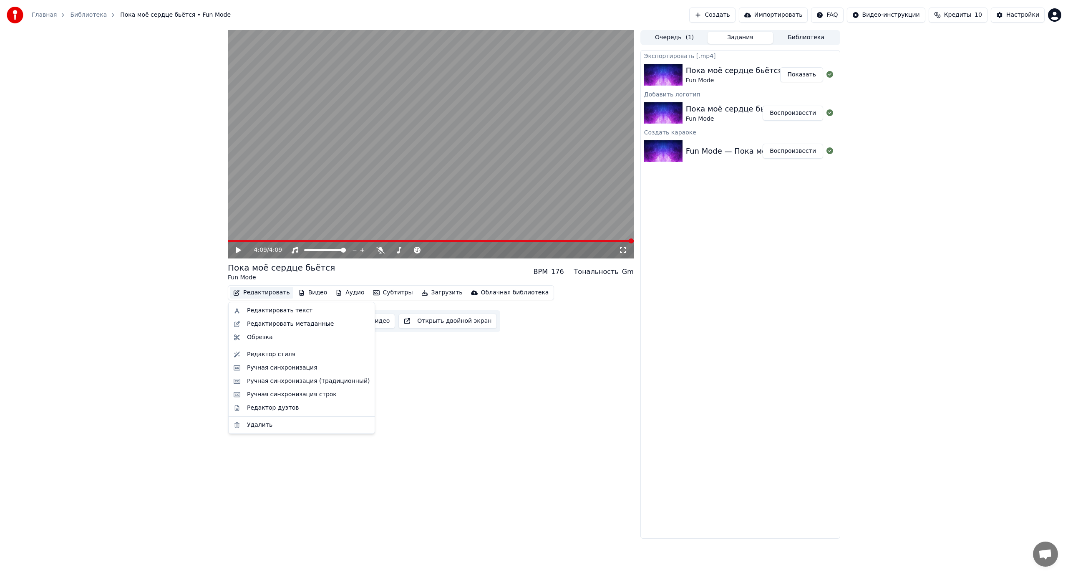
click at [257, 293] on button "Редактировать" at bounding box center [261, 293] width 63 height 12
click at [426, 363] on div "4:09 / 4:09 Пока моё сердце бьётся Fun Mode BPM 176 Тональность Gm Редактироват…" at bounding box center [431, 284] width 406 height 508
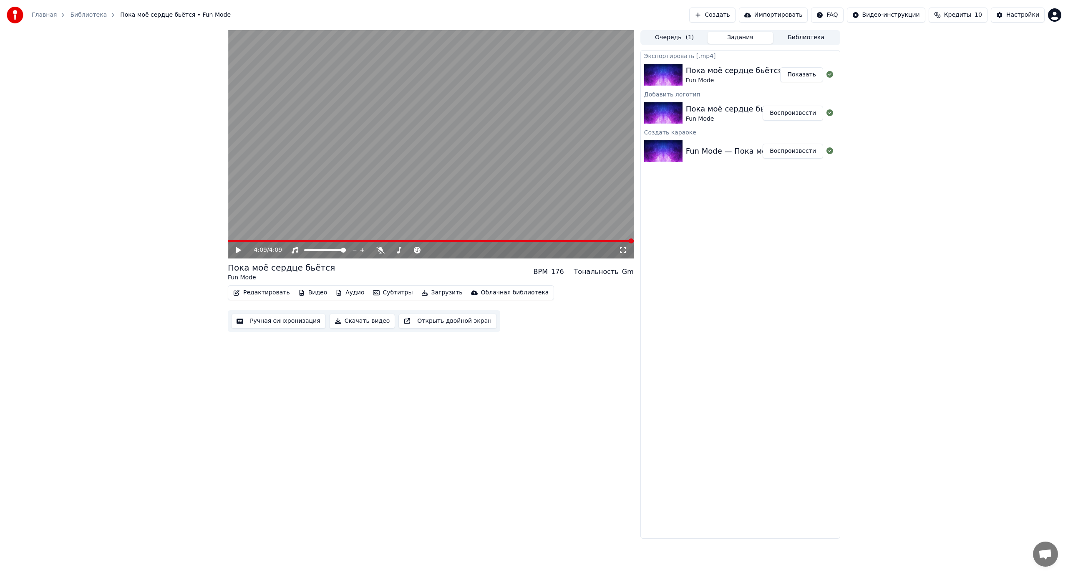
click at [307, 290] on button "Видео" at bounding box center [313, 293] width 36 height 12
click at [255, 290] on button "Редактировать" at bounding box center [261, 293] width 63 height 12
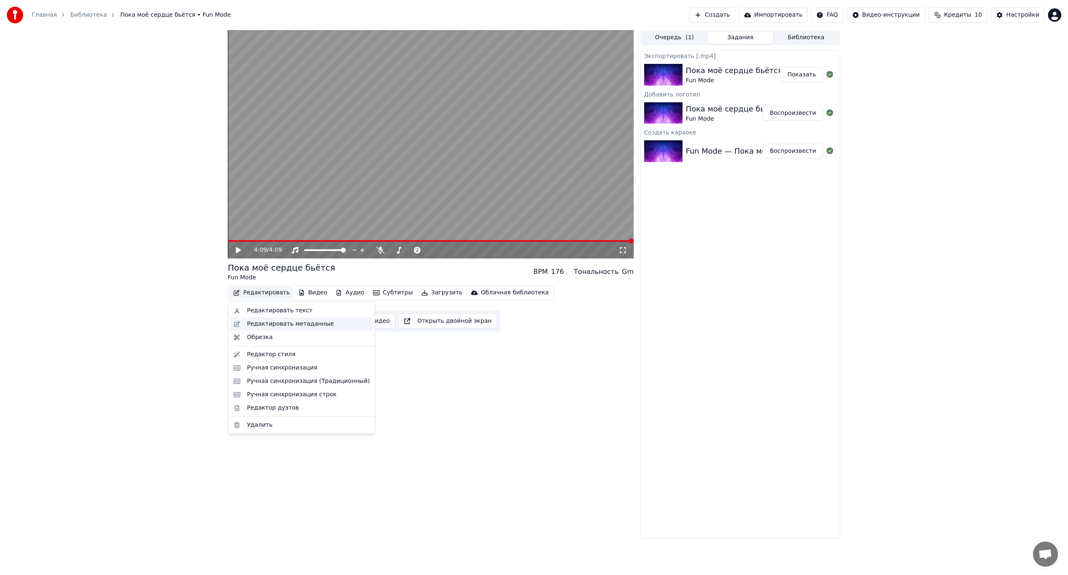
click at [280, 322] on div "Редактировать метаданные" at bounding box center [290, 324] width 87 height 8
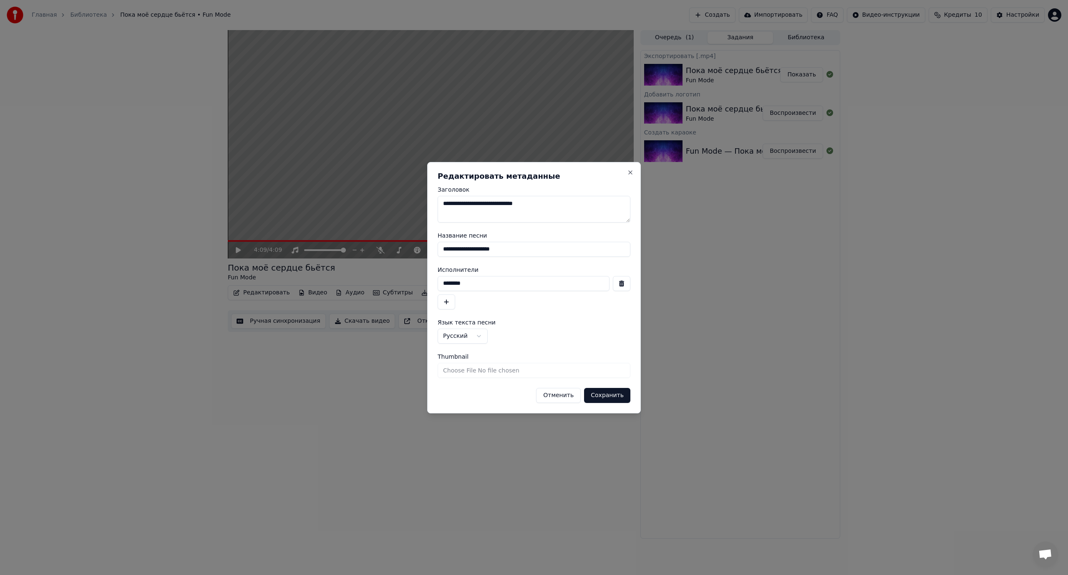
click at [562, 395] on button "Отменить" at bounding box center [558, 395] width 45 height 15
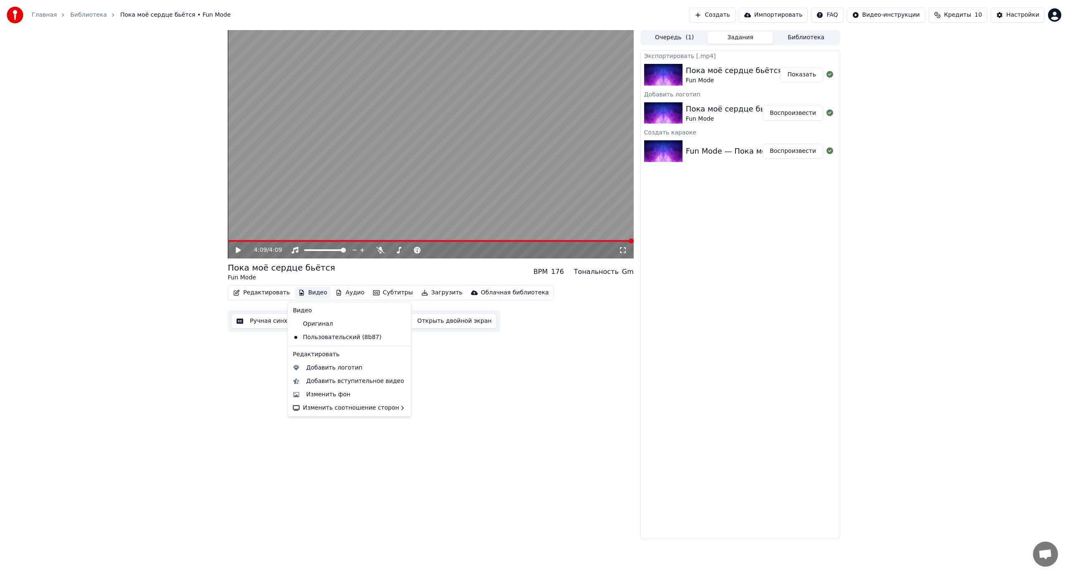
click at [312, 292] on button "Видео" at bounding box center [313, 293] width 36 height 12
click at [320, 323] on div "Оригинал" at bounding box center [343, 323] width 107 height 13
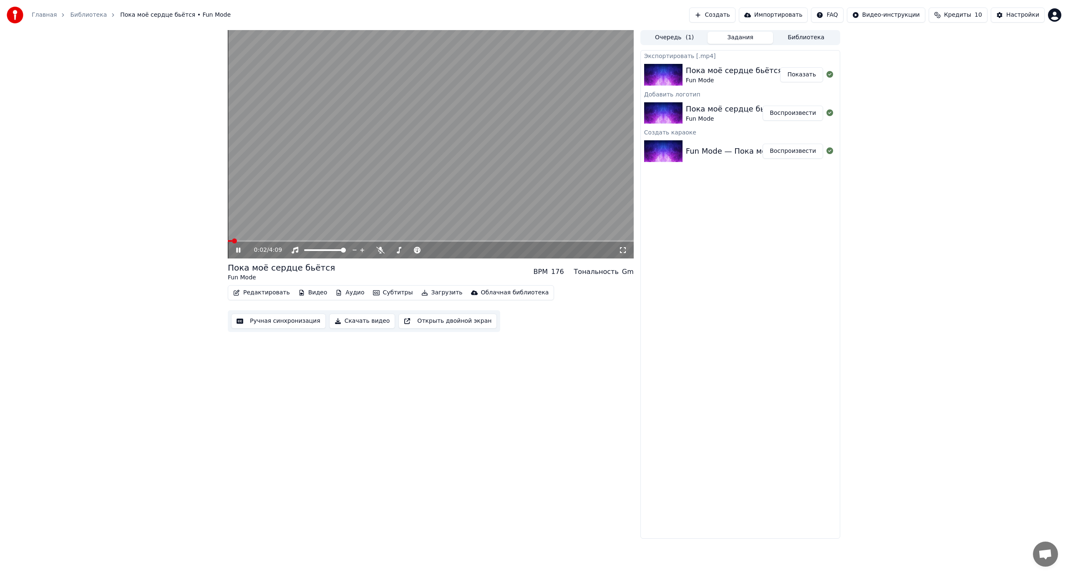
click at [239, 250] on icon at bounding box center [238, 249] width 4 height 5
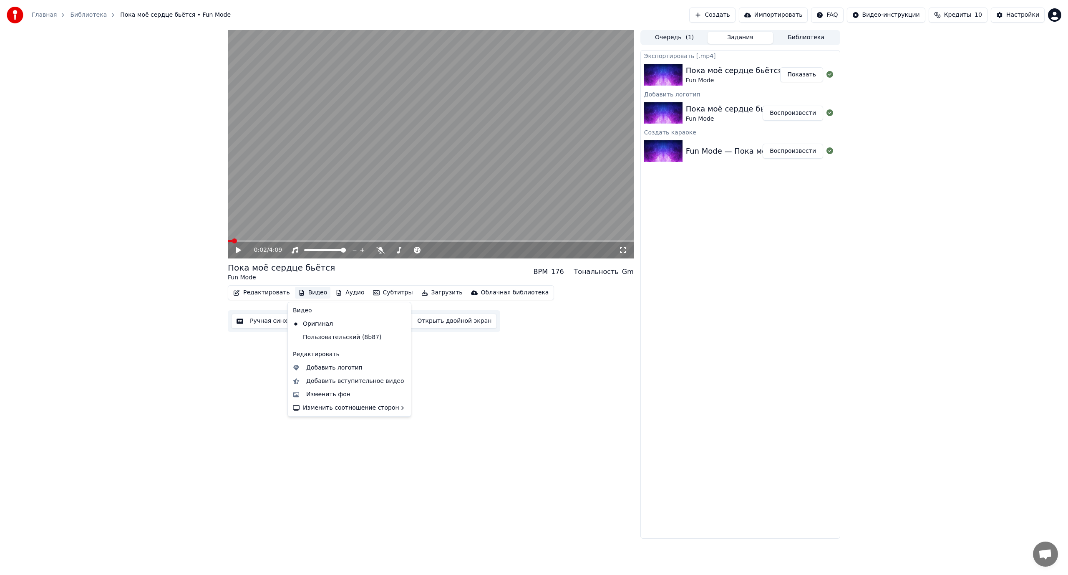
click at [313, 289] on button "Видео" at bounding box center [313, 293] width 36 height 12
click at [330, 392] on div "Изменить фон" at bounding box center [328, 394] width 44 height 8
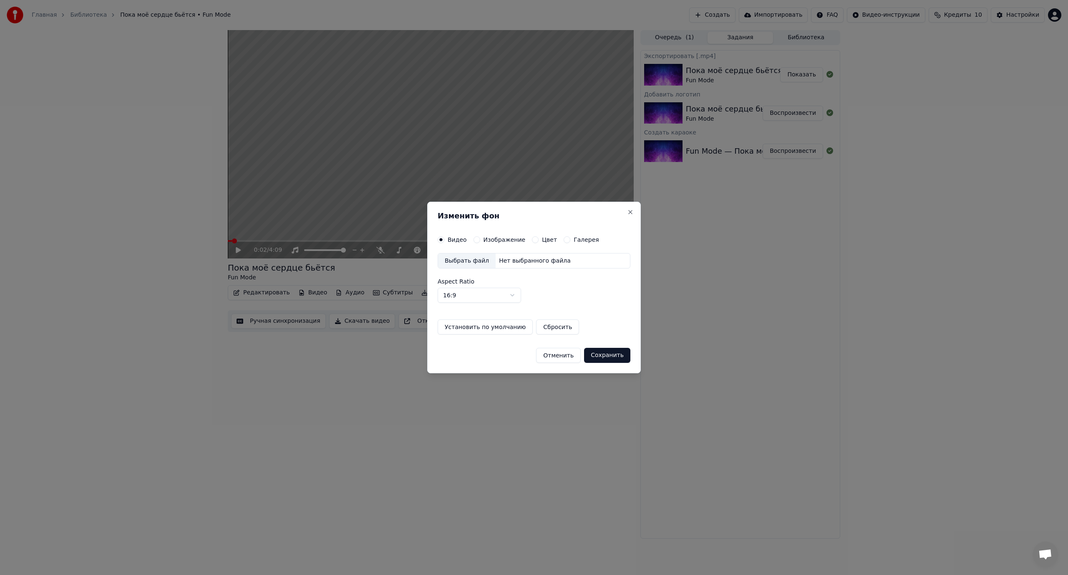
click at [466, 261] on div "Выбрать файл" at bounding box center [467, 260] width 58 height 15
click at [622, 355] on button "Сохранить" at bounding box center [611, 355] width 46 height 15
